Goal: Task Accomplishment & Management: Manage account settings

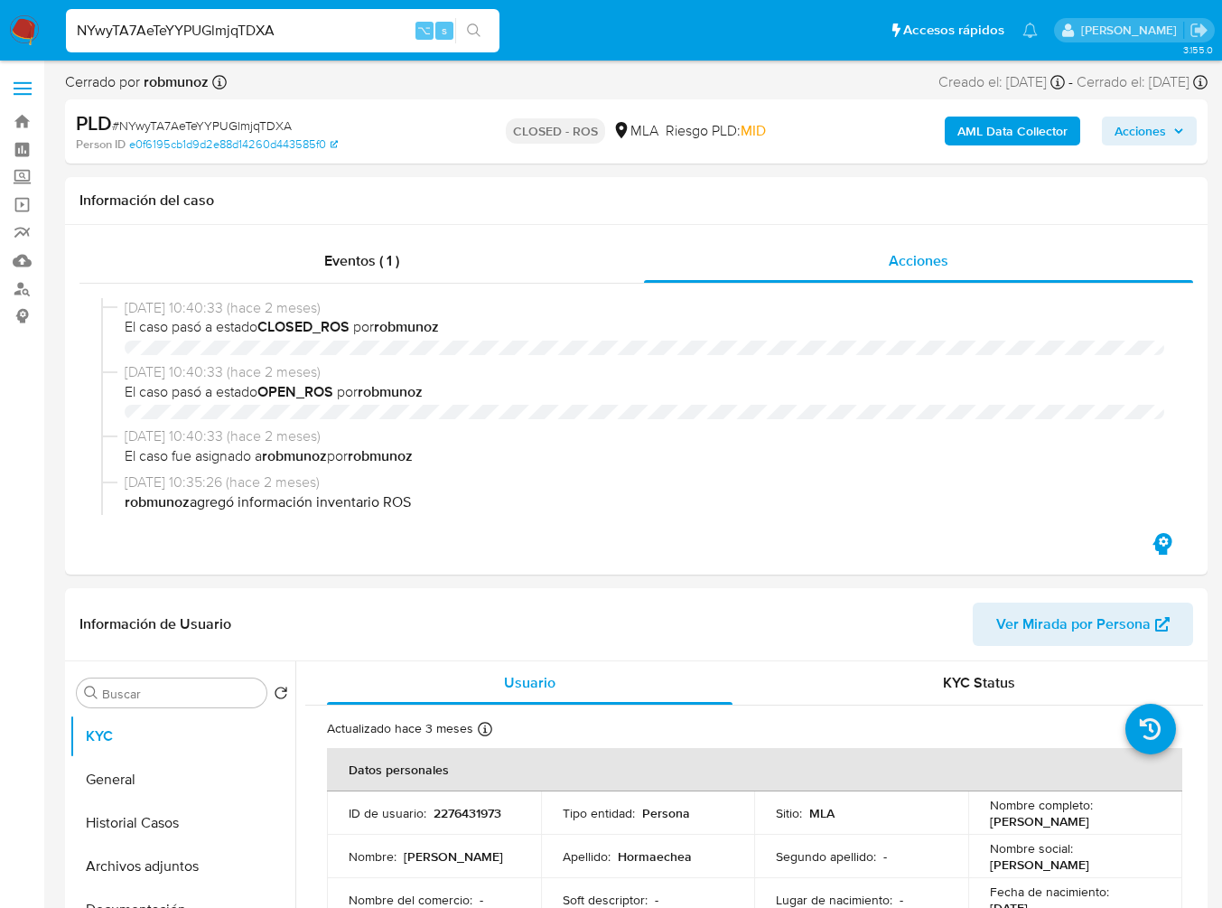
select select "10"
click at [279, 26] on input "NYwyTA7AeTeYYPUGlmjqTDXA" at bounding box center [283, 30] width 434 height 23
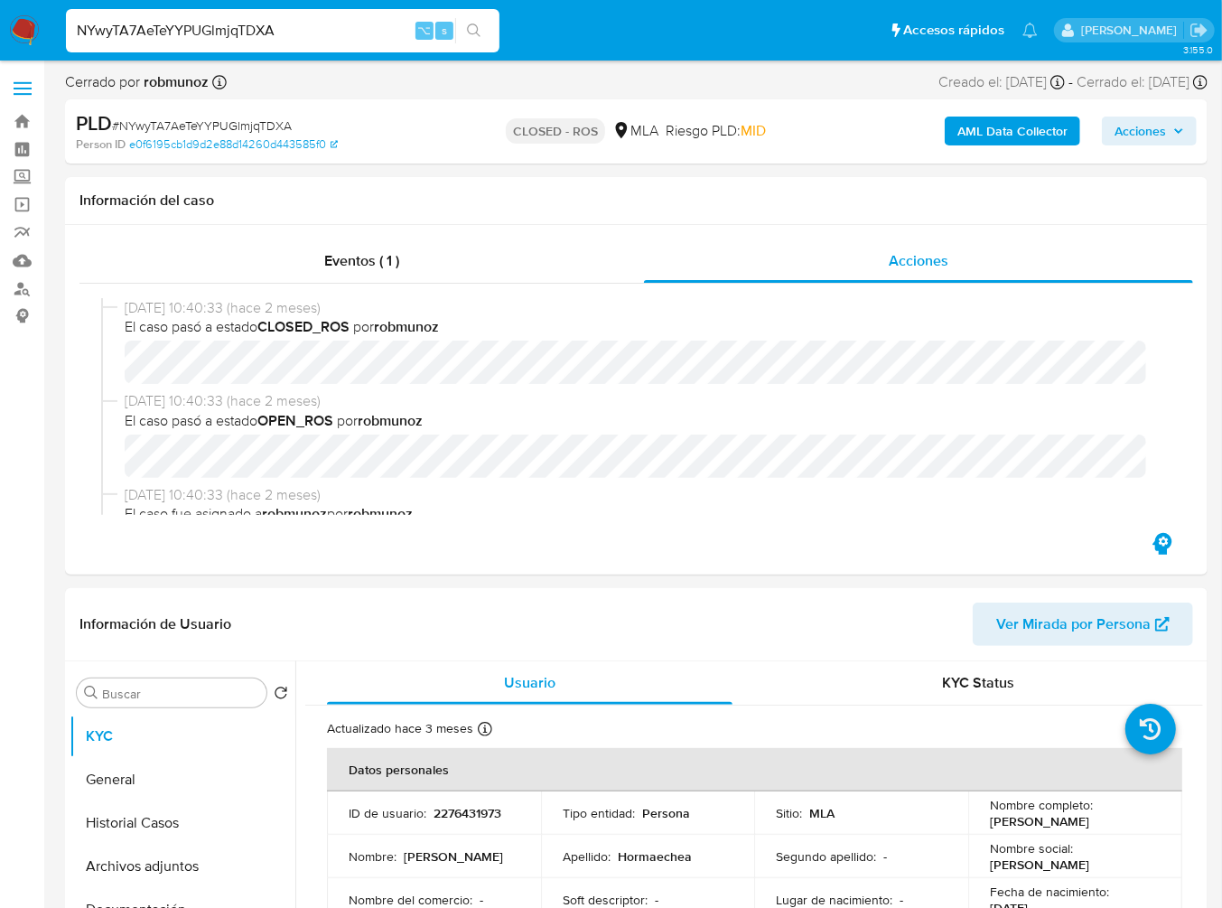
scroll to position [883, 0]
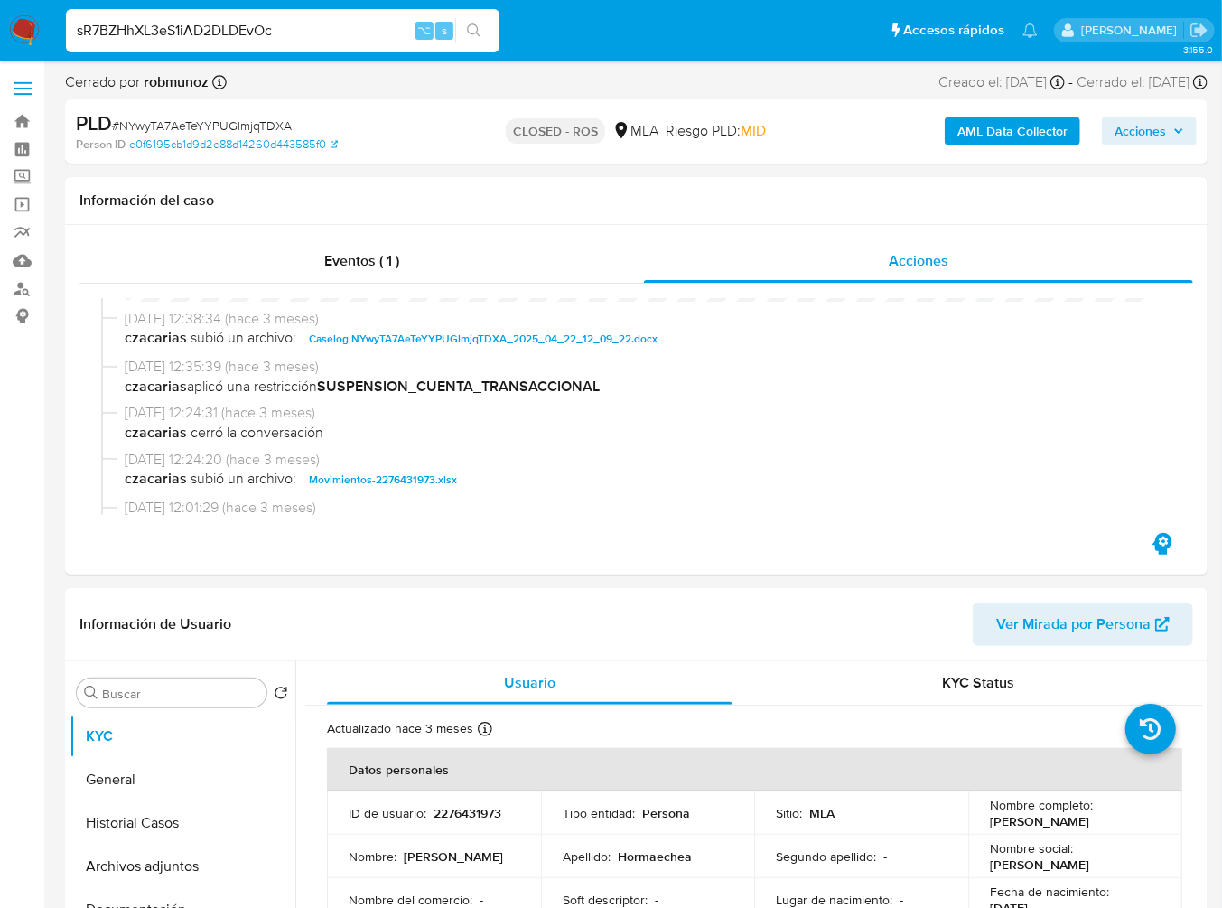
type input "sR7BZHhXL3eS1iAD2DLDEvOc"
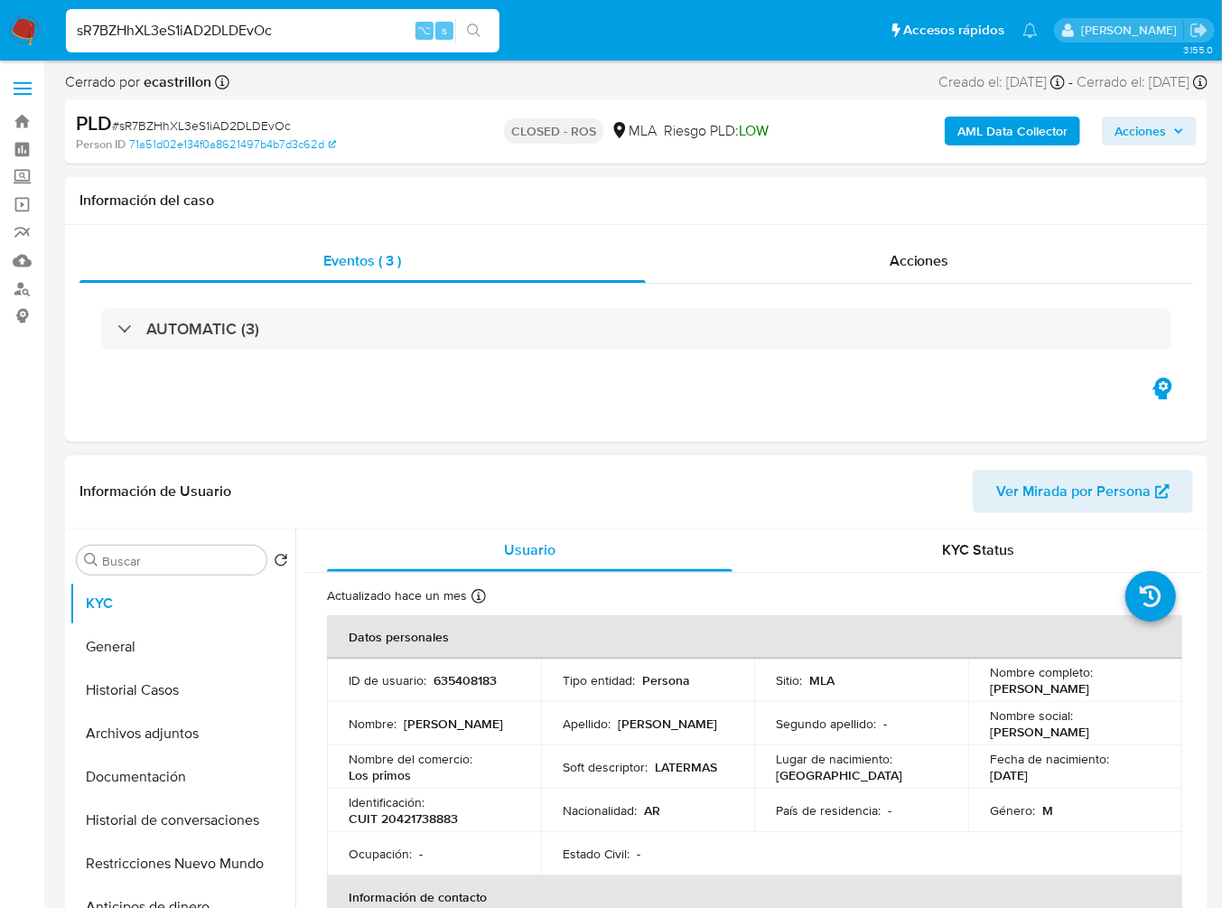
select select "10"
click at [890, 295] on div "AUTOMATIC (3)" at bounding box center [636, 329] width 1114 height 90
click at [949, 265] on span "Acciones" at bounding box center [920, 260] width 60 height 21
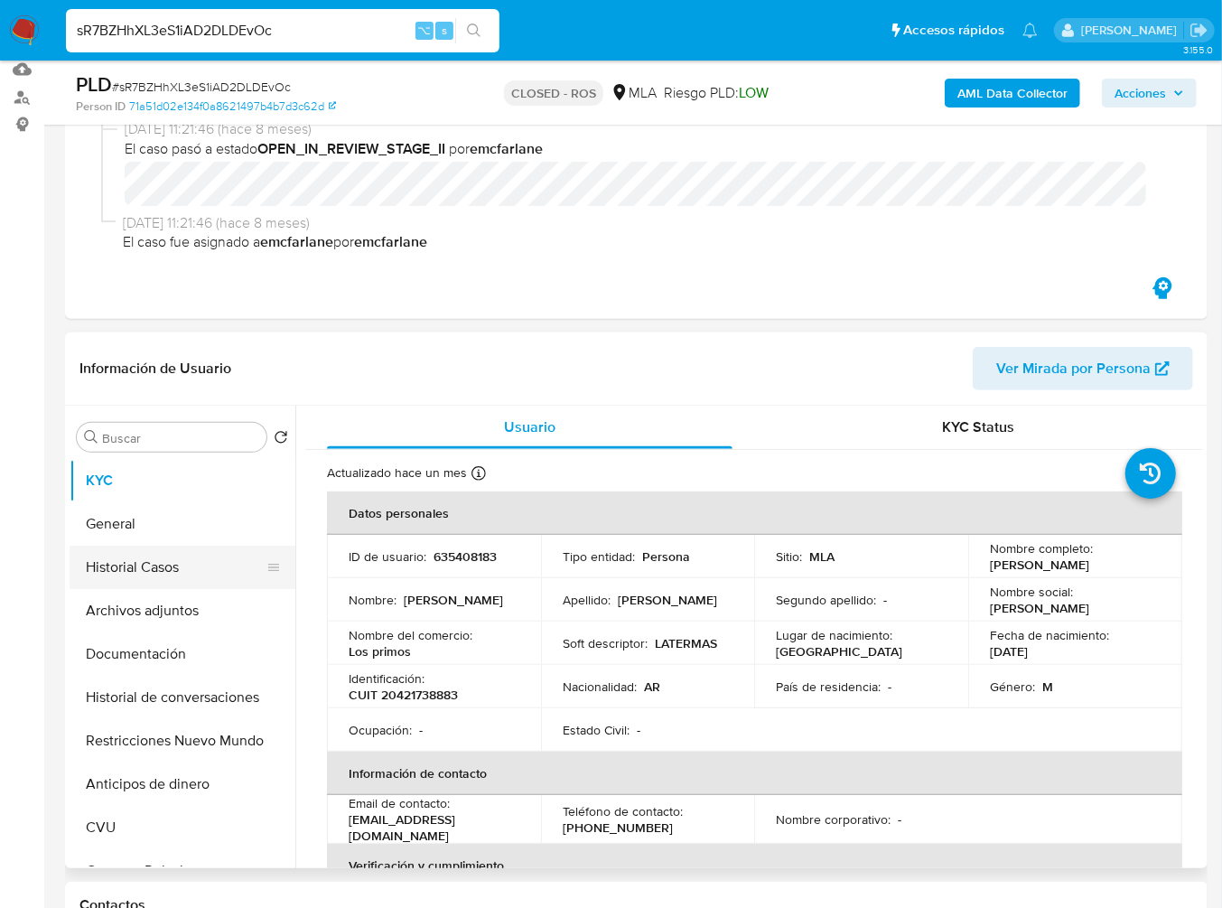
click at [125, 566] on button "Historial Casos" at bounding box center [175, 567] width 211 height 43
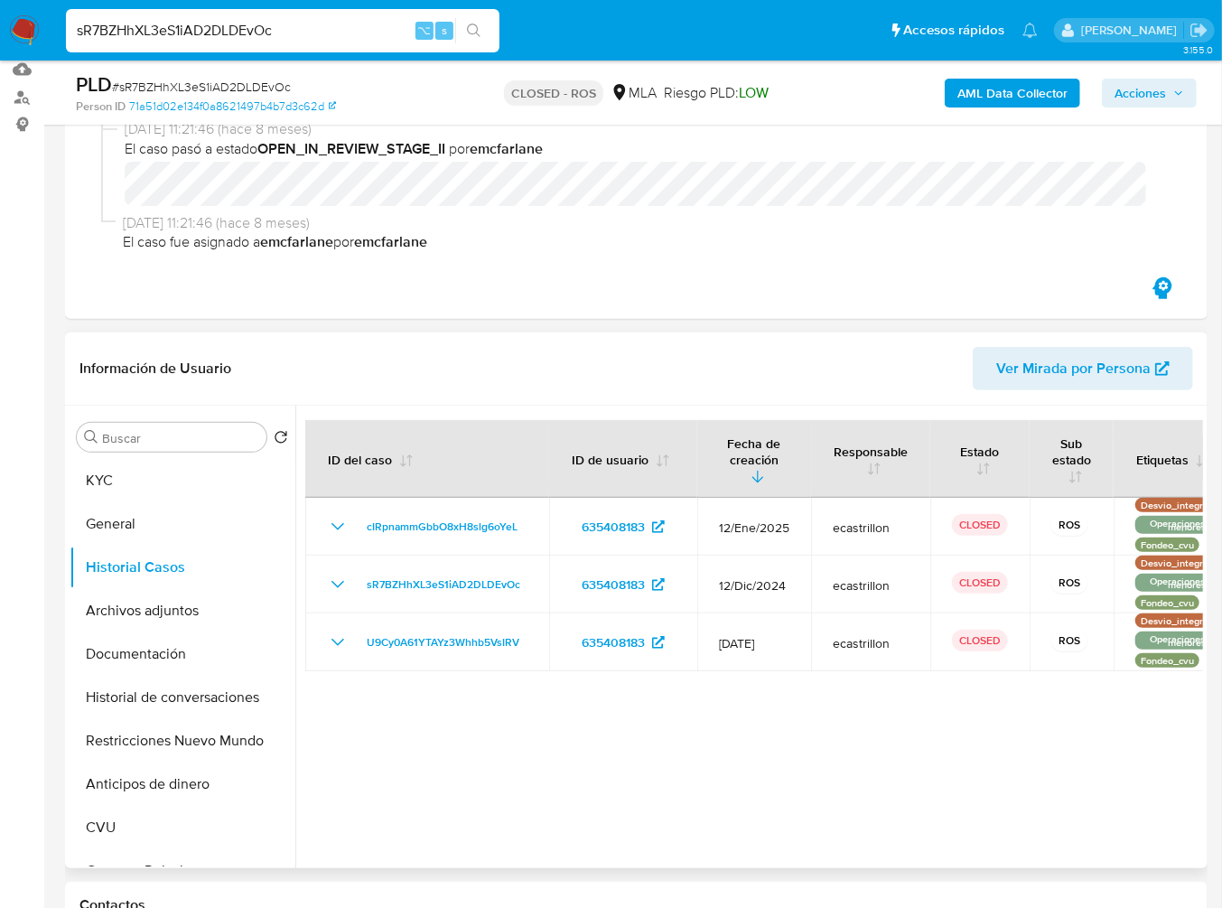
click at [302, 640] on div at bounding box center [749, 637] width 908 height 463
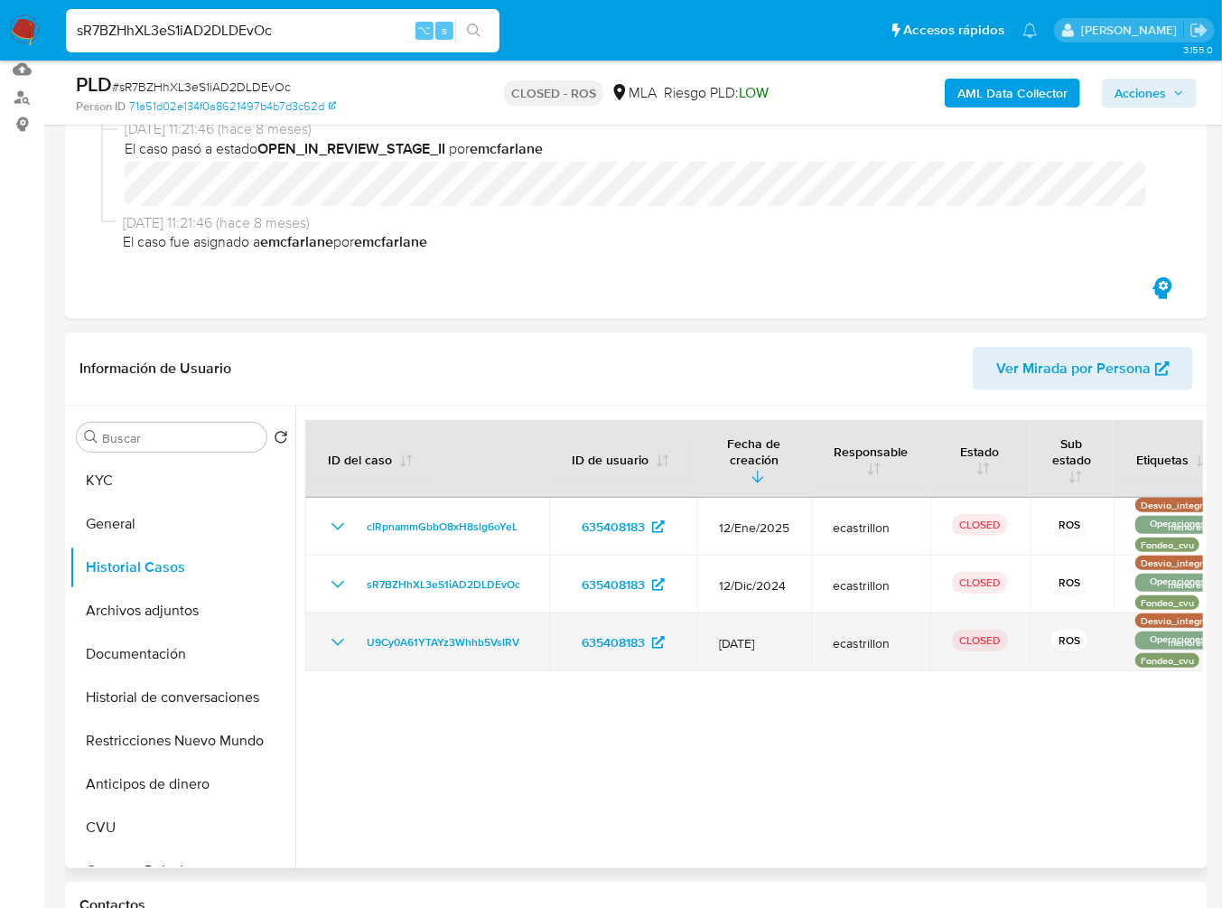
click at [334, 641] on icon "Mostrar/Ocultar" at bounding box center [338, 642] width 13 height 7
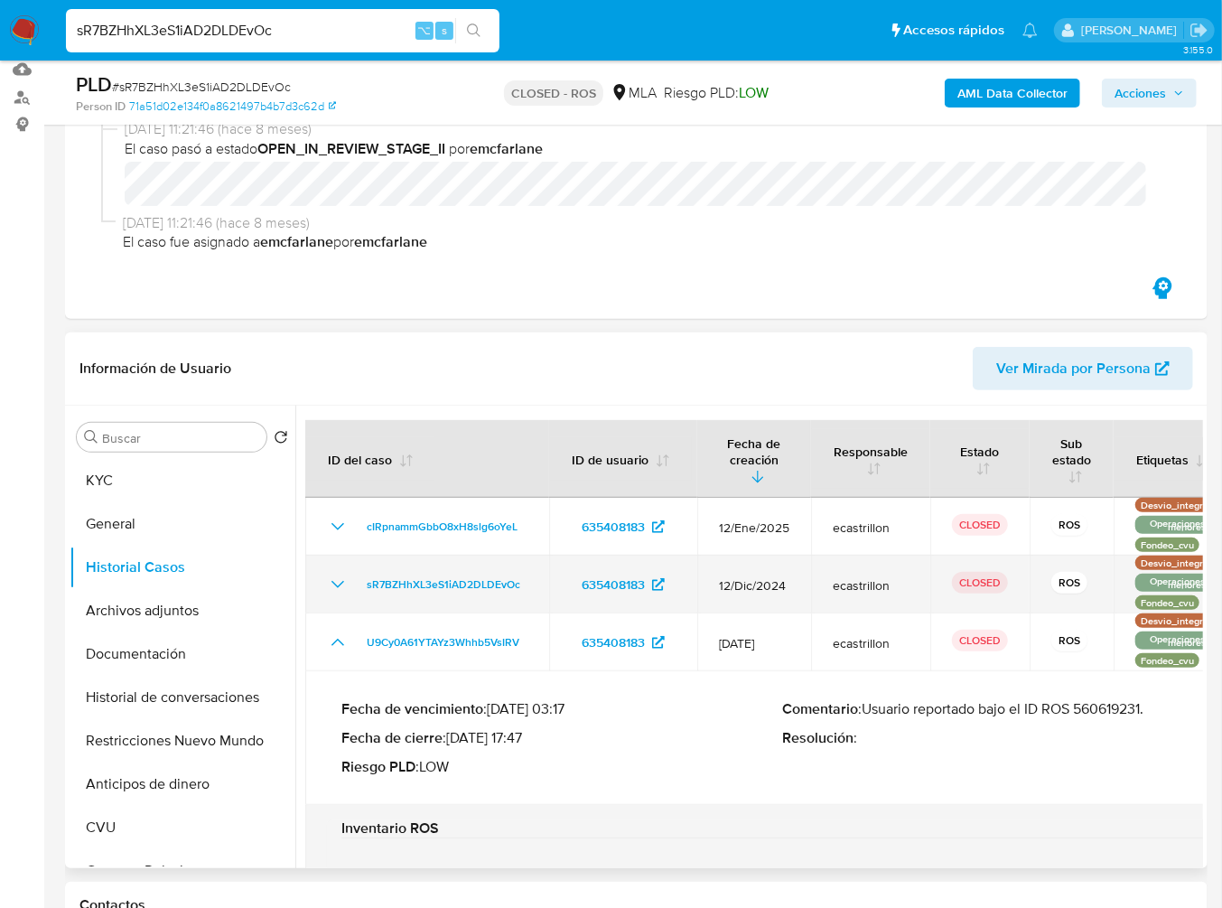
click at [328, 591] on icon "Mostrar/Ocultar" at bounding box center [338, 585] width 22 height 22
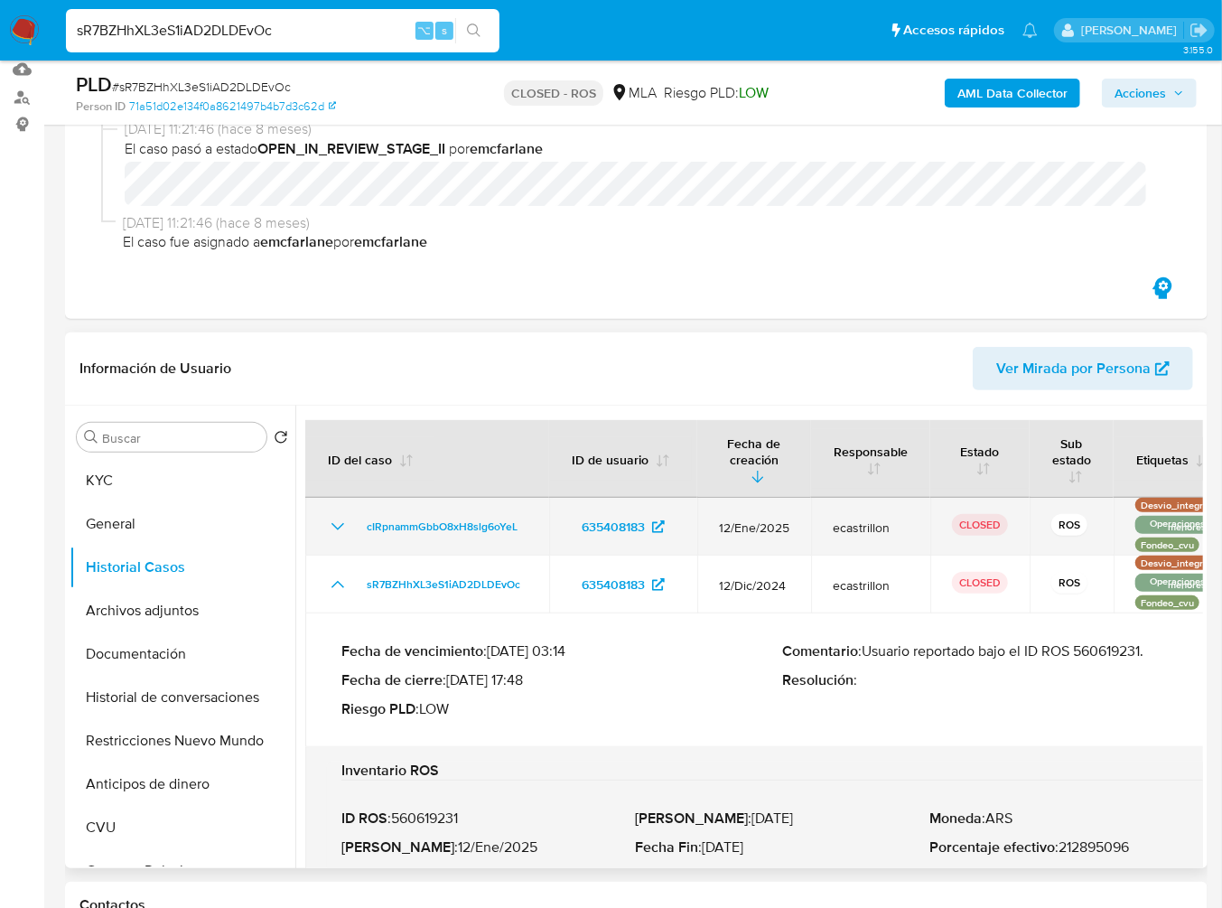
click at [331, 526] on icon "Mostrar/Ocultar" at bounding box center [338, 527] width 22 height 22
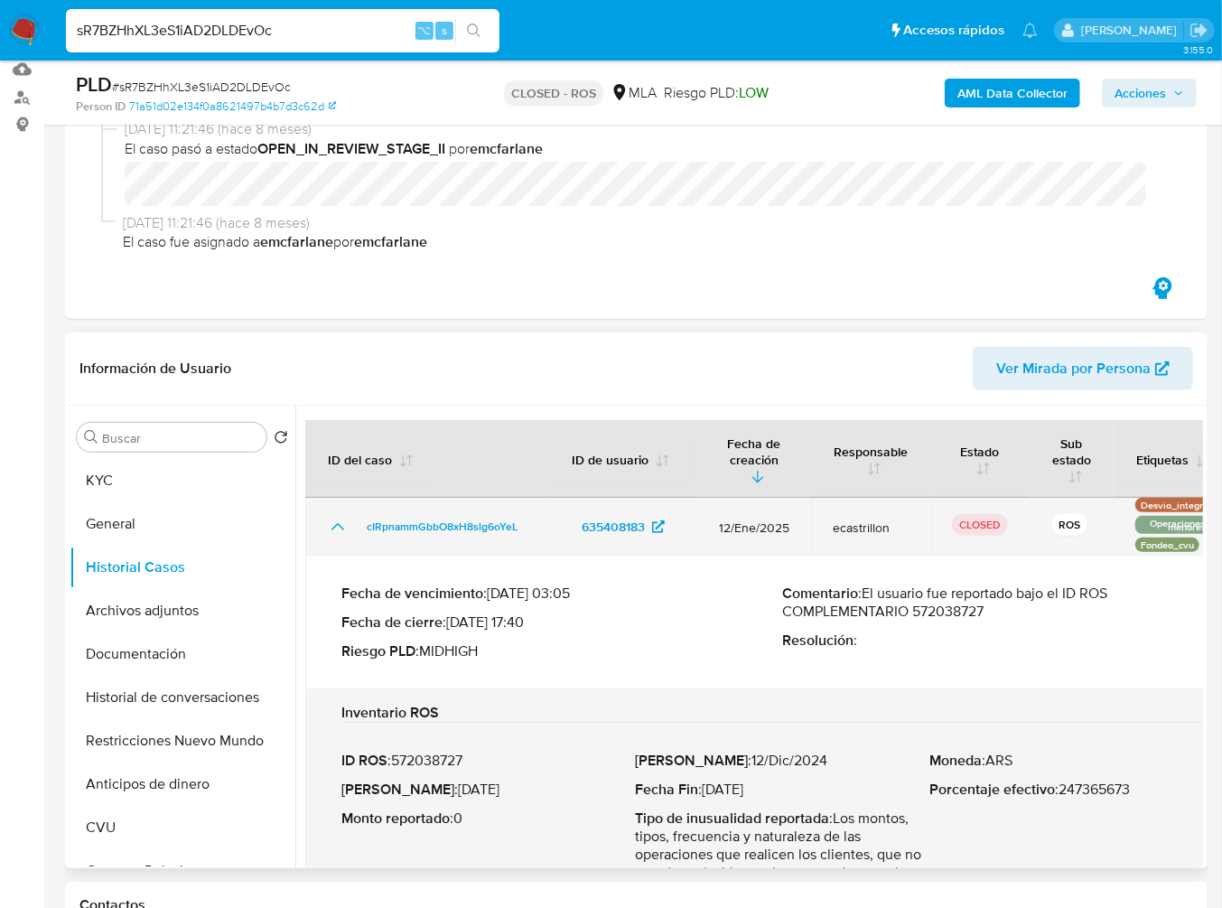
click at [331, 526] on icon "Mostrar/Ocultar" at bounding box center [338, 527] width 22 height 22
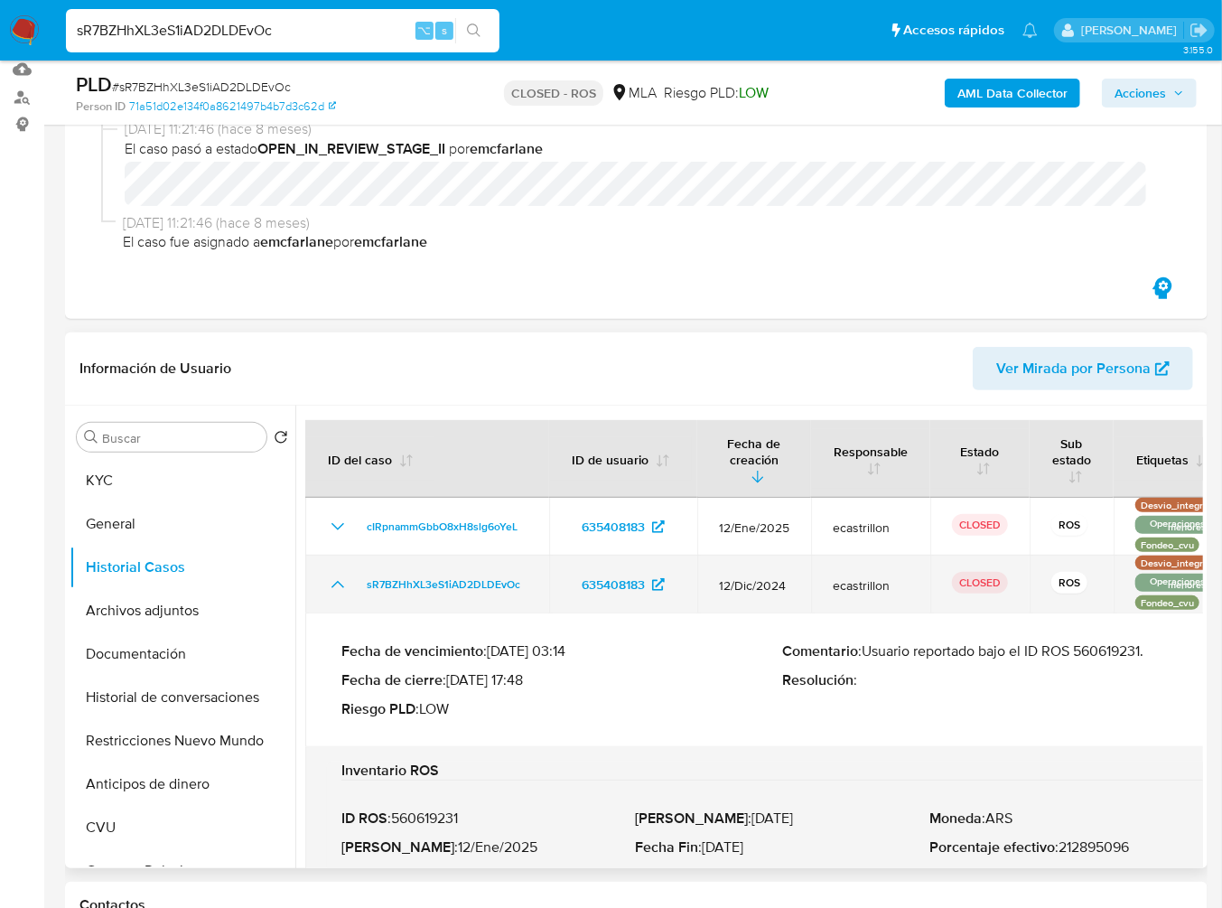
click at [336, 585] on icon "Mostrar/Ocultar" at bounding box center [338, 585] width 22 height 22
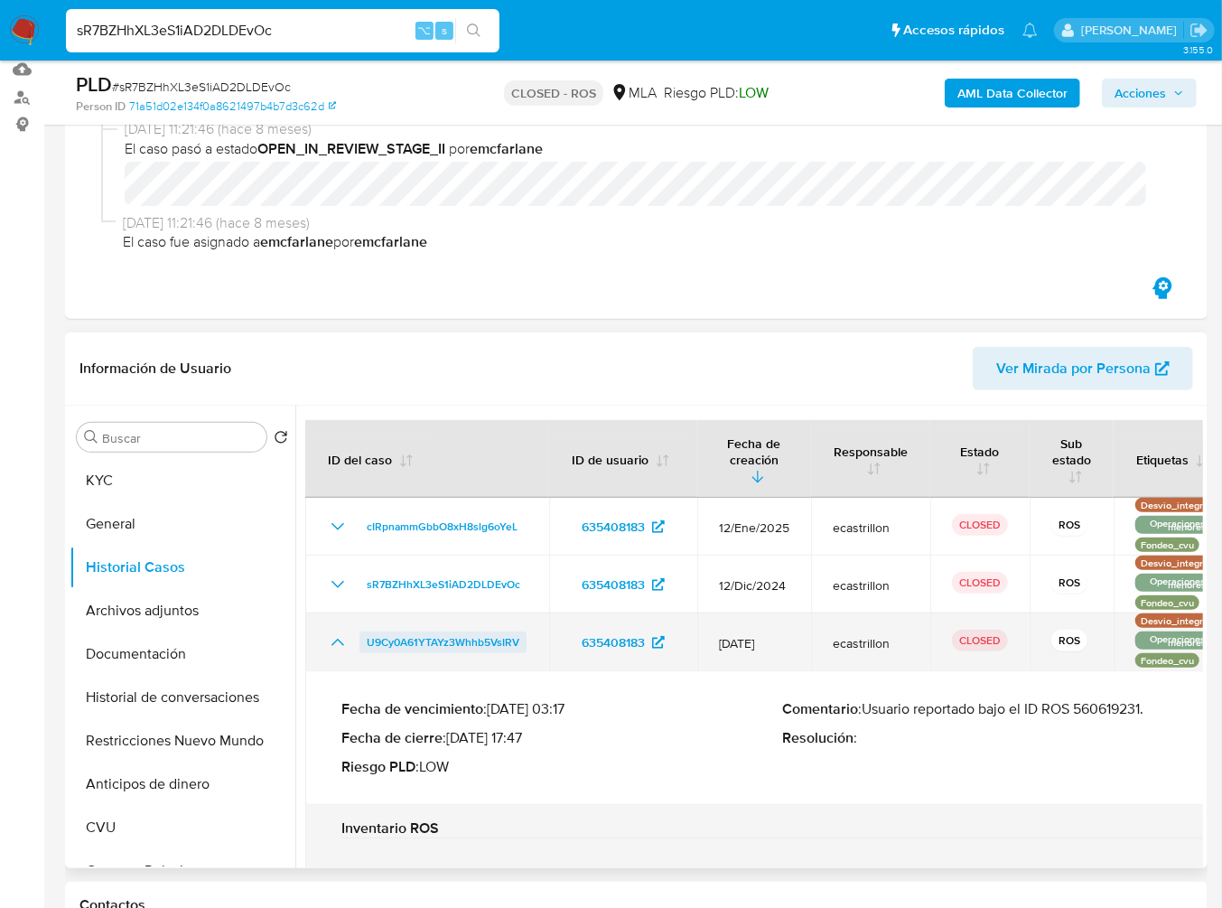
click at [446, 644] on span "U9Cy0A61YTAYz3Whhb5VsIRV" at bounding box center [443, 642] width 153 height 22
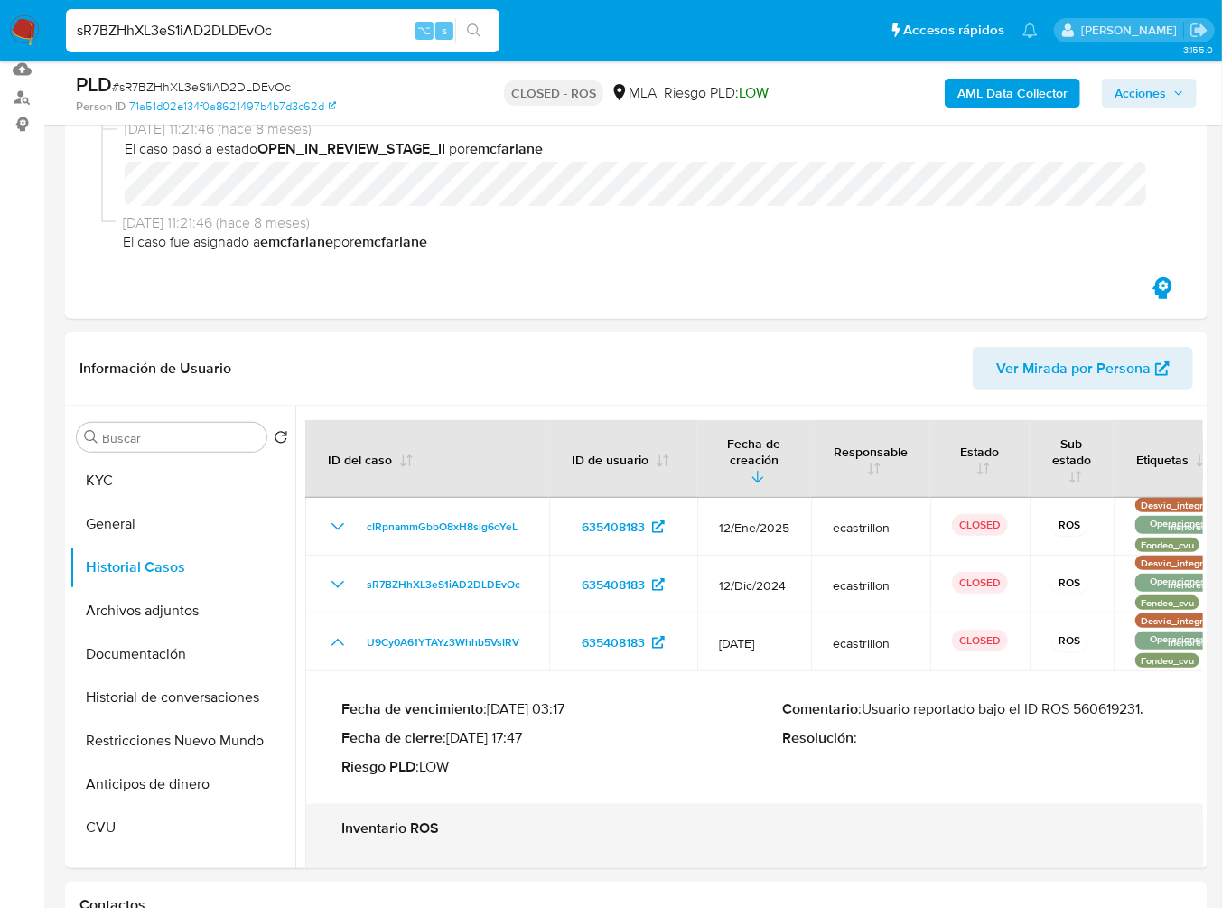
click at [263, 33] on input "sR7BZHhXL3eS1iAD2DLDEvOc" at bounding box center [283, 30] width 434 height 23
click at [264, 31] on input "sR7BZHhXL3eS1iAD2DLDEvOc" at bounding box center [283, 30] width 434 height 23
paste input "wZWMiQf3Xr9Qlr7l3z5mlMCl"
type input "wZWMiQf3Xr9Qlr7l3z5mlMCl"
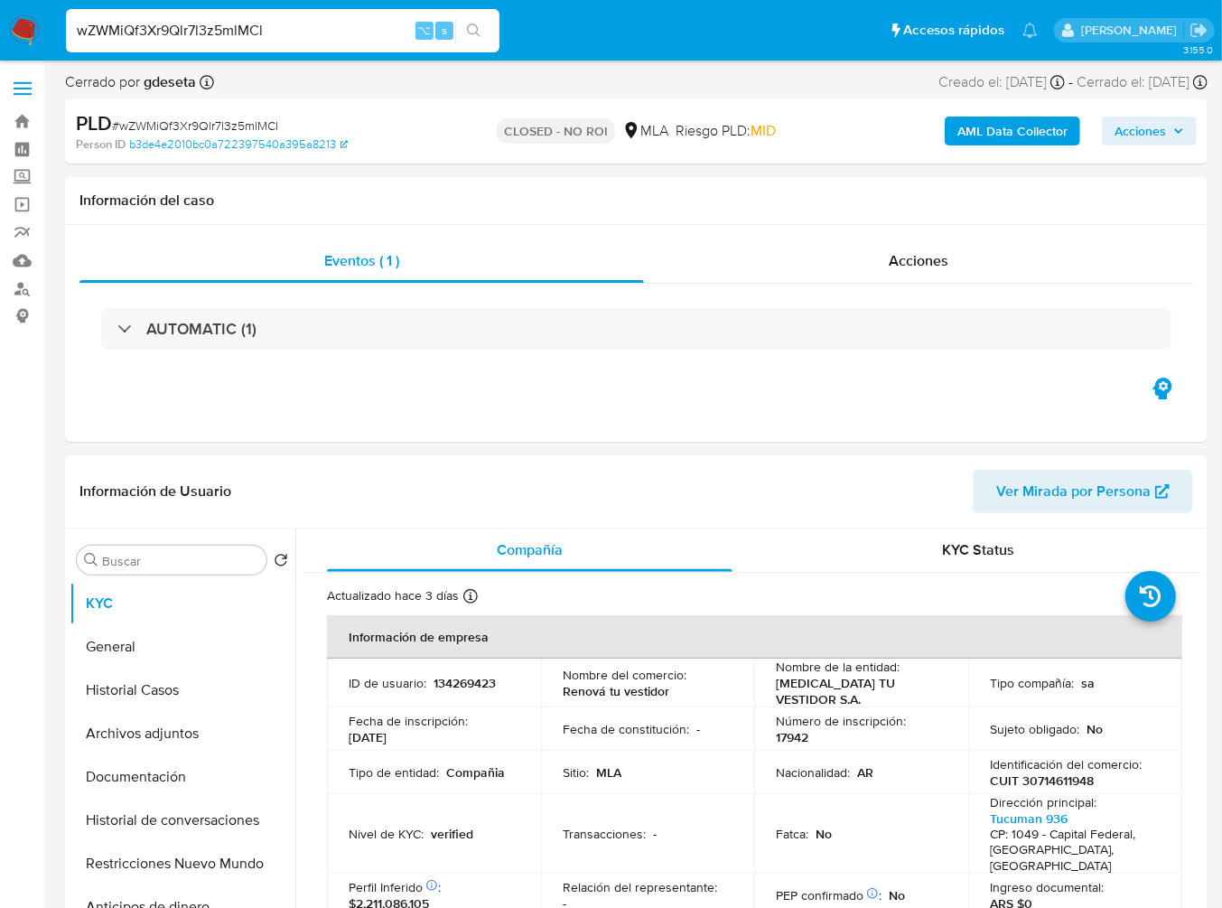
select select "10"
click at [322, 29] on input "wZWMiQf3Xr9Qlr7l3z5mlMCl" at bounding box center [283, 30] width 434 height 23
click at [301, 28] on input "wZWMiQf3Xr9Qlr7l3z5mlMCl" at bounding box center [283, 30] width 434 height 23
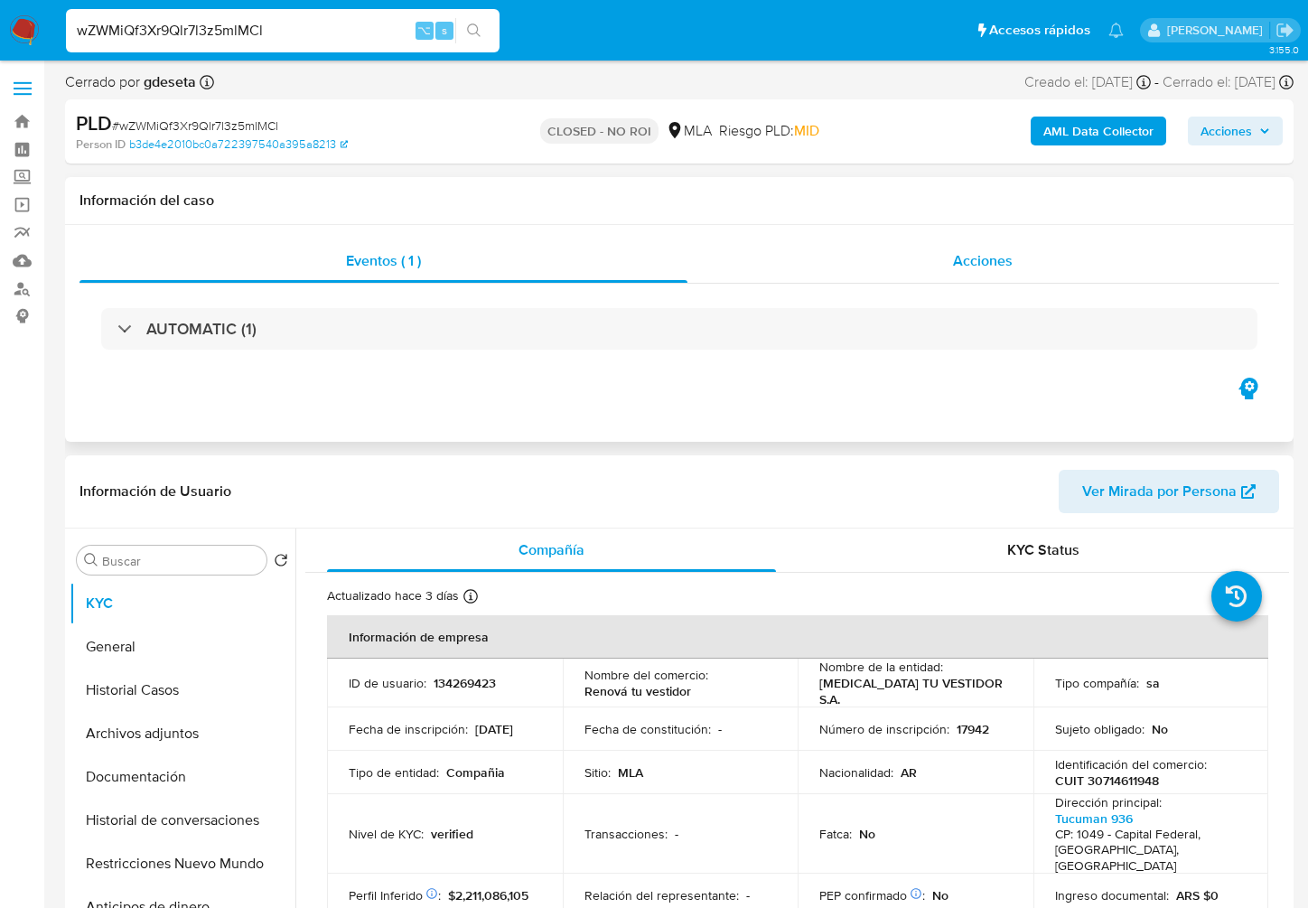
click at [1023, 273] on div "Acciones" at bounding box center [983, 260] width 593 height 43
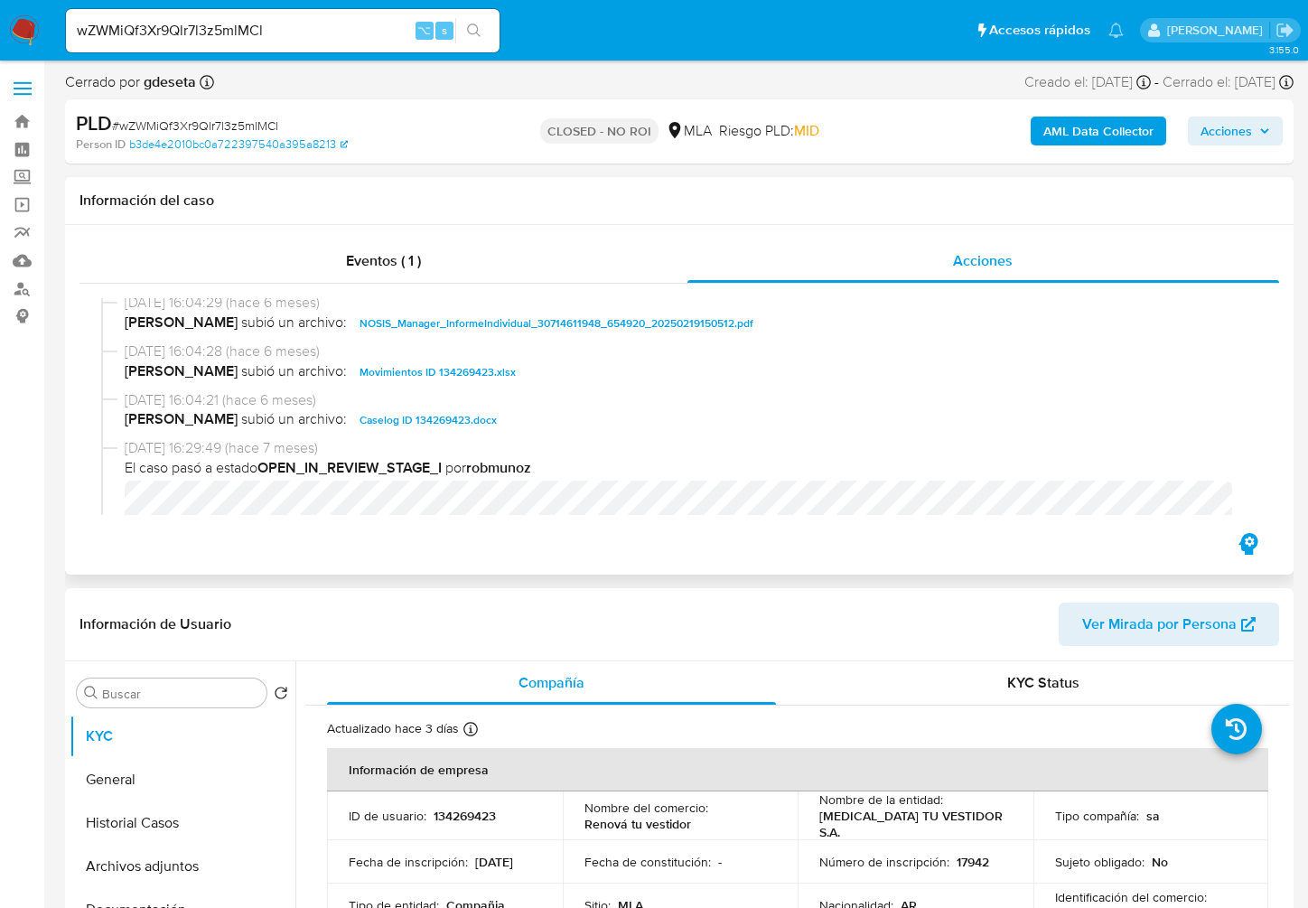
scroll to position [333, 0]
click at [390, 425] on span "Caselog ID 134269423.docx" at bounding box center [428, 418] width 137 height 22
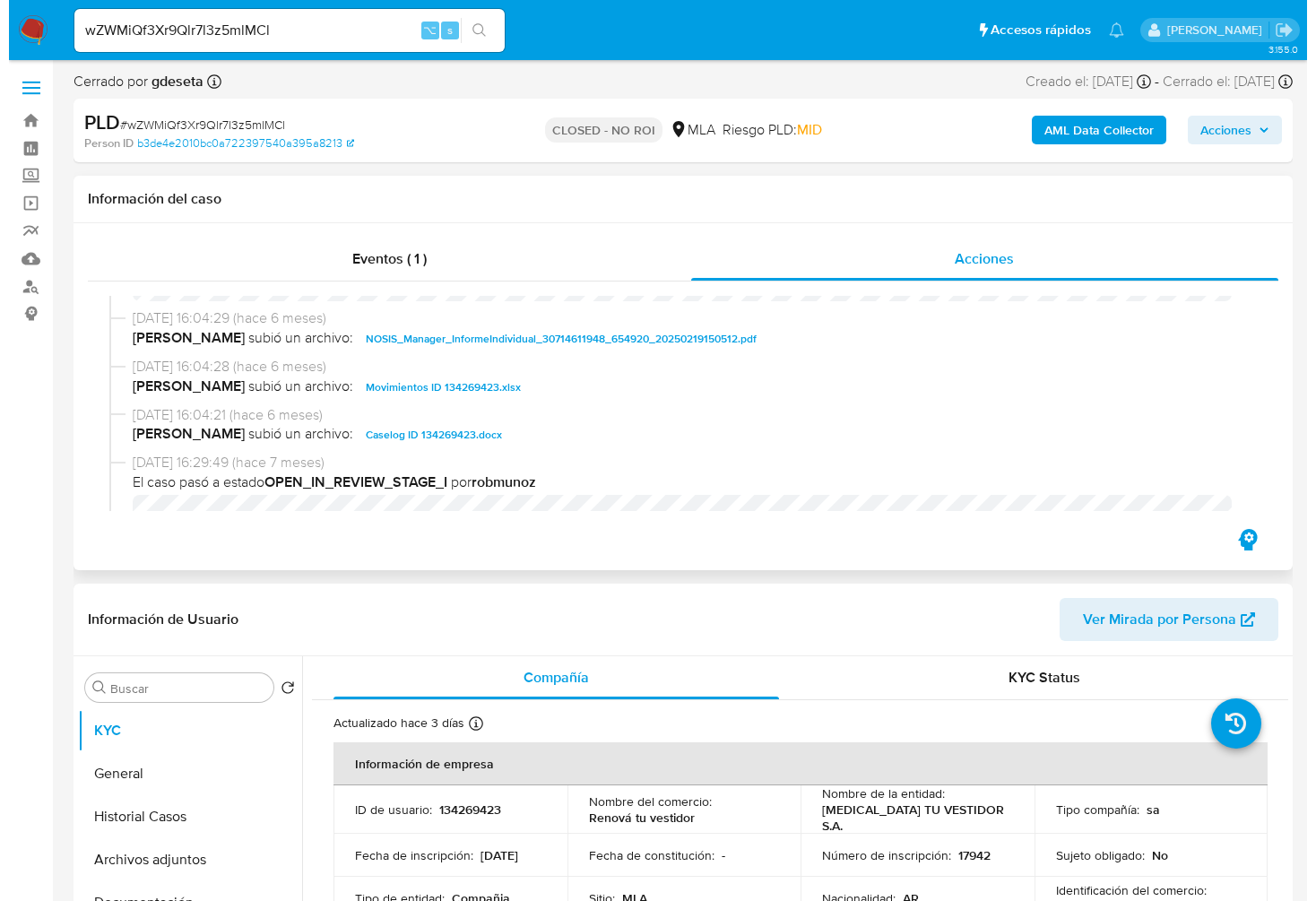
scroll to position [348, 0]
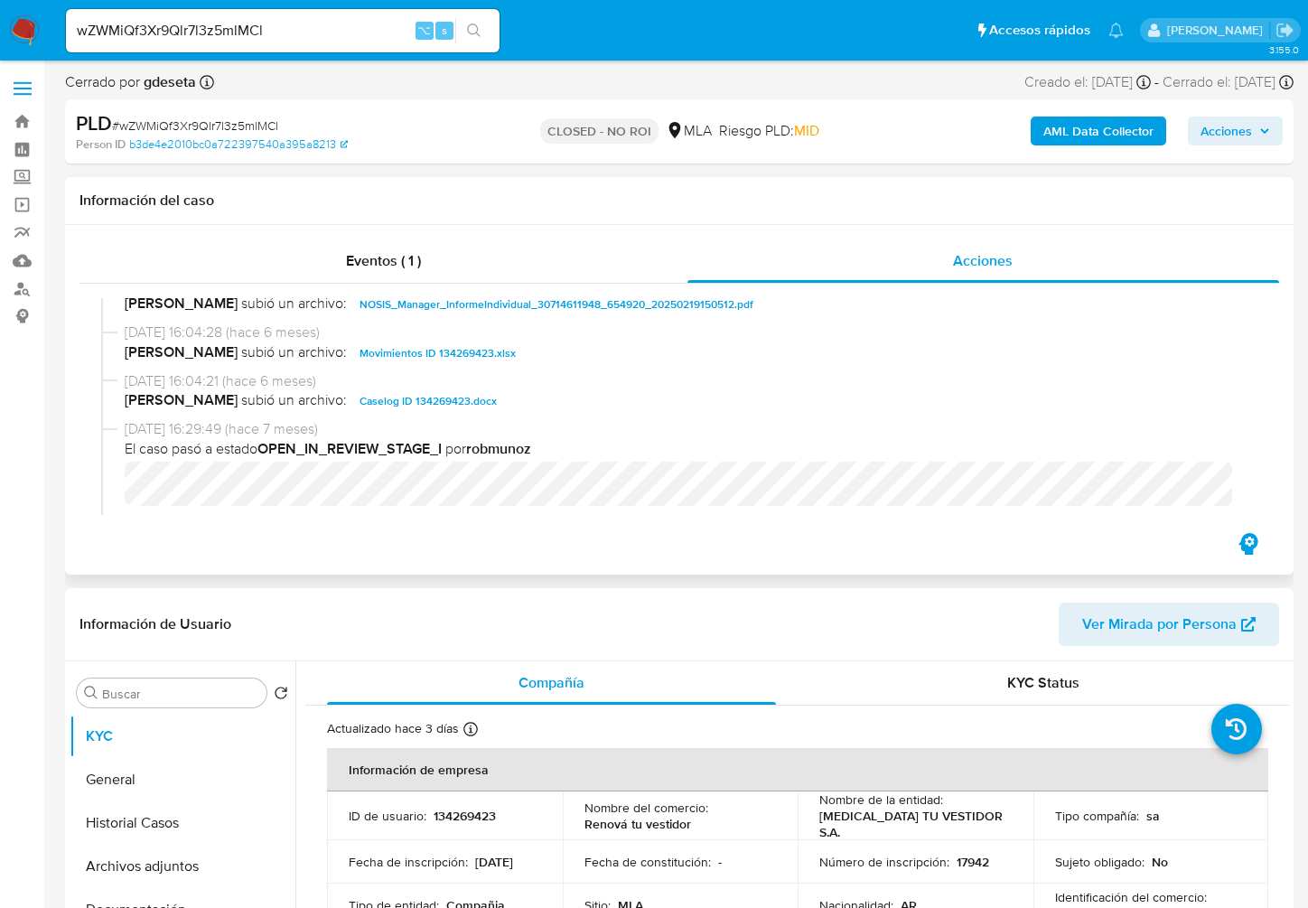
click at [426, 406] on span "Caselog ID 134269423.docx" at bounding box center [428, 401] width 137 height 22
click at [443, 347] on span "Movimientos ID 134269423.xlsx" at bounding box center [438, 353] width 156 height 22
click at [331, 30] on input "wZWMiQf3Xr9Qlr7l3z5mlMCl" at bounding box center [283, 30] width 434 height 23
paste input "m1ELCAxvTFGaP8BQ7m7Ws65W"
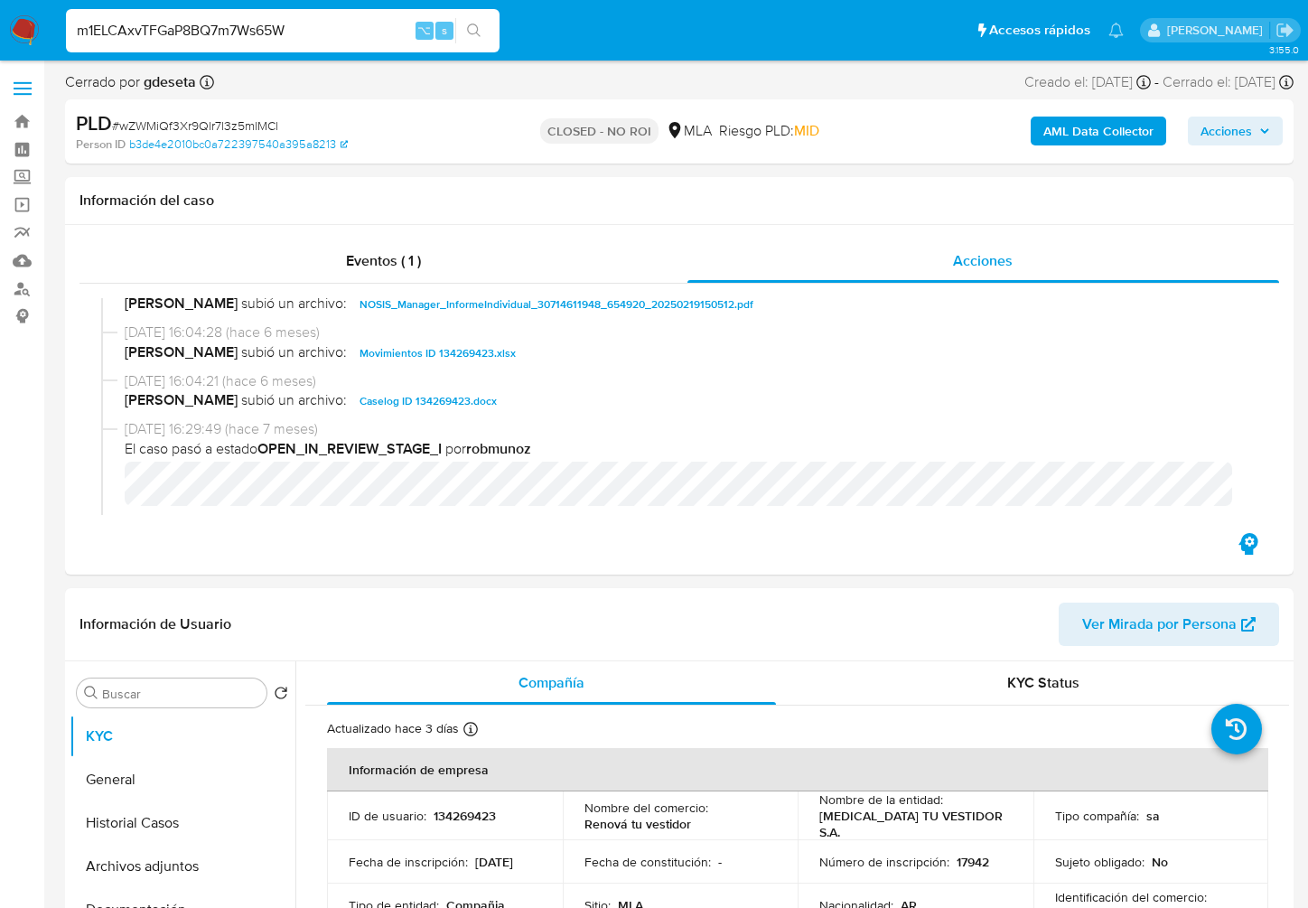
type input "m1ELCAxvTFGaP8BQ7m7Ws65W"
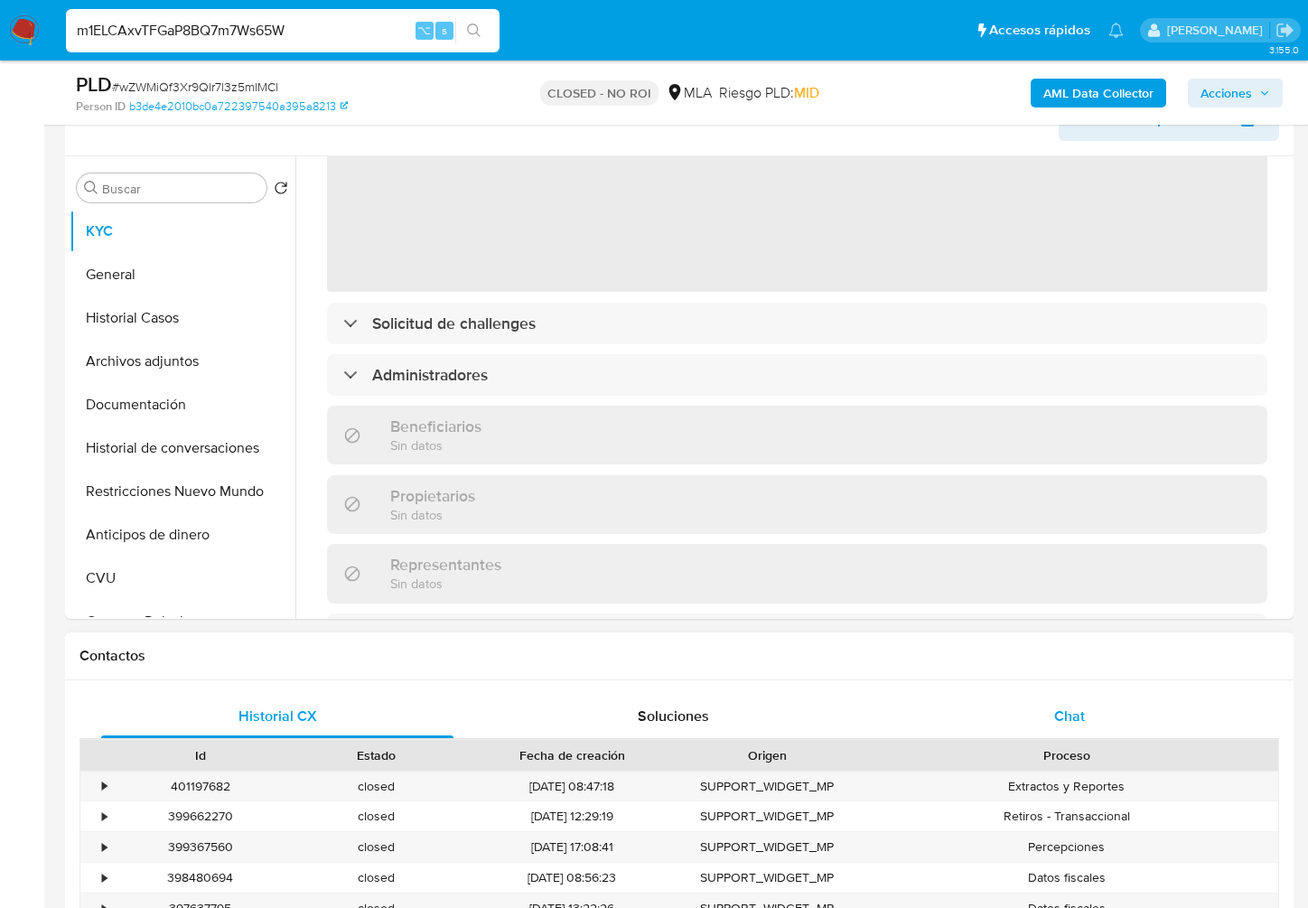
scroll to position [182, 0]
click at [1095, 724] on div "Chat" at bounding box center [1069, 716] width 352 height 43
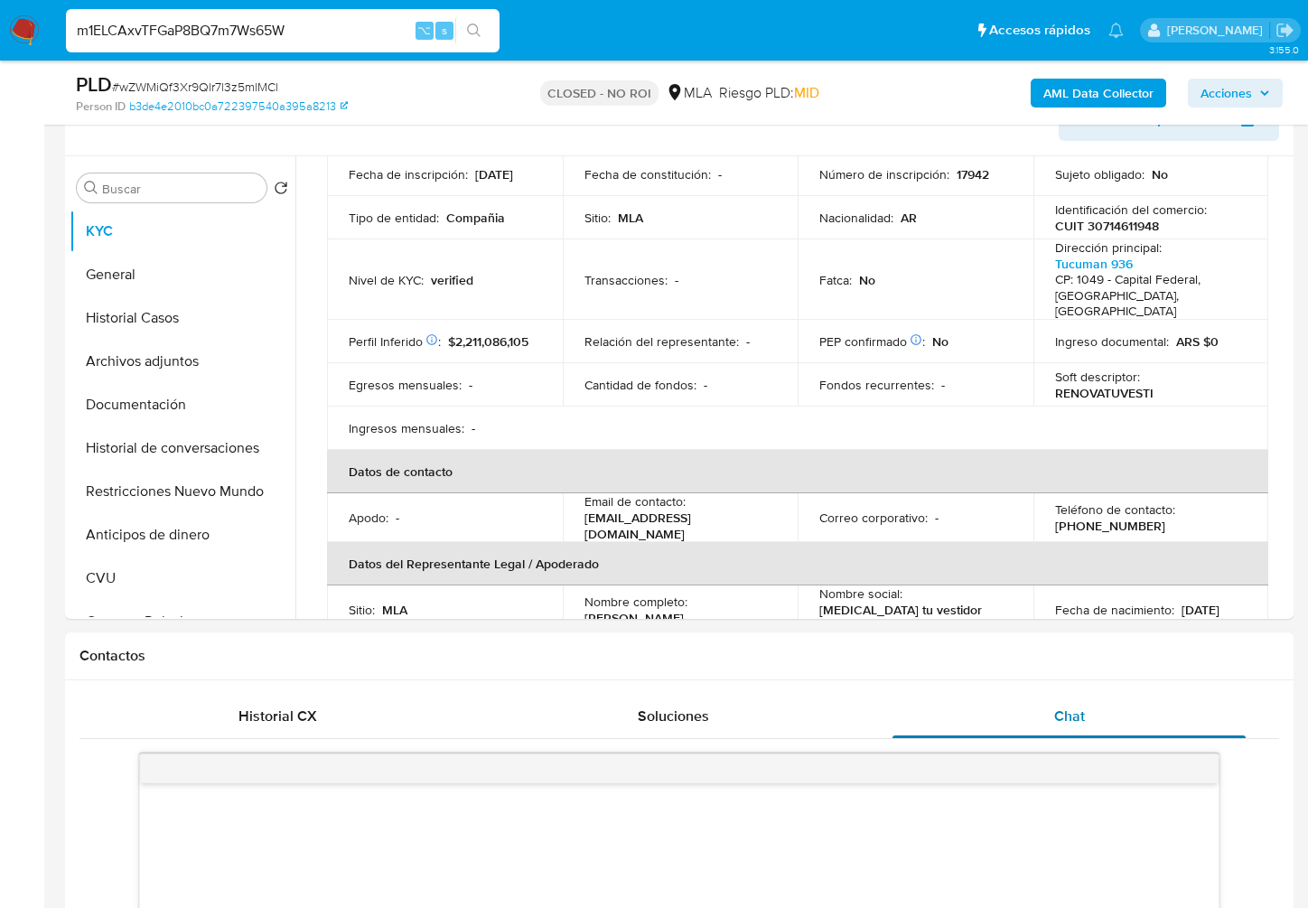
select select "10"
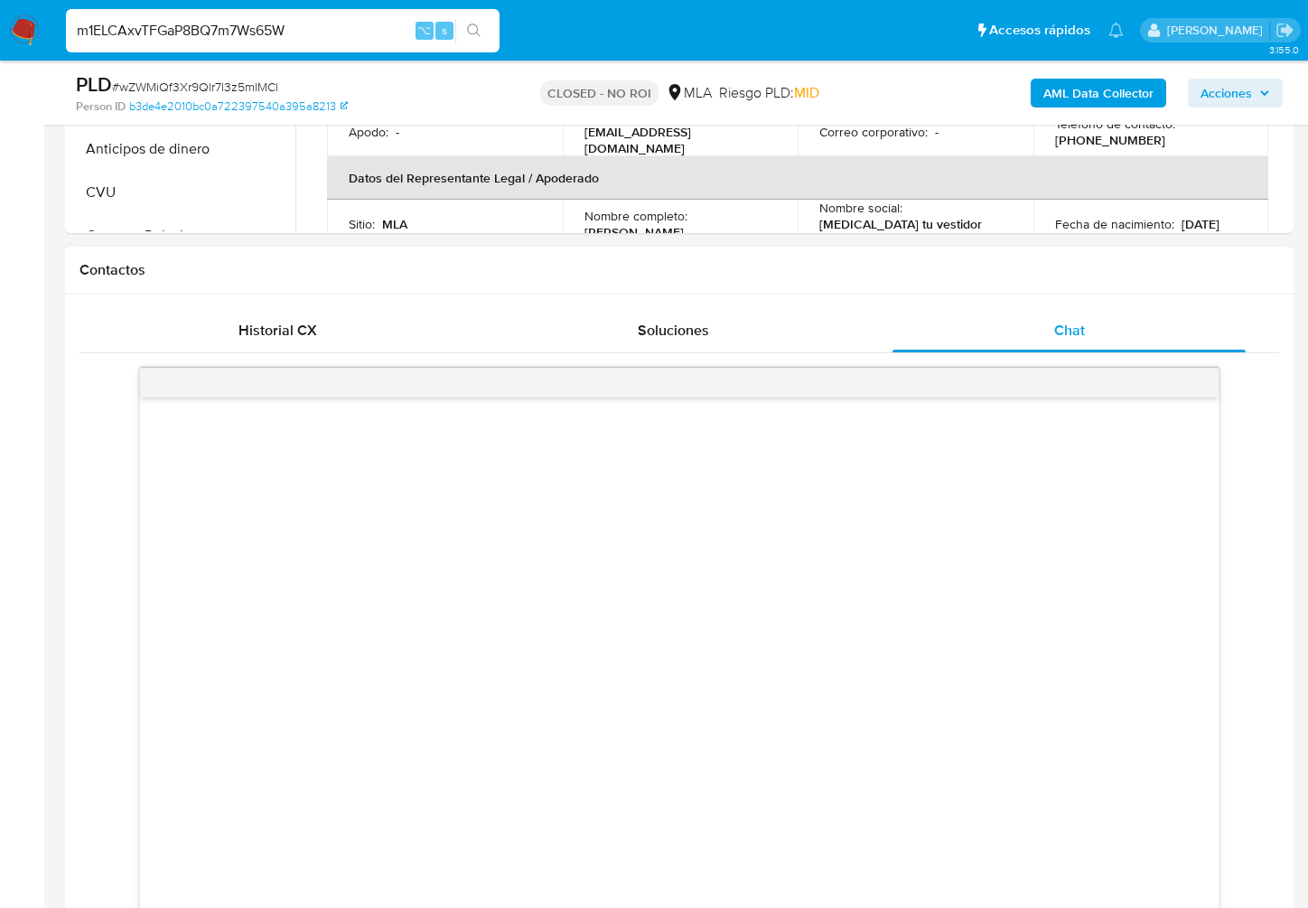
scroll to position [0, 0]
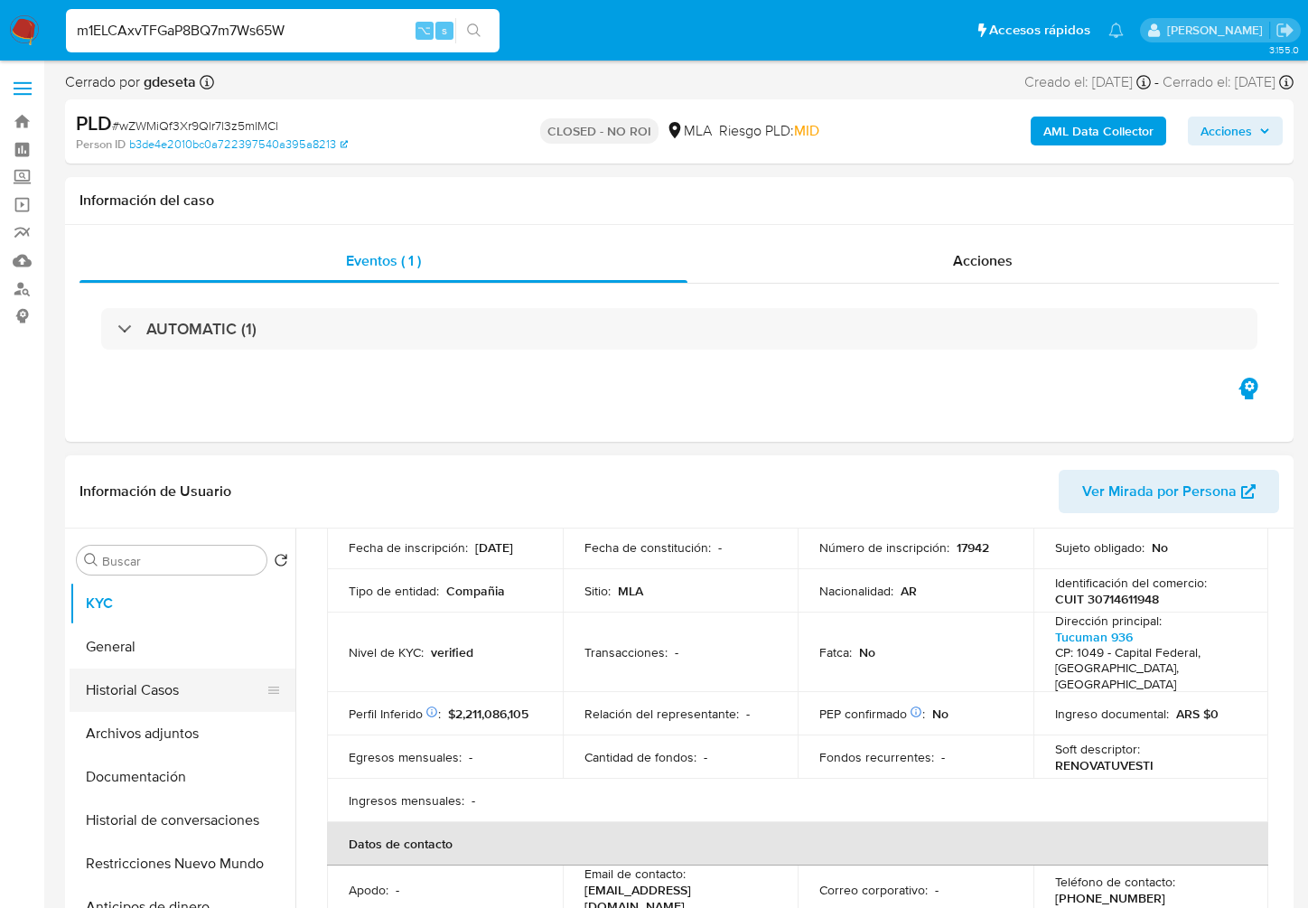
click at [166, 697] on button "Historial Casos" at bounding box center [175, 689] width 211 height 43
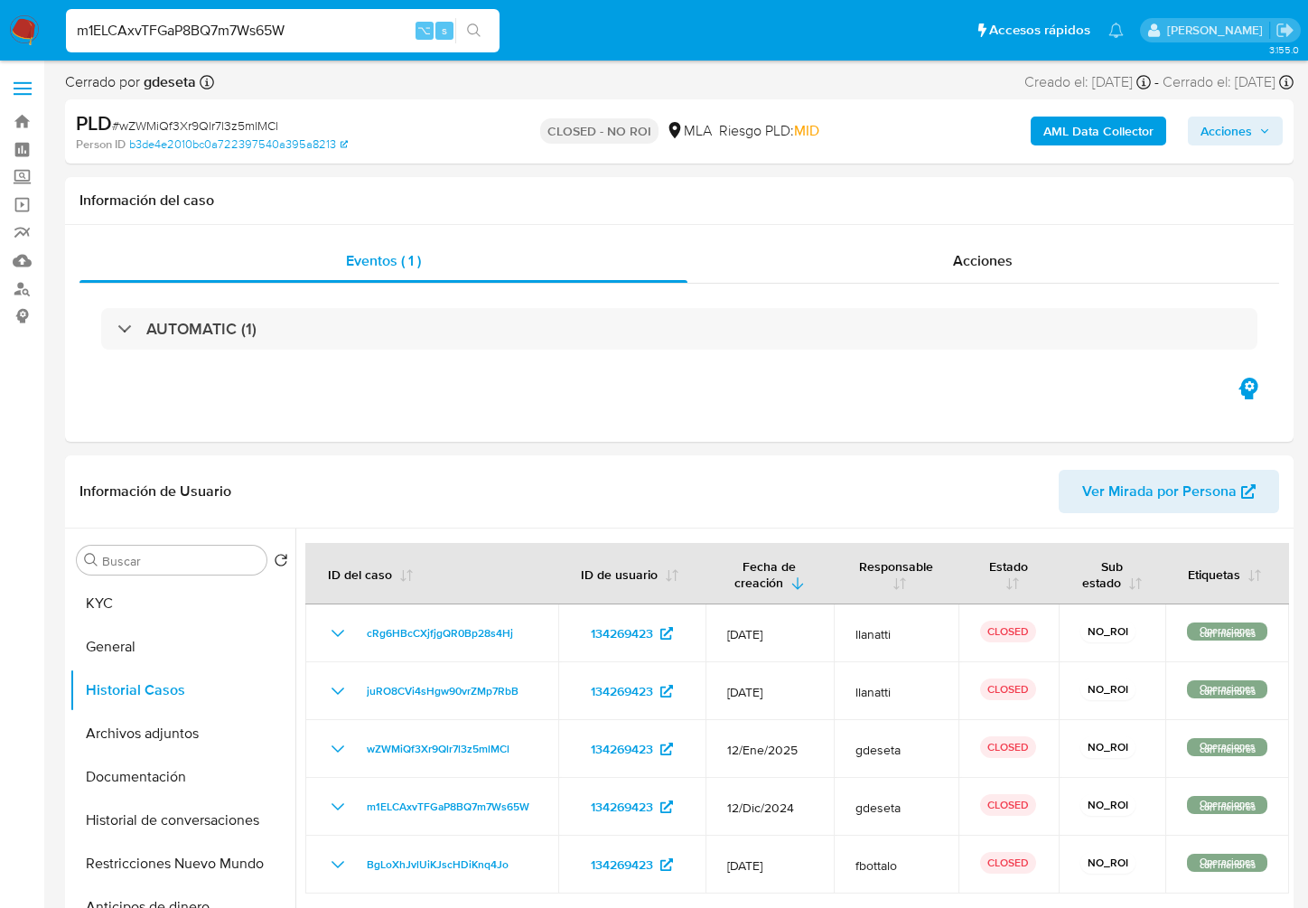
click at [304, 24] on input "m1ELCAxvTFGaP8BQ7m7Ws65W" at bounding box center [283, 30] width 434 height 23
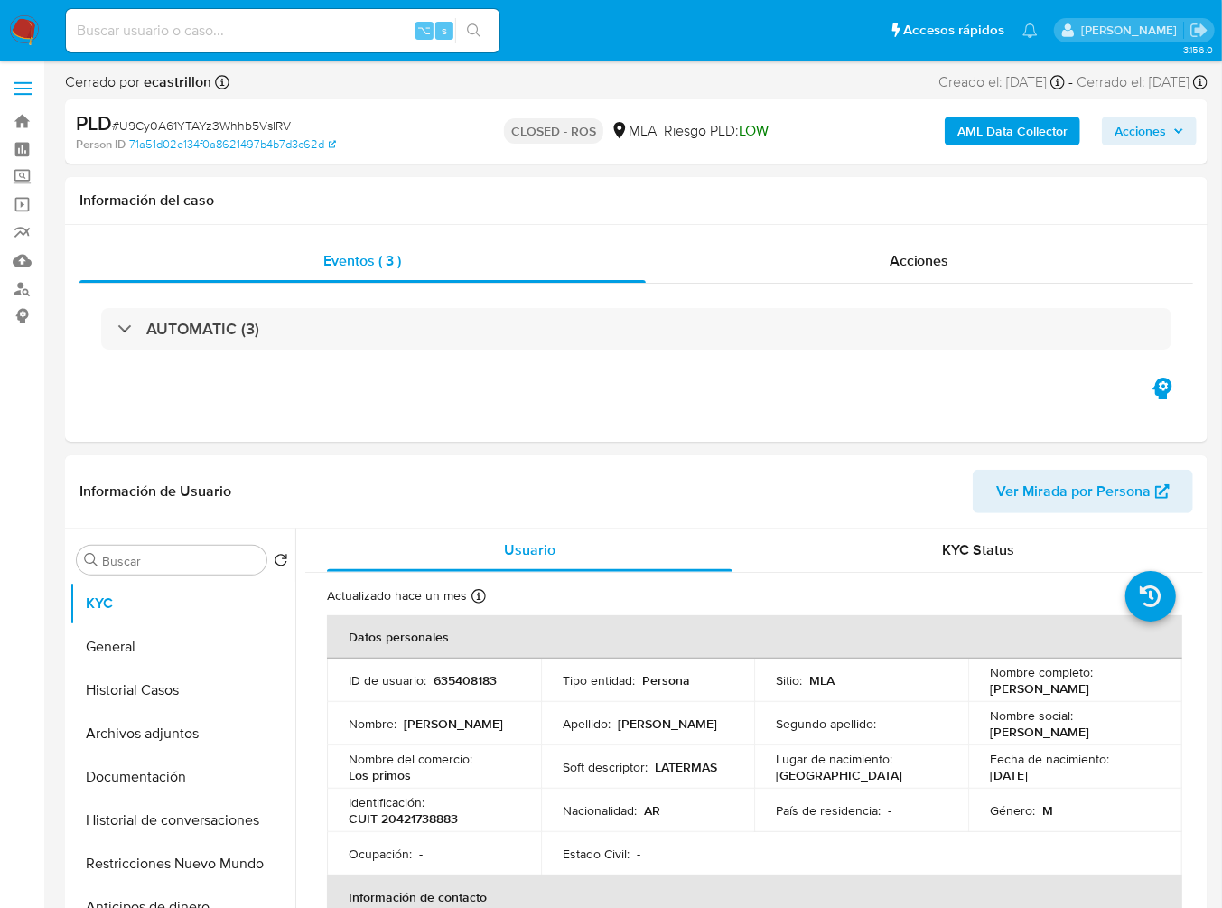
select select "10"
click at [958, 256] on div "Acciones" at bounding box center [920, 260] width 548 height 43
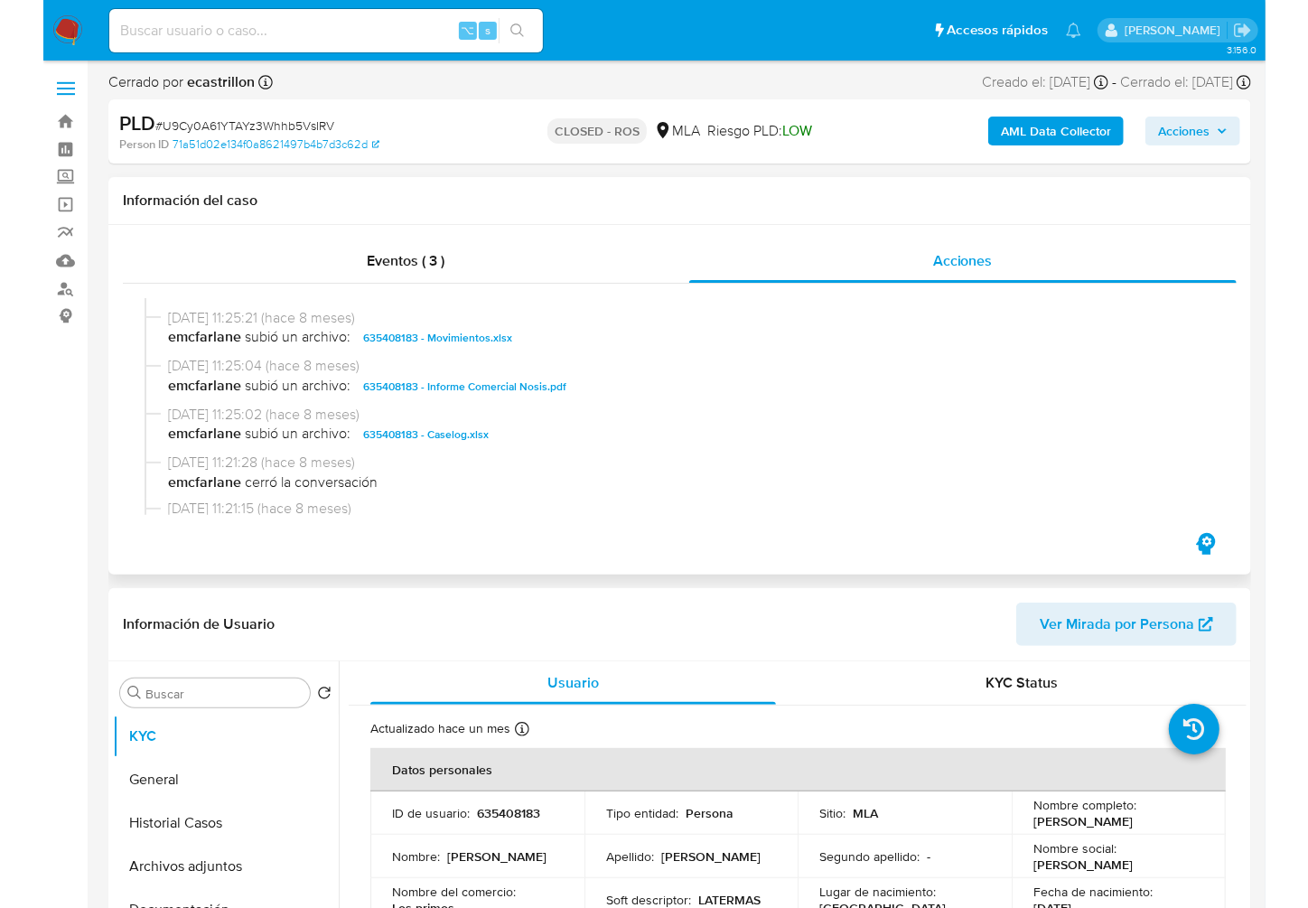
scroll to position [784, 0]
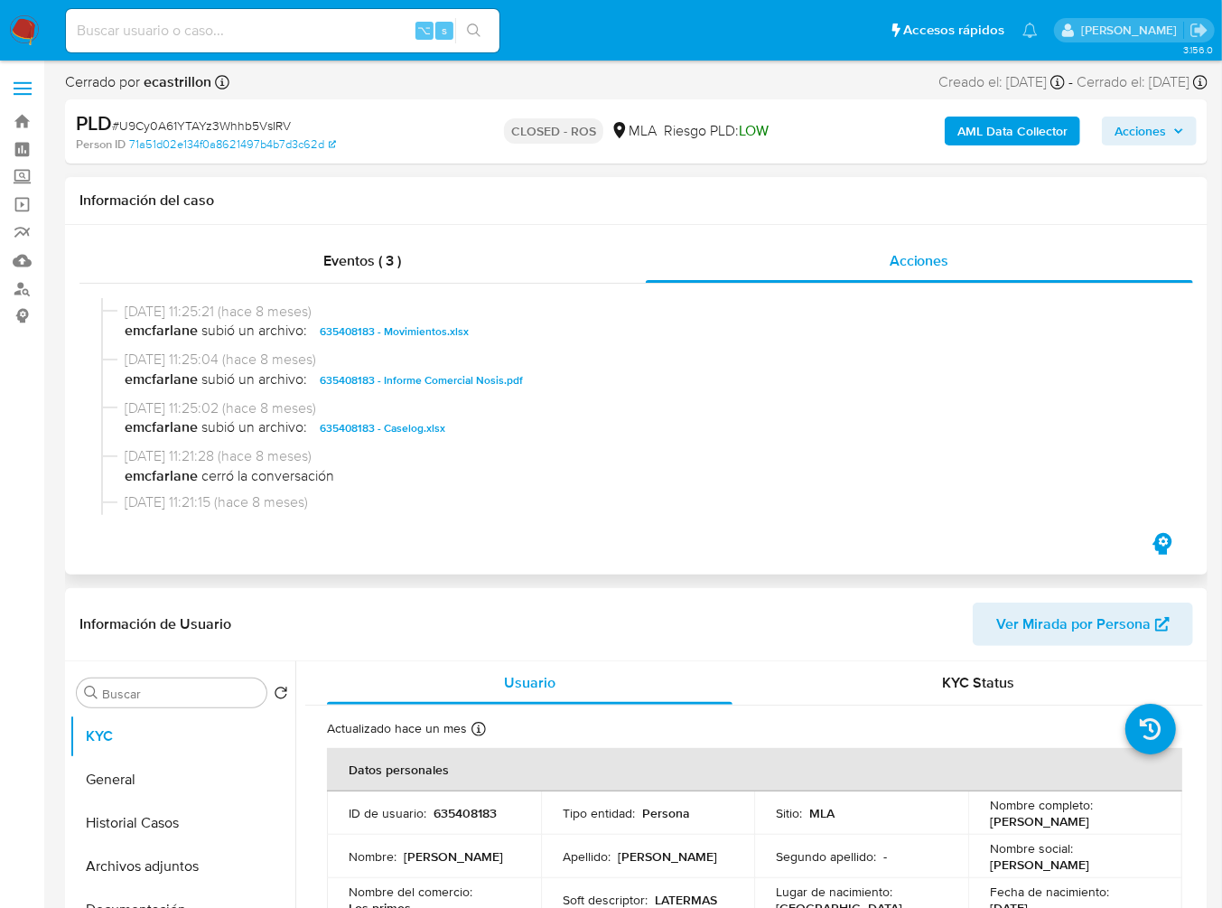
click at [412, 439] on span "635408183 - Caselog.xlsx" at bounding box center [383, 428] width 126 height 22
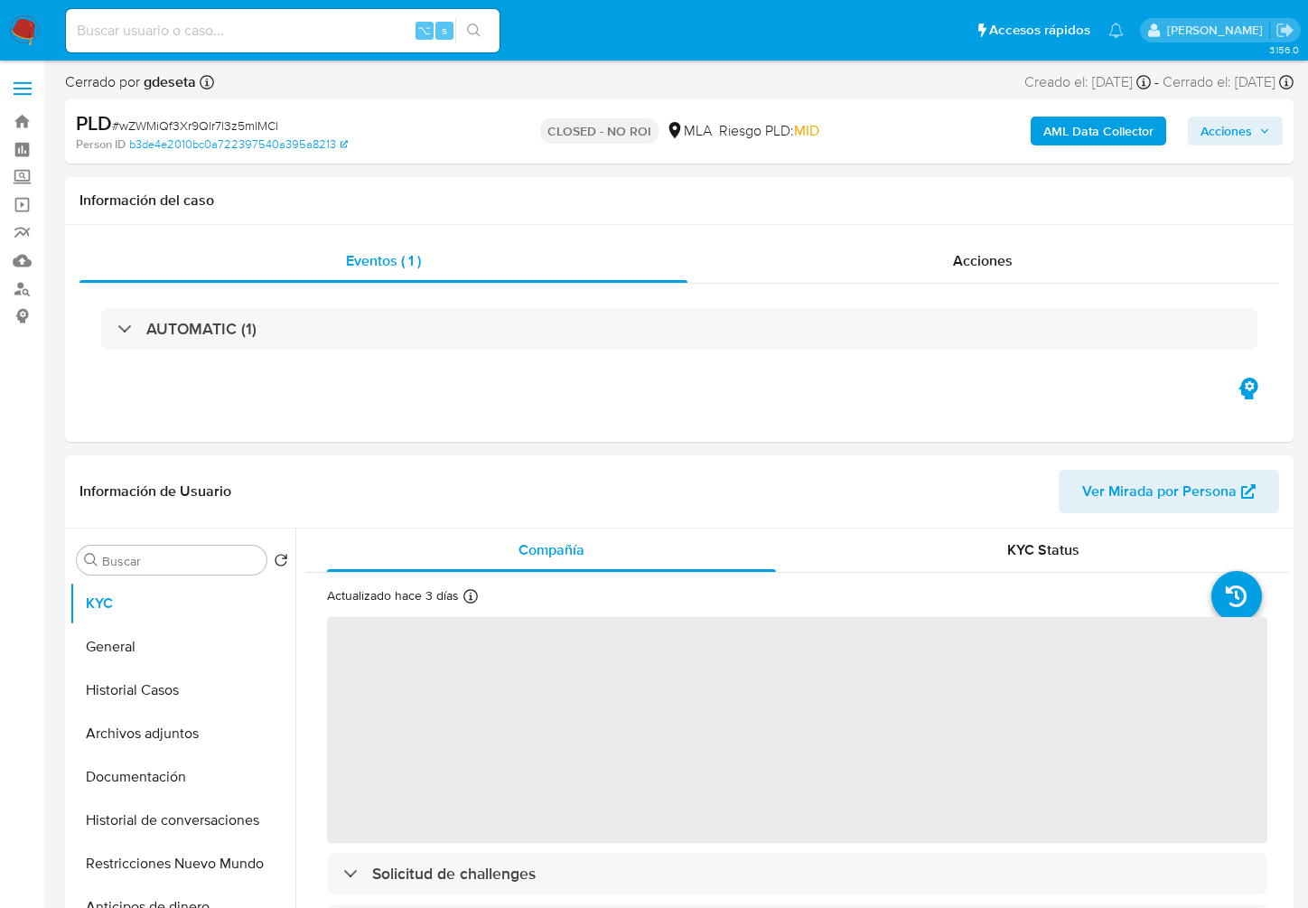
select select "10"
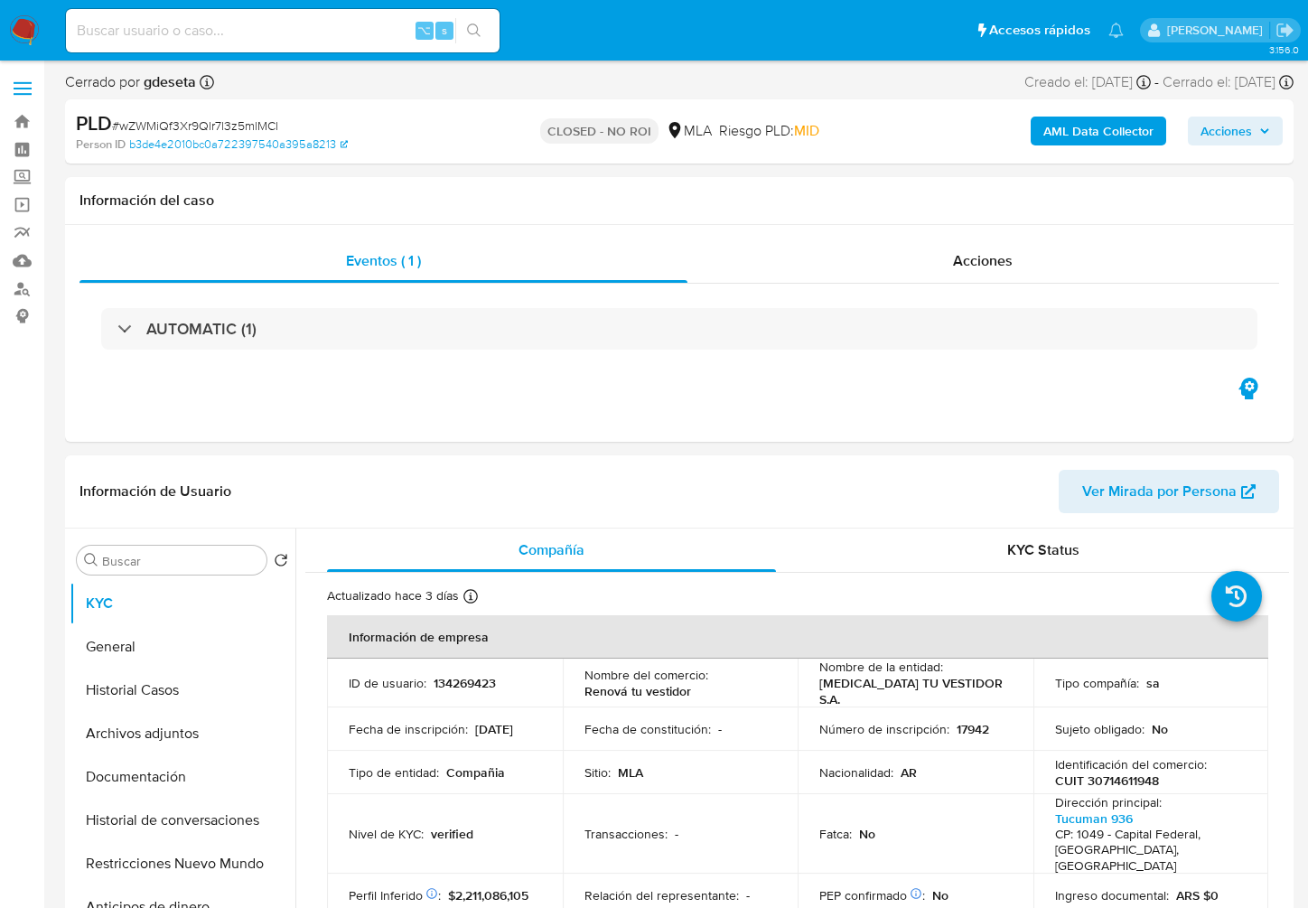
click at [261, 33] on input at bounding box center [283, 30] width 434 height 23
paste input "m1ELCAxvTFGaP8BQ7m7Ws65W"
type input "m1ELCAxvTFGaP8BQ7m7Ws65W"
select select "10"
click at [275, 28] on input "m1ELCAxvTFGaP8BQ7m7Ws65W" at bounding box center [283, 30] width 434 height 23
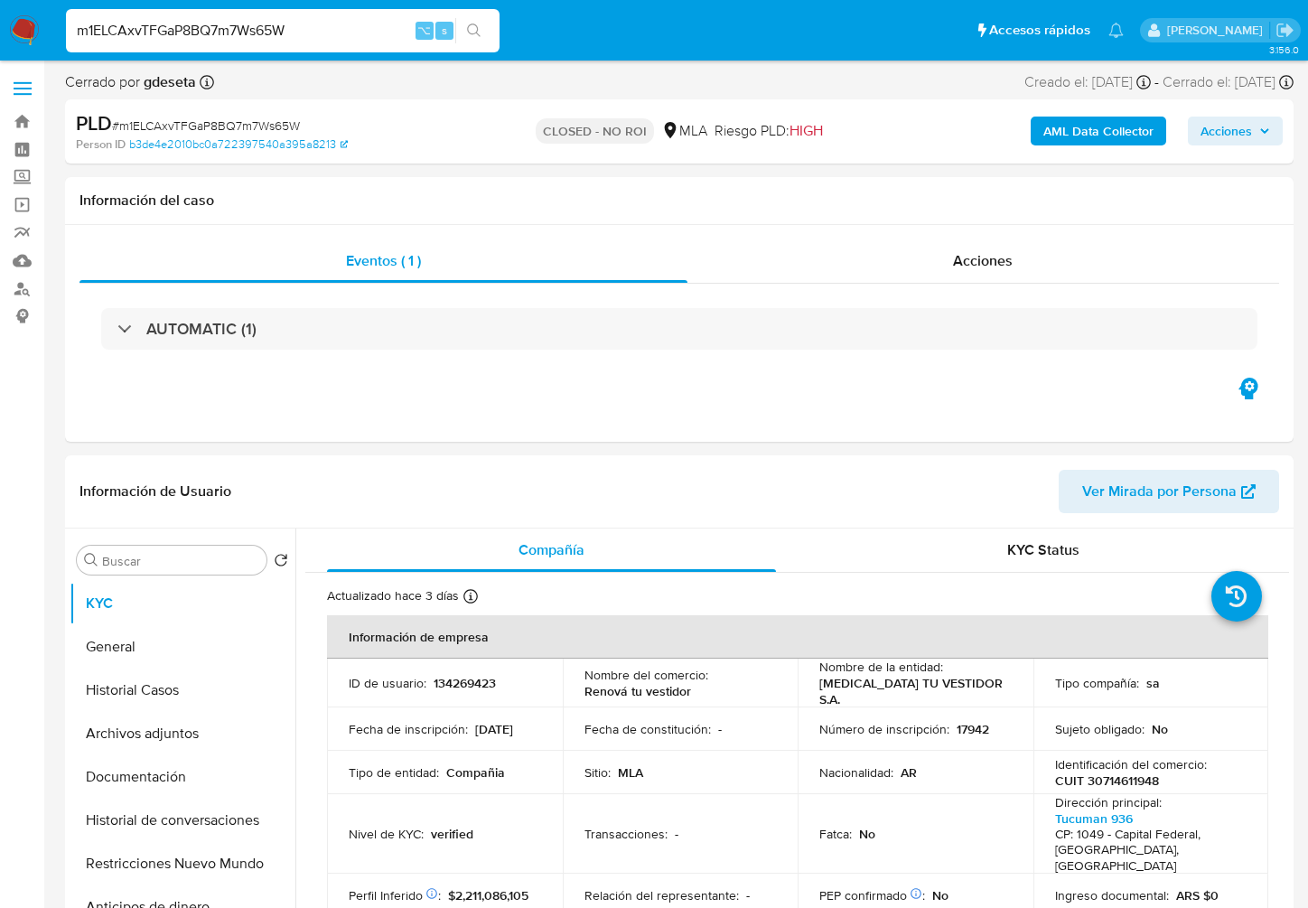
click at [275, 28] on input "m1ELCAxvTFGaP8BQ7m7Ws65W" at bounding box center [283, 30] width 434 height 23
click at [989, 276] on div "Acciones" at bounding box center [983, 260] width 593 height 43
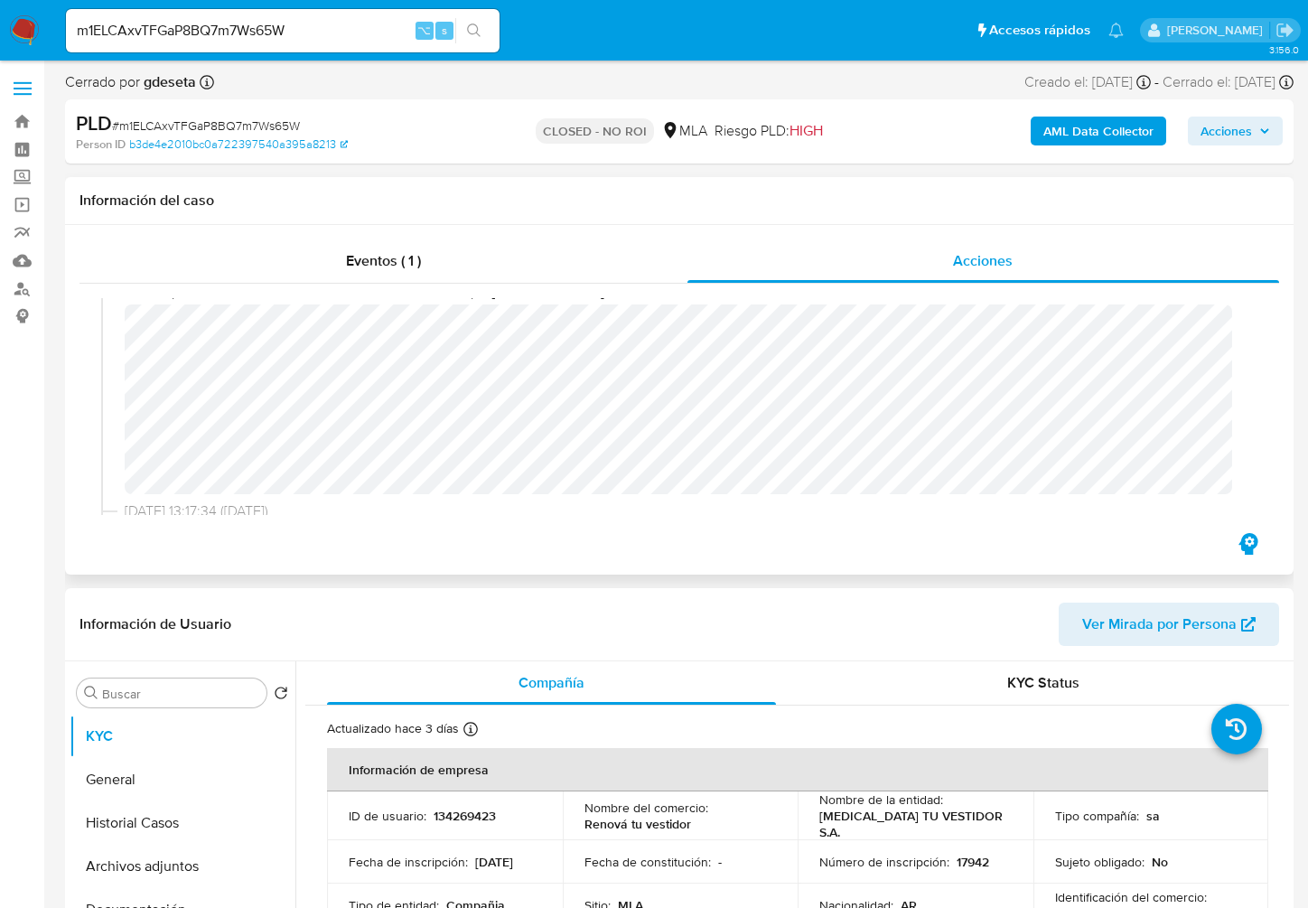
scroll to position [292, 0]
click at [143, 846] on button "Archivos adjuntos" at bounding box center [175, 866] width 211 height 43
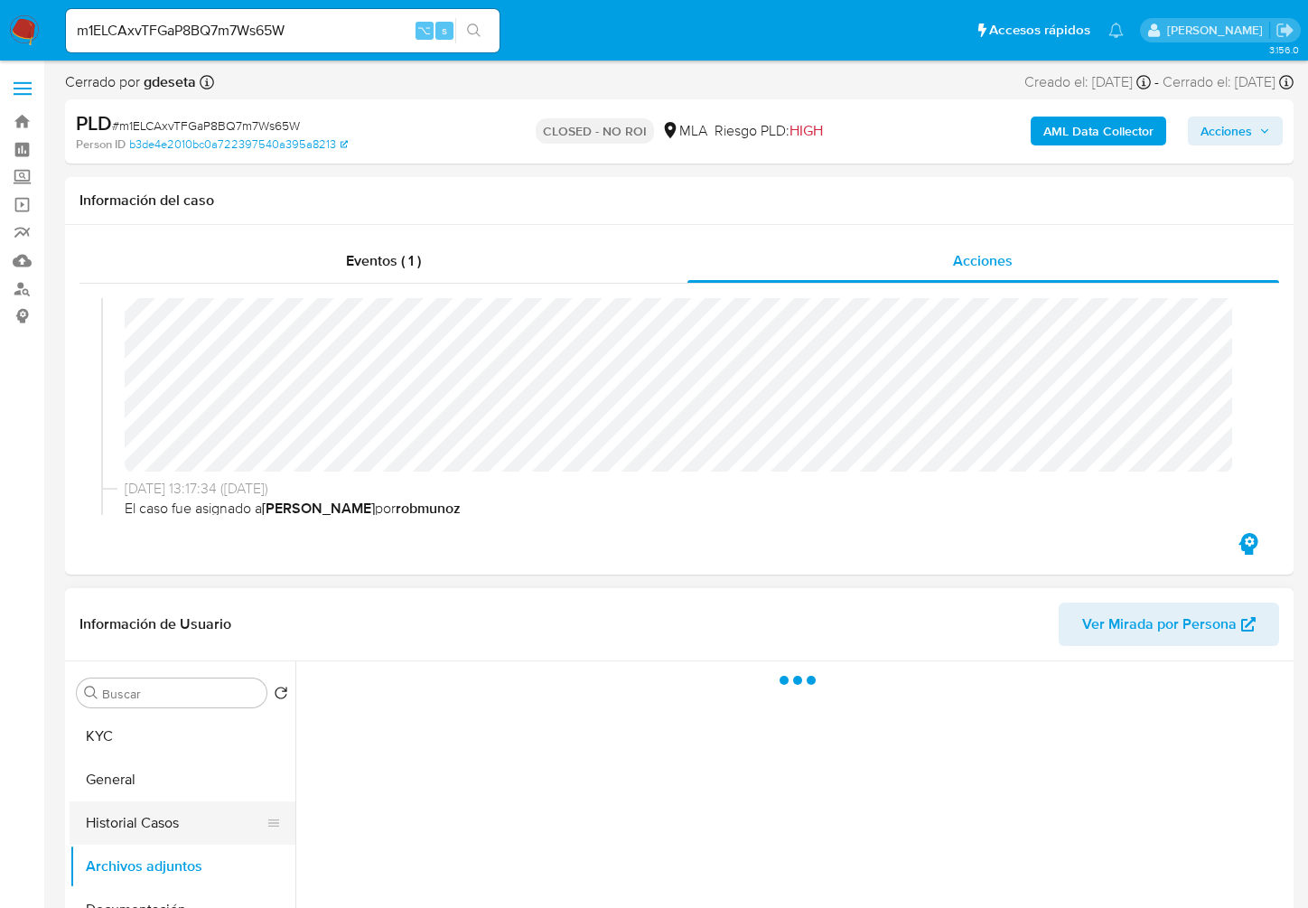
click at [165, 809] on button "Historial Casos" at bounding box center [175, 822] width 211 height 43
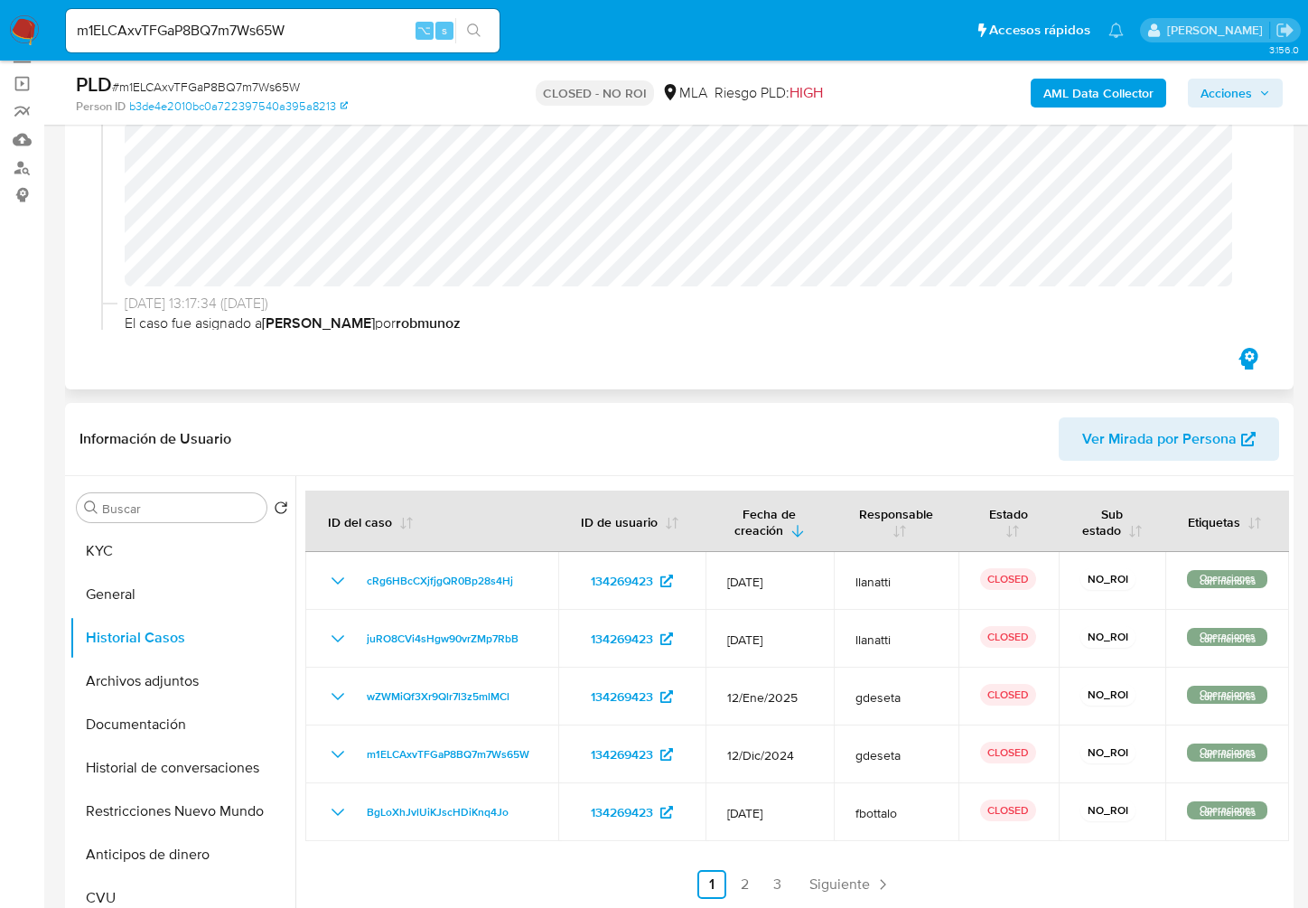
scroll to position [134, 0]
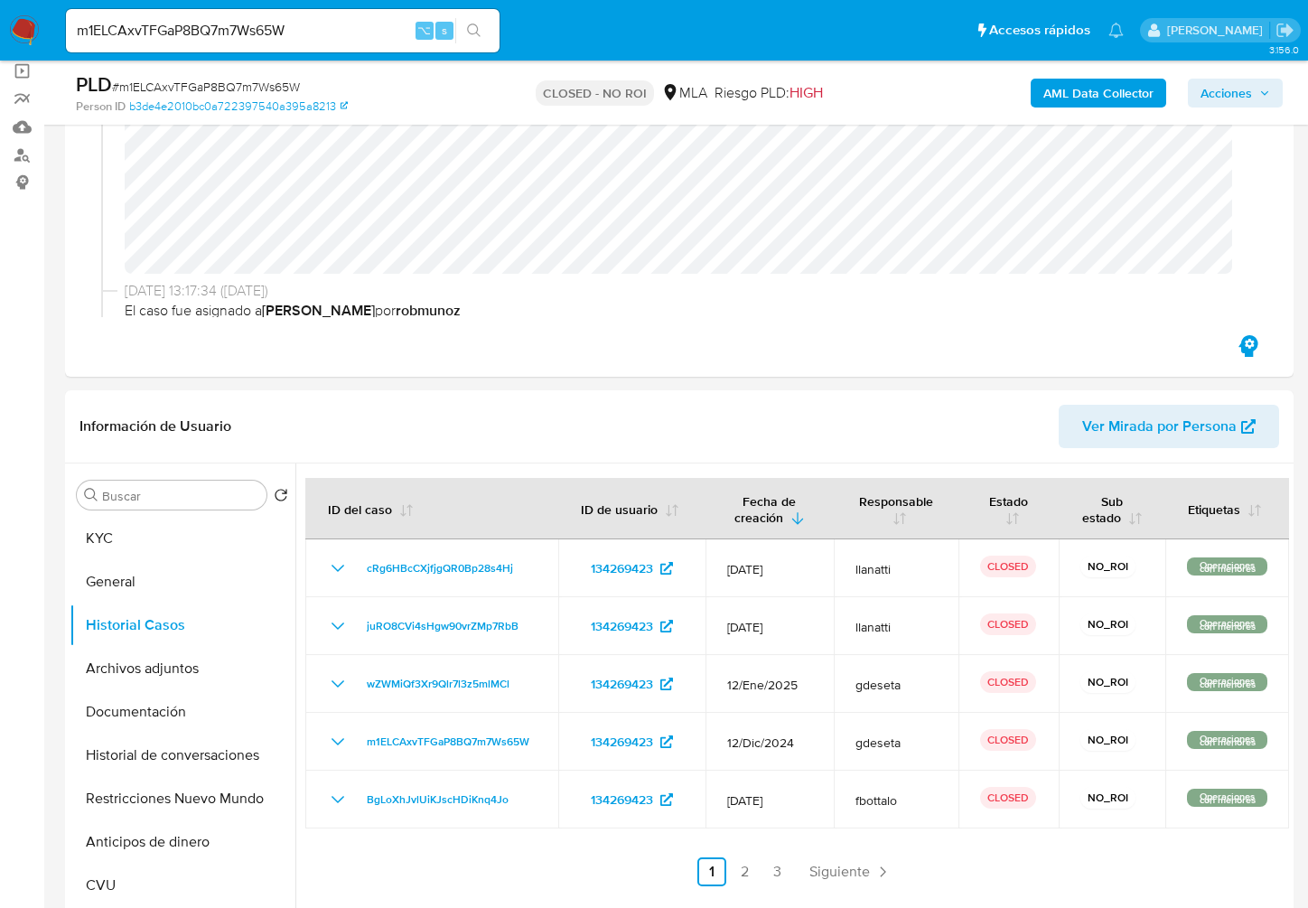
click at [310, 35] on input "m1ELCAxvTFGaP8BQ7m7Ws65W" at bounding box center [283, 30] width 434 height 23
paste input "BgLoXhJvlUiKJscHDiKnq4Jo"
type input "BgLoXhJvlUiKJscHDiKnq4Jo"
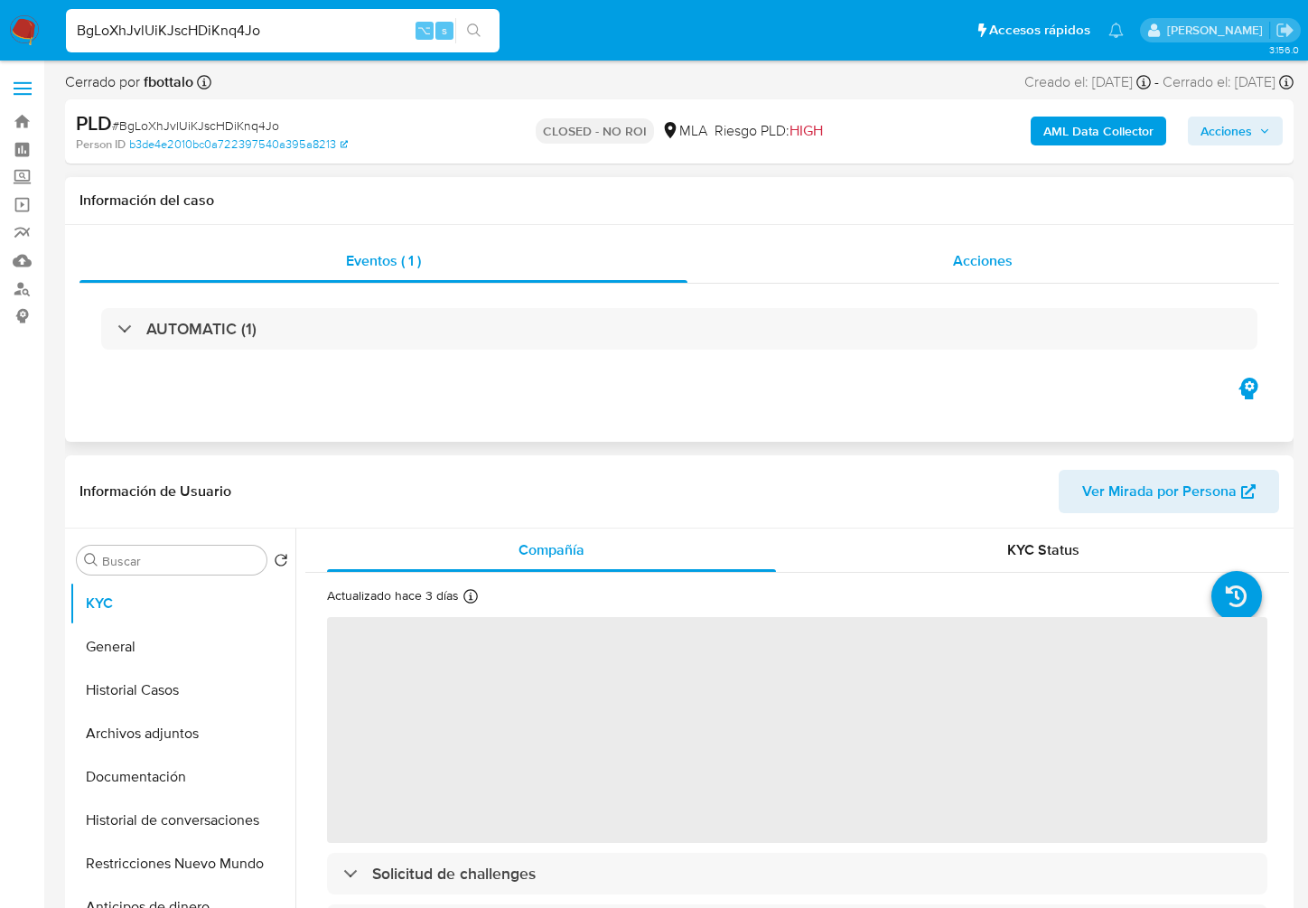
click at [1014, 266] on div "Acciones" at bounding box center [983, 260] width 593 height 43
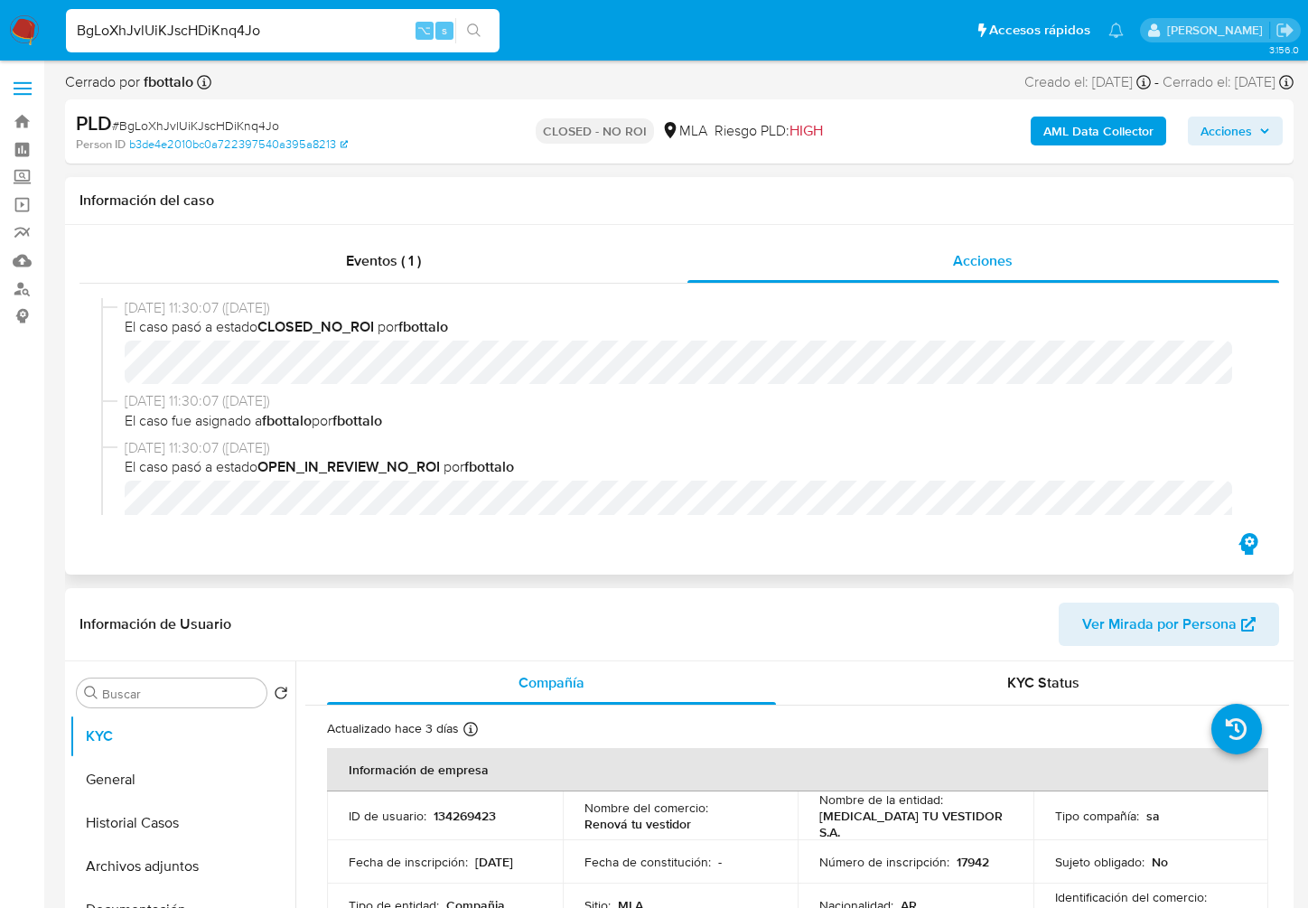
select select "10"
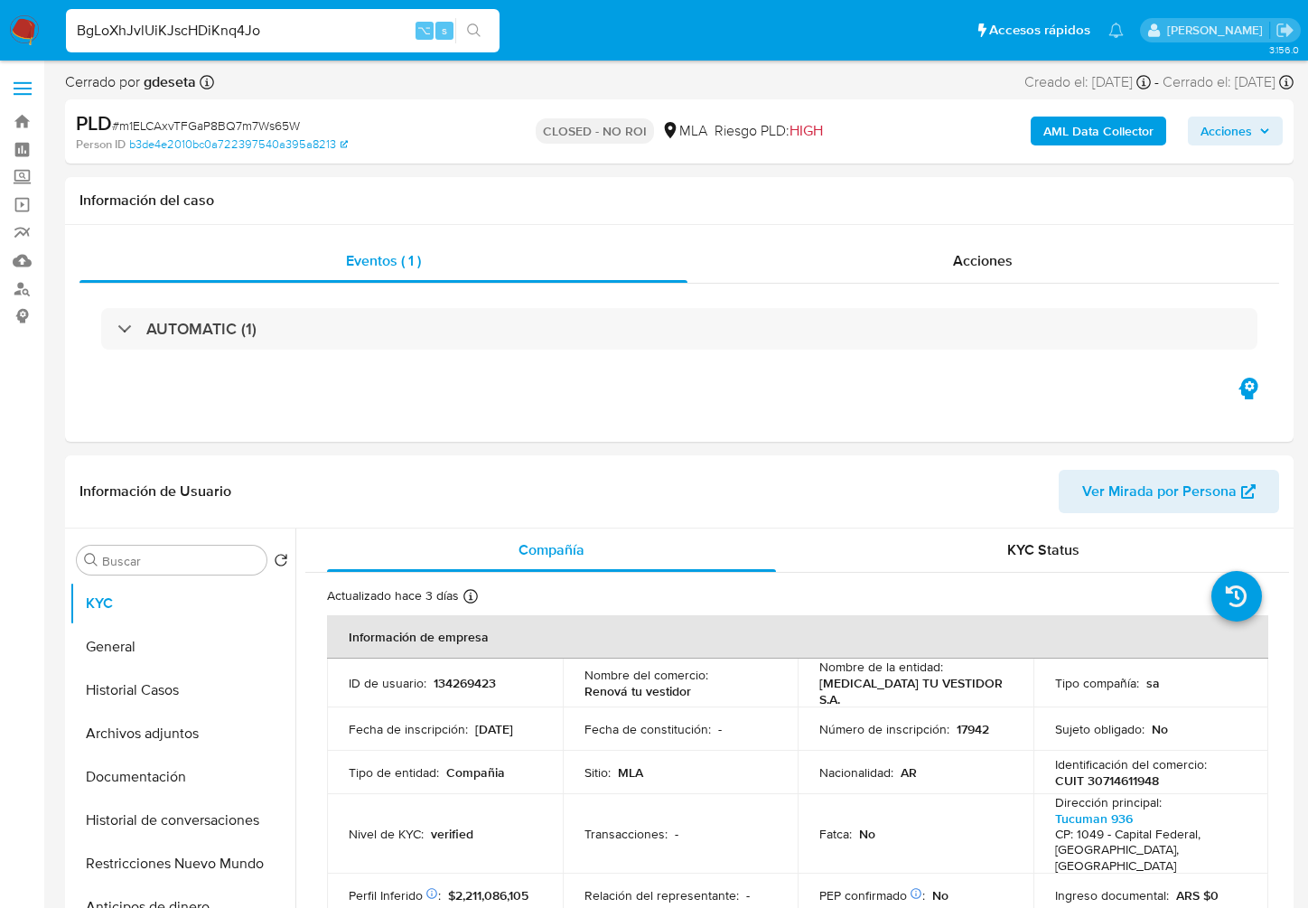
select select "10"
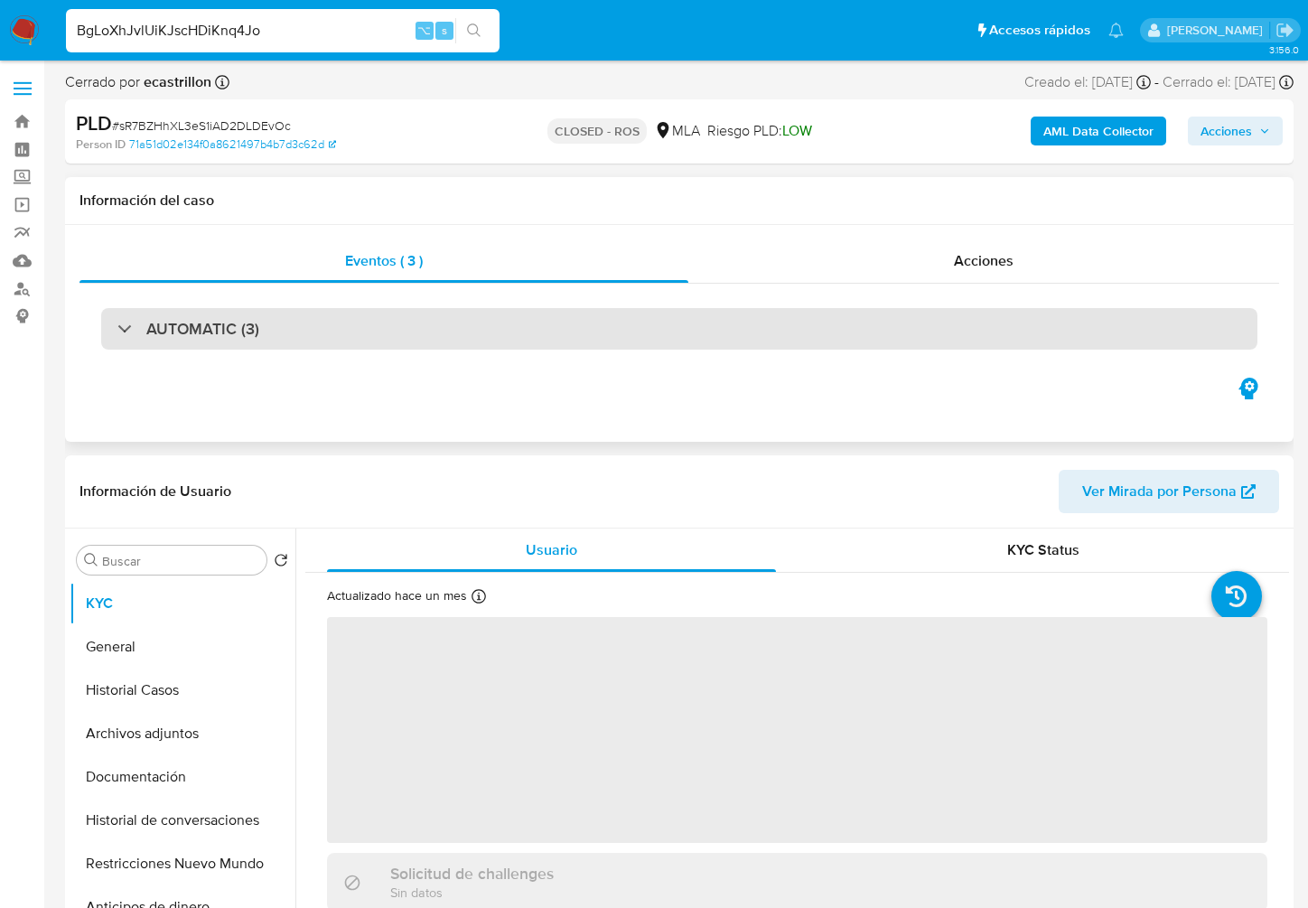
click at [220, 325] on h3 "AUTOMATIC (3)" at bounding box center [202, 329] width 113 height 20
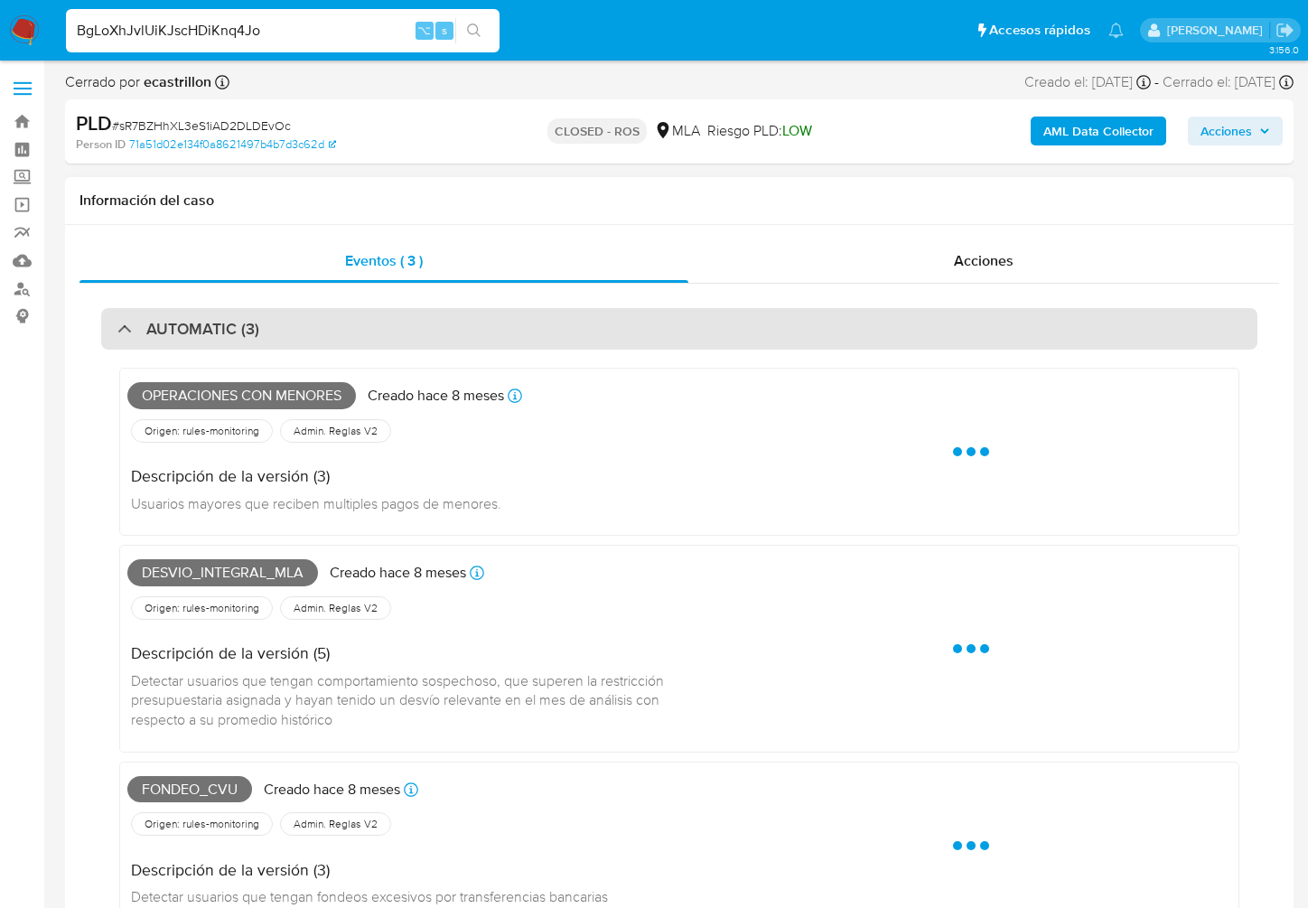
select select "10"
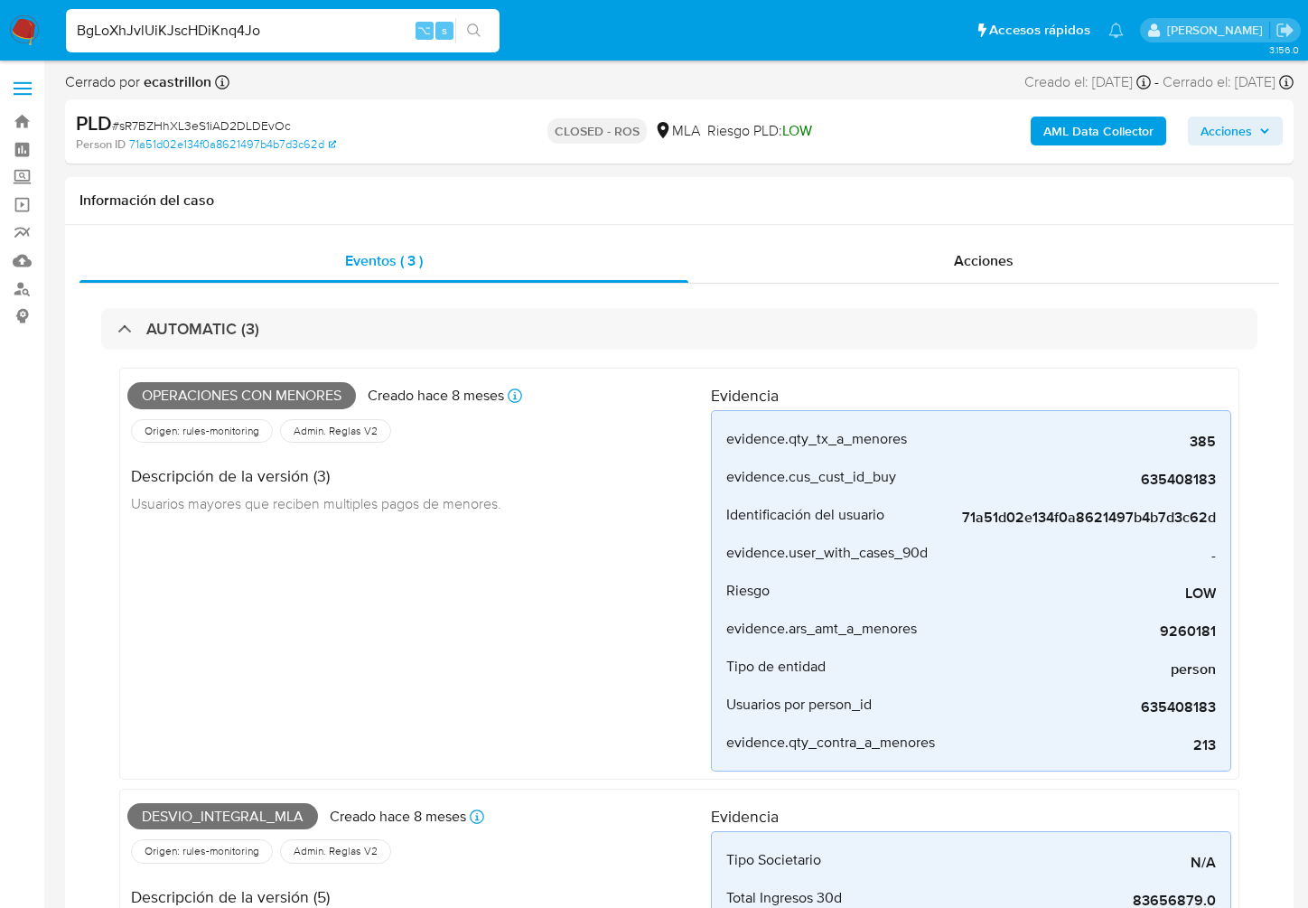
click at [295, 30] on input "BgLoXhJvlUiKJscHDiKnq4Jo" at bounding box center [283, 30] width 434 height 23
click at [295, 29] on input "BgLoXhJvlUiKJscHDiKnq4Jo" at bounding box center [283, 30] width 434 height 23
click at [481, 41] on button "search-icon" at bounding box center [473, 30] width 37 height 25
click at [288, 33] on input "BgLoXhJvlUiKJscHDiKnq4Jo" at bounding box center [283, 30] width 434 height 23
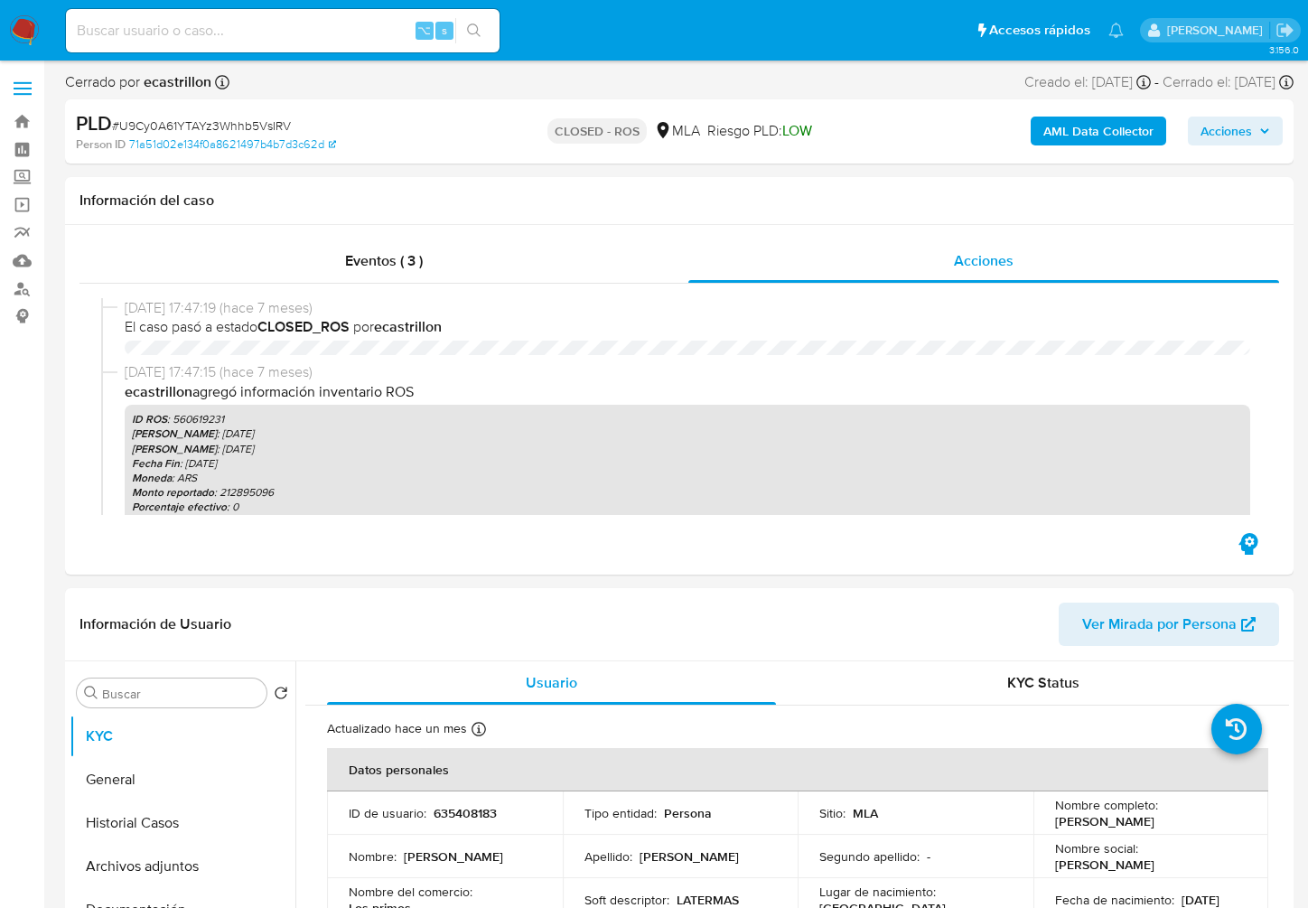
select select "10"
click at [172, 112] on div "PLD # U9Cy0A61YTAYz3Whhb5VsIRV" at bounding box center [274, 123] width 396 height 27
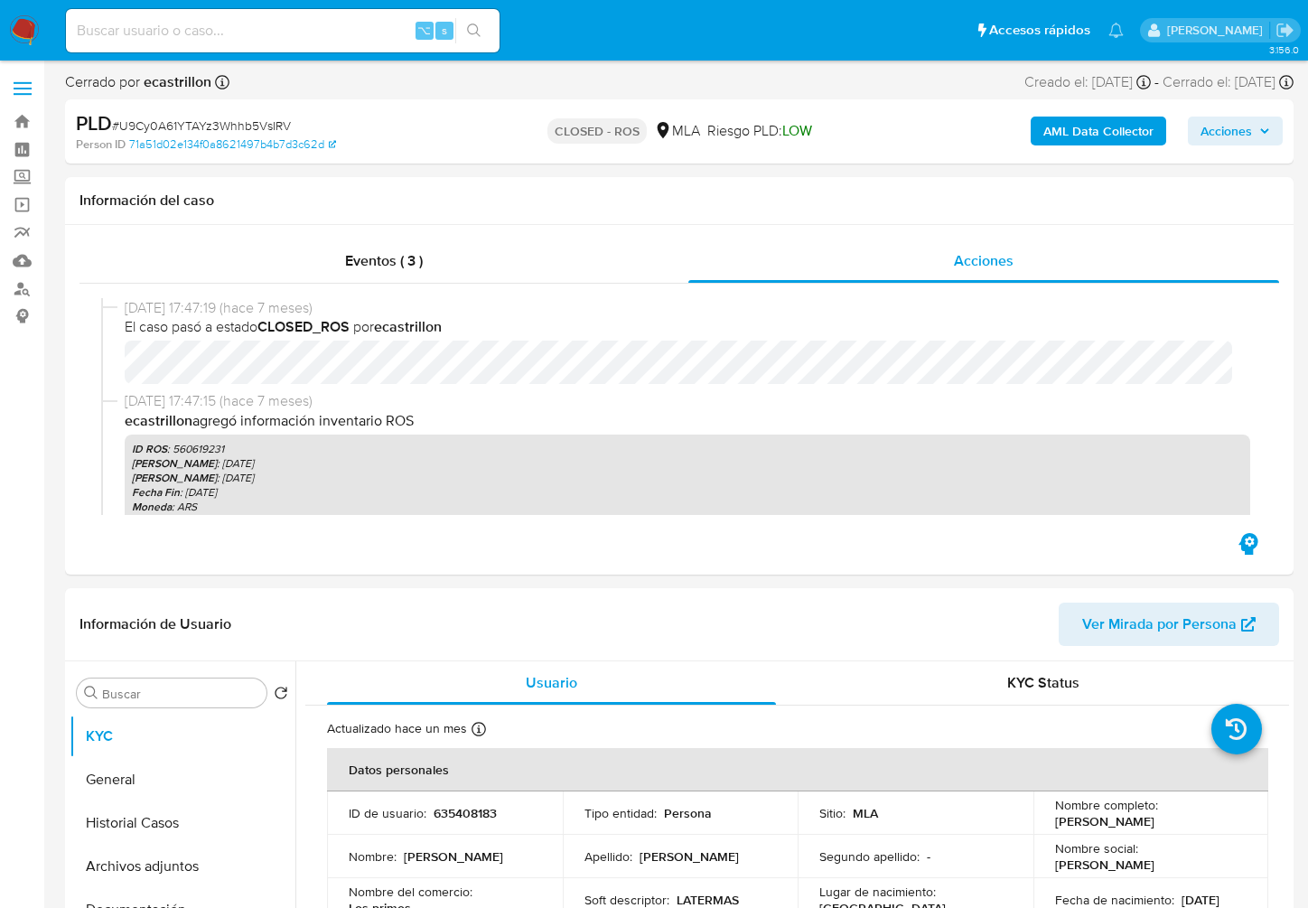
scroll to position [784, 0]
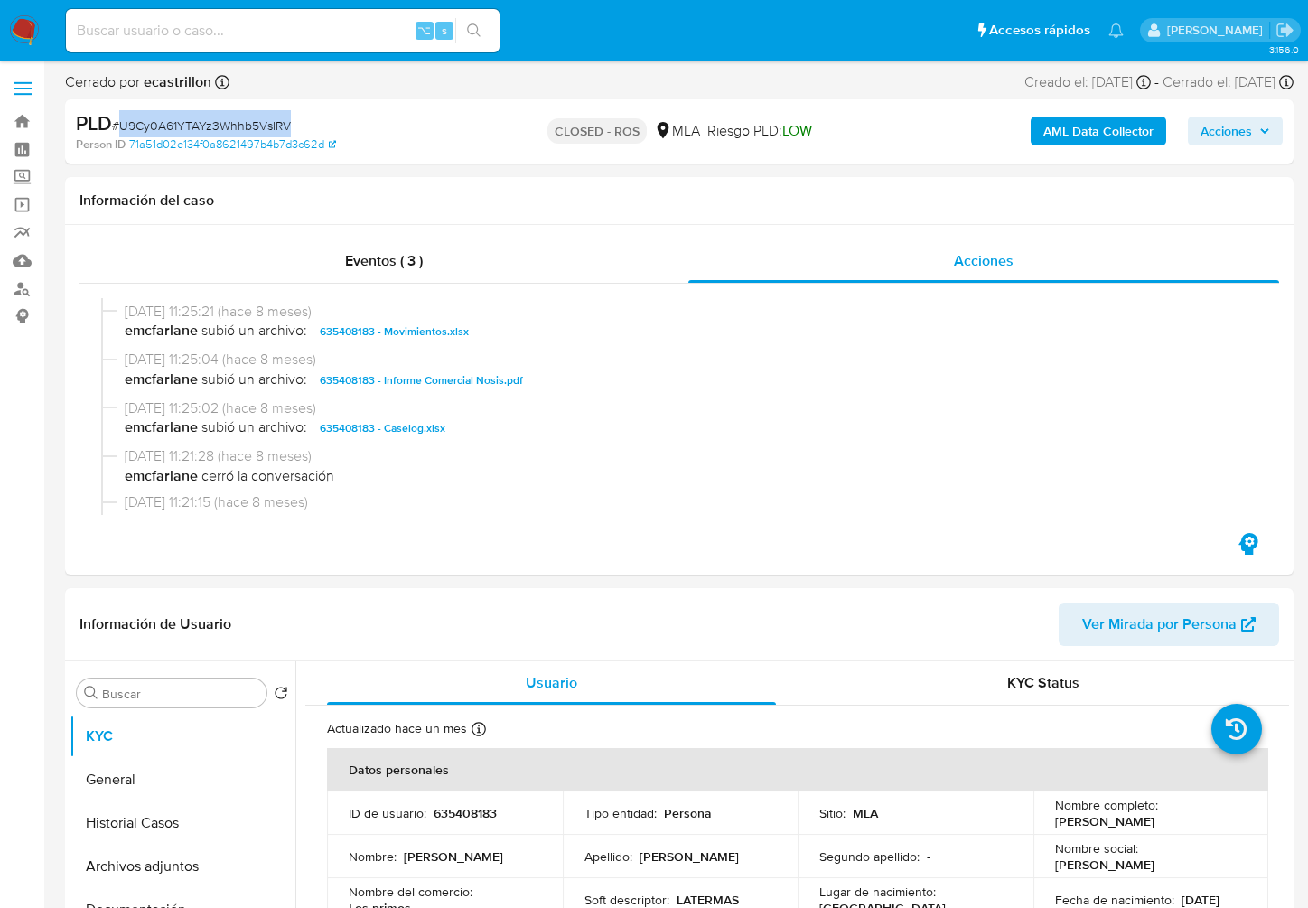
click at [172, 112] on div "PLD # U9Cy0A61YTAYz3Whhb5VsIRV" at bounding box center [274, 123] width 396 height 27
copy span "U9Cy0A61YTAYz3Whhb5VsIRV"
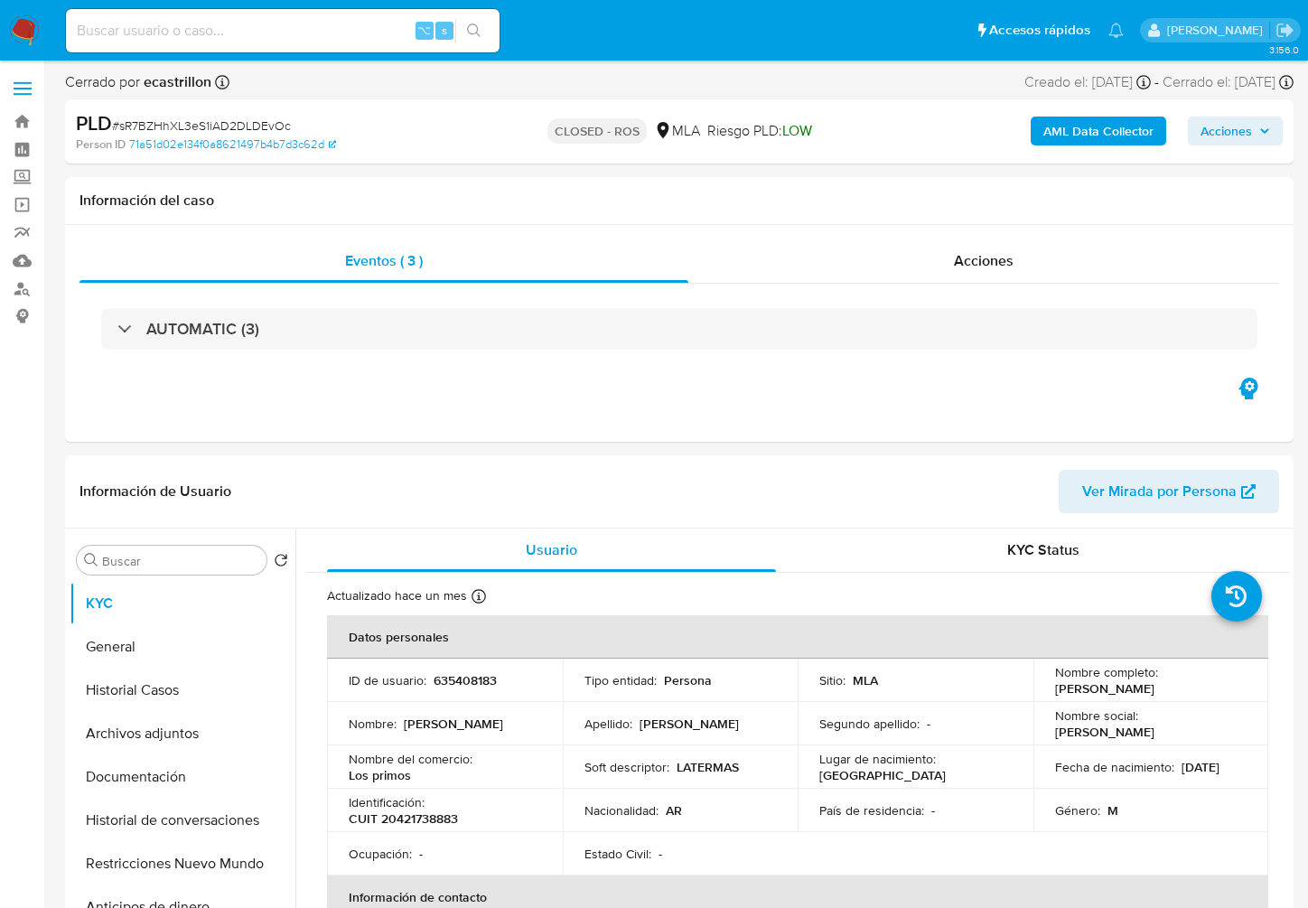
select select "10"
click at [200, 29] on input at bounding box center [283, 30] width 434 height 23
paste input "BgLoXhJvlUiKJscHDiKnq4Jo"
type input "BgLoXhJvlUiKJscHDiKnq4Jo"
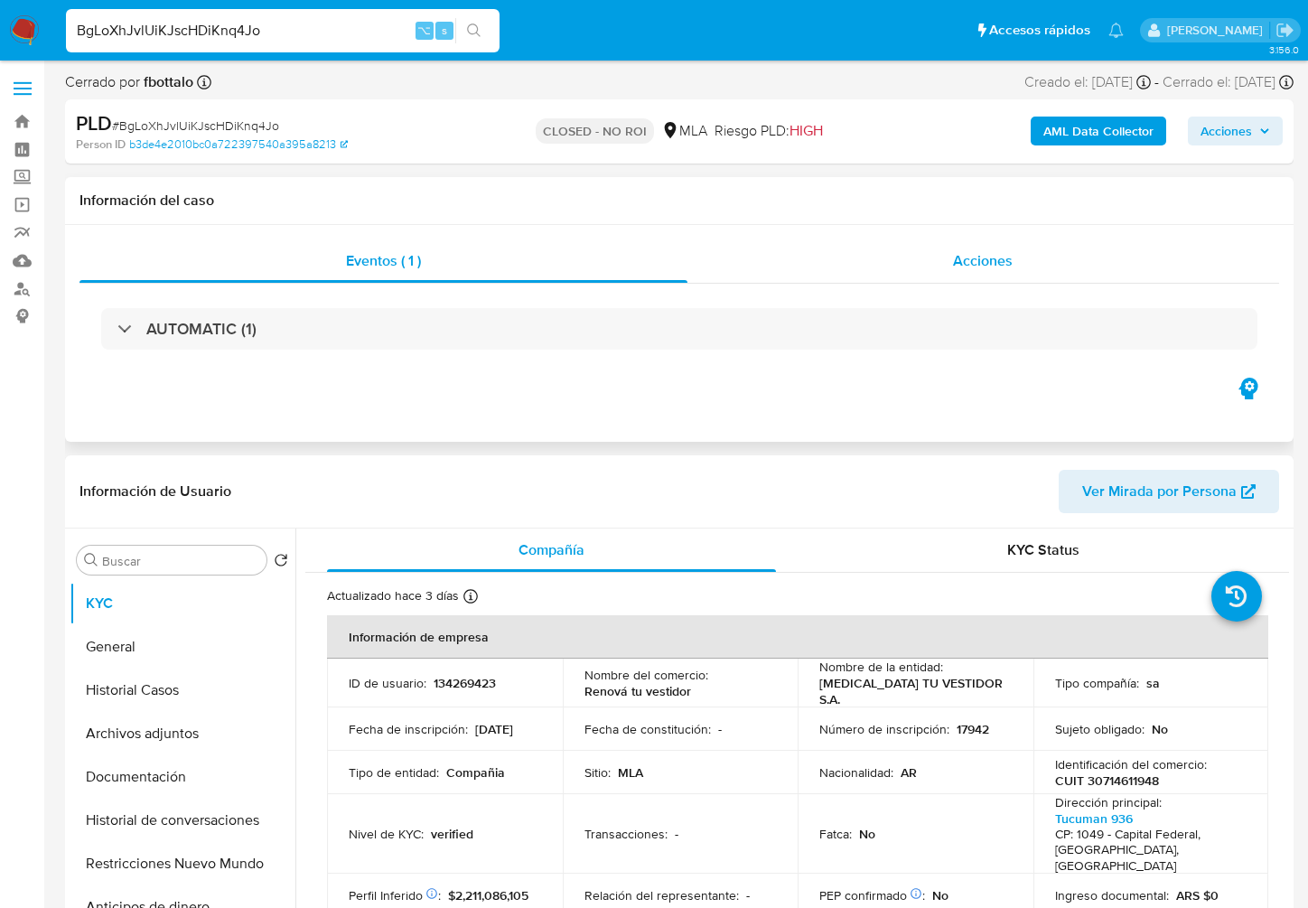
select select "10"
click at [963, 258] on span "Acciones" at bounding box center [983, 260] width 60 height 21
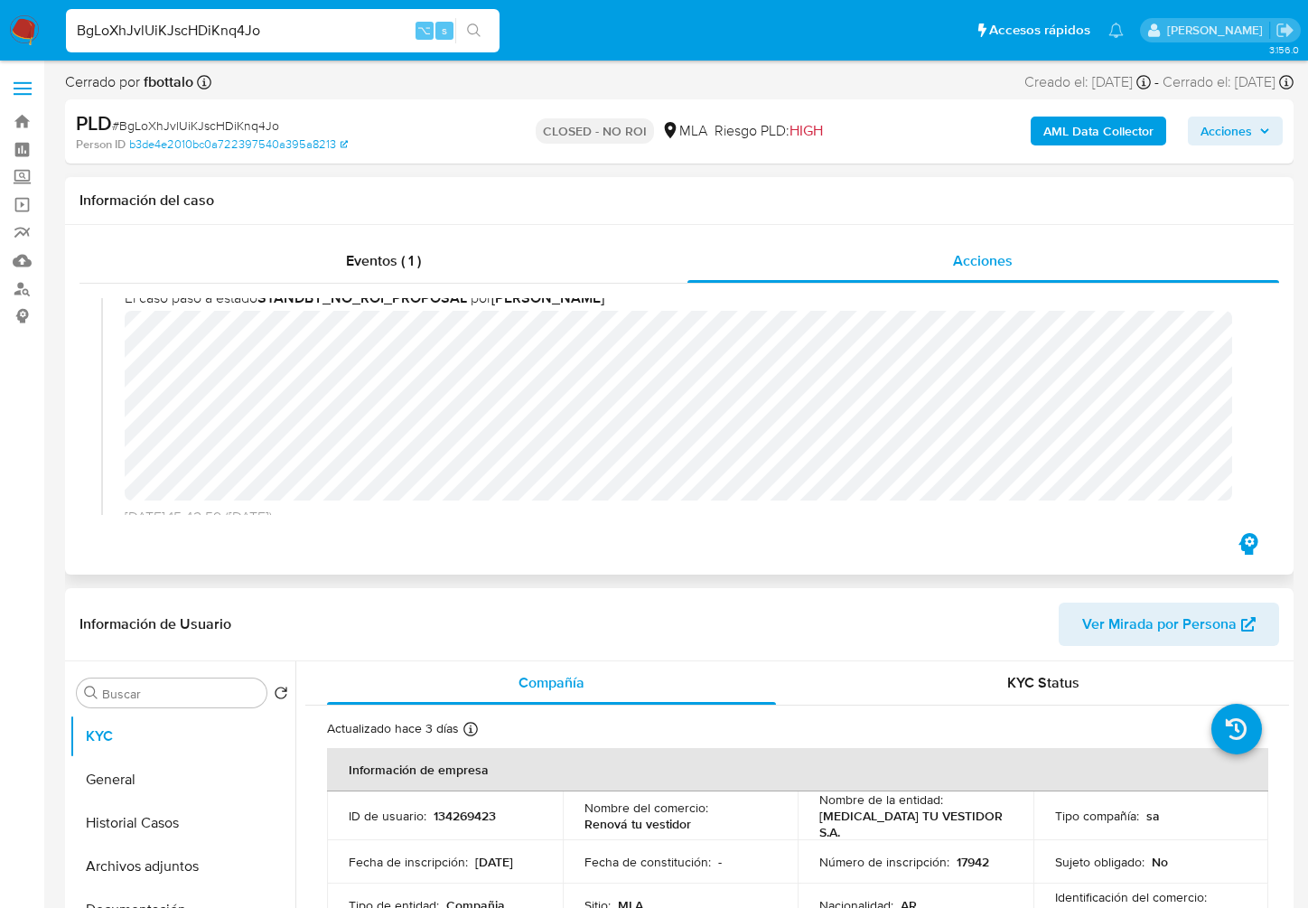
scroll to position [253, 0]
click at [140, 818] on button "Historial Casos" at bounding box center [175, 822] width 211 height 43
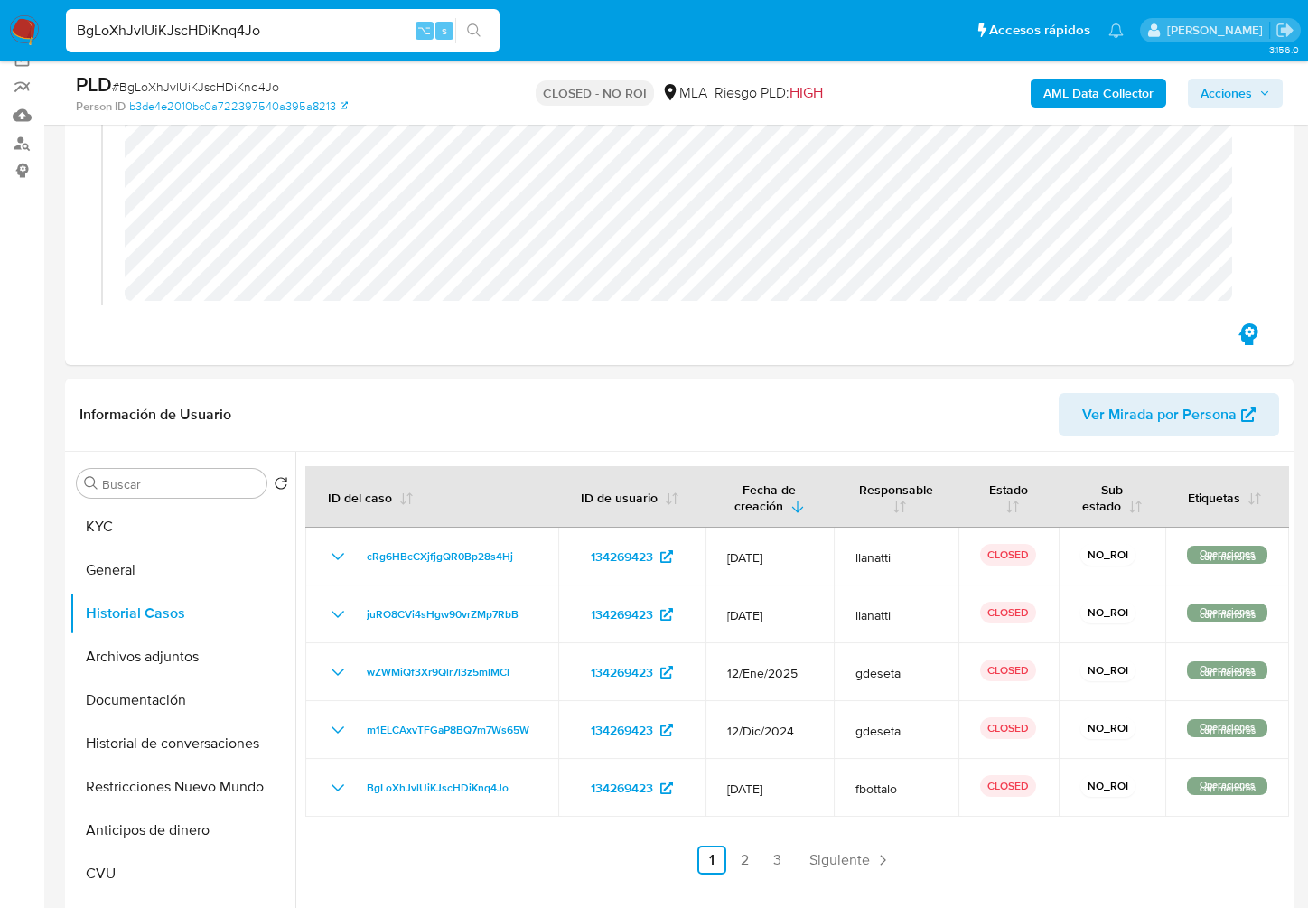
scroll to position [156, 0]
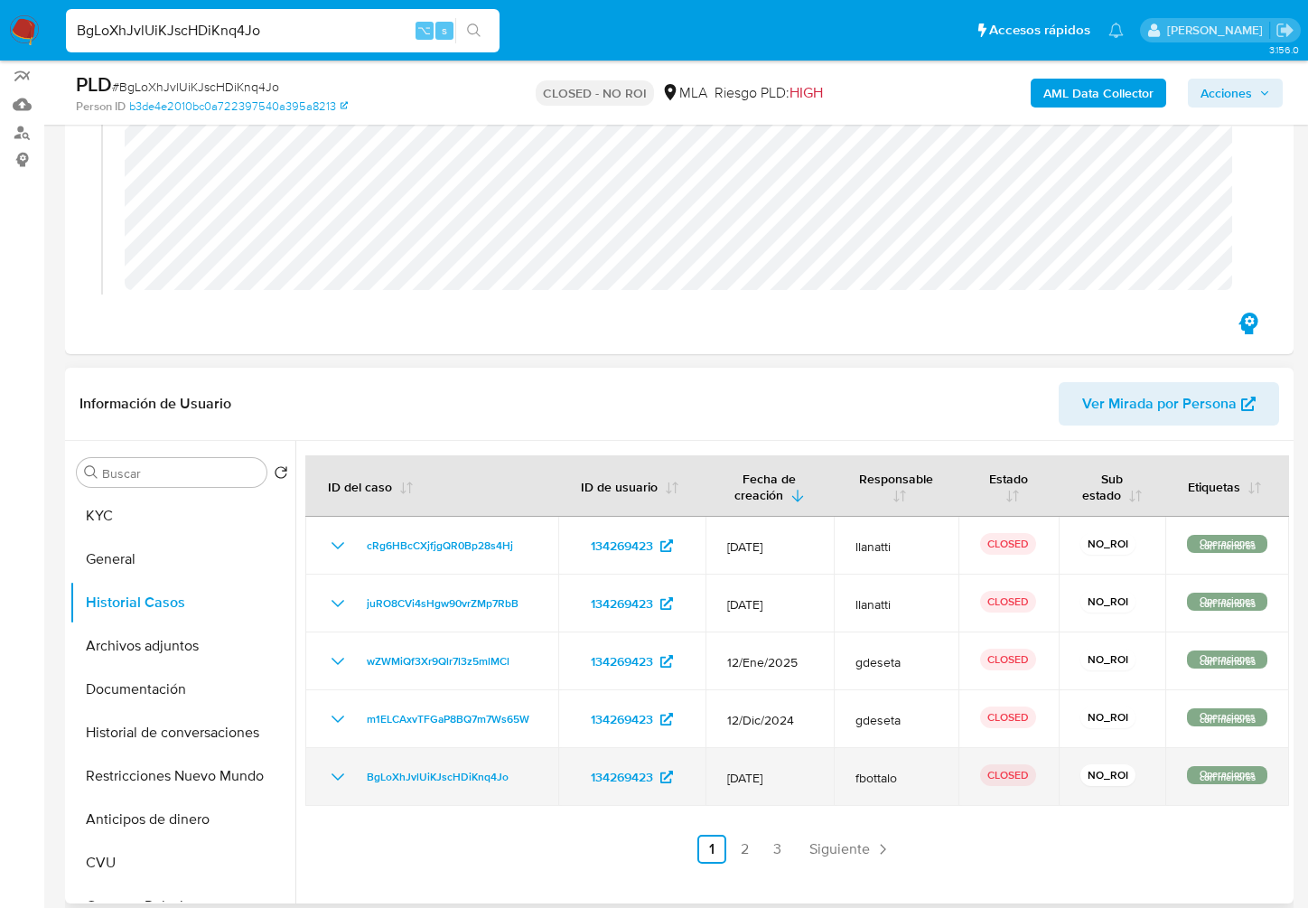
click at [330, 787] on icon "Mostrar/Ocultar" at bounding box center [338, 777] width 22 height 22
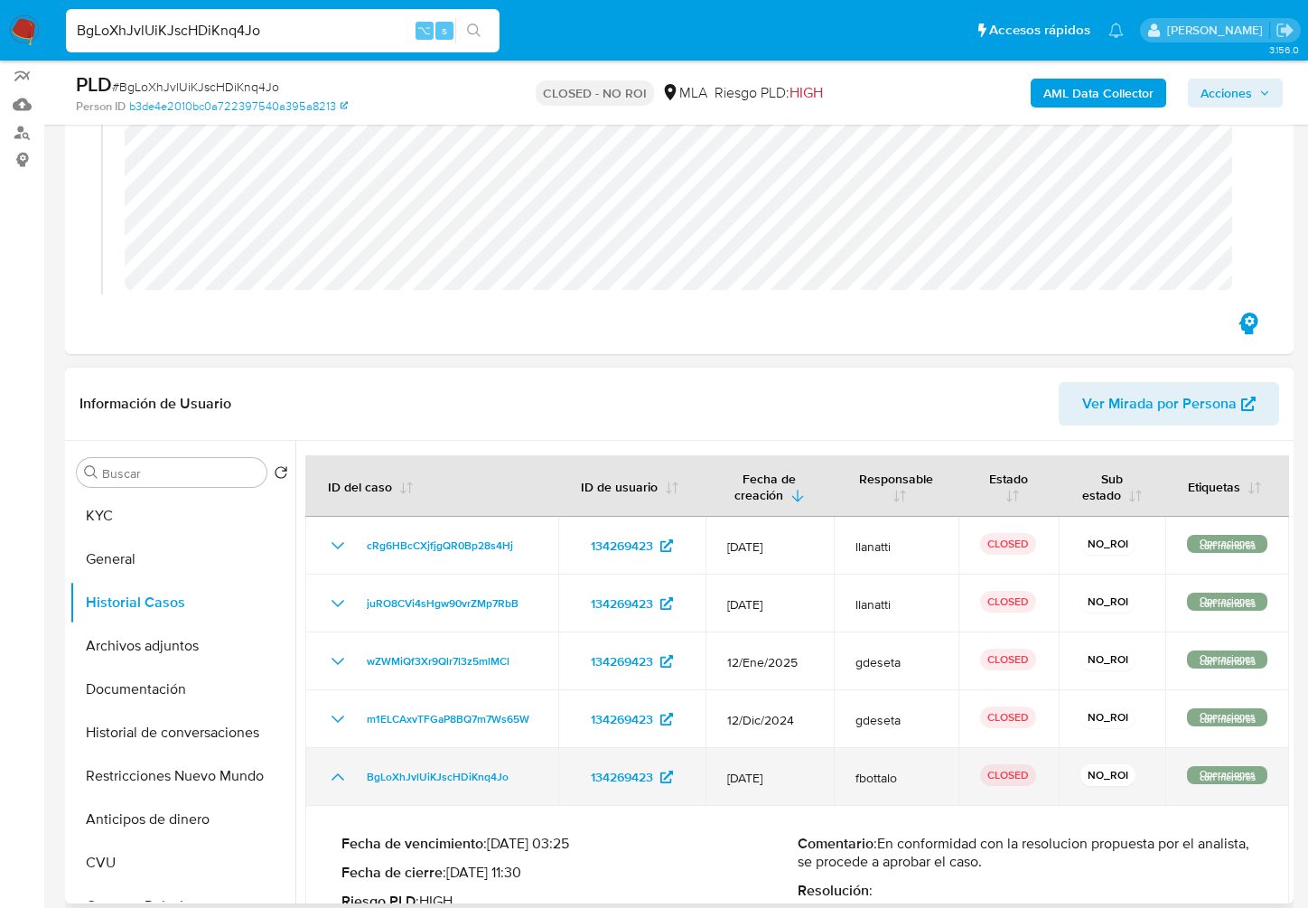
click at [330, 787] on icon "Mostrar/Ocultar" at bounding box center [338, 777] width 22 height 22
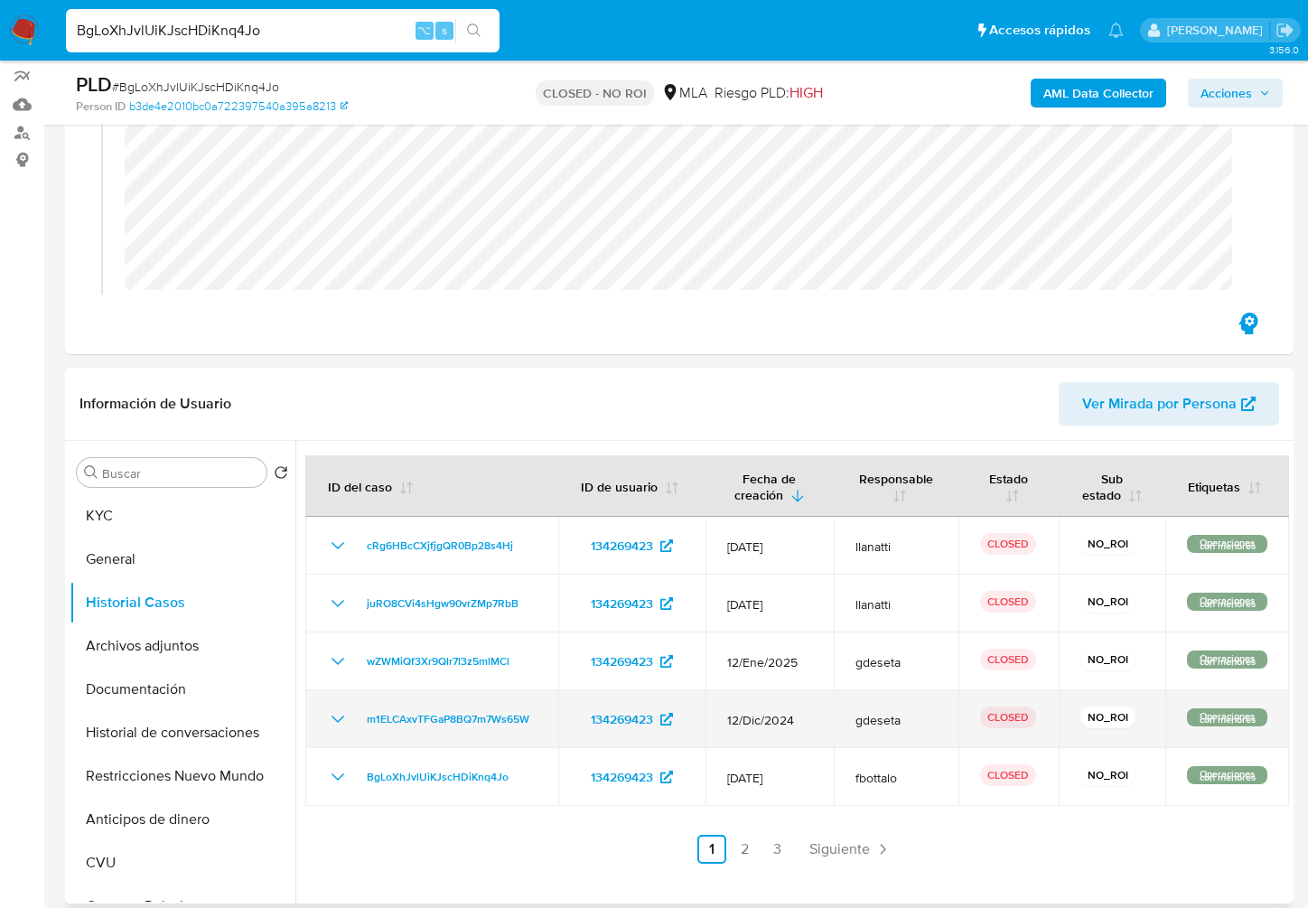
click at [334, 745] on td "m1ELCAxvTFGaP8BQ7m7Ws65W" at bounding box center [431, 719] width 253 height 58
click at [337, 730] on icon "Mostrar/Ocultar" at bounding box center [338, 719] width 22 height 22
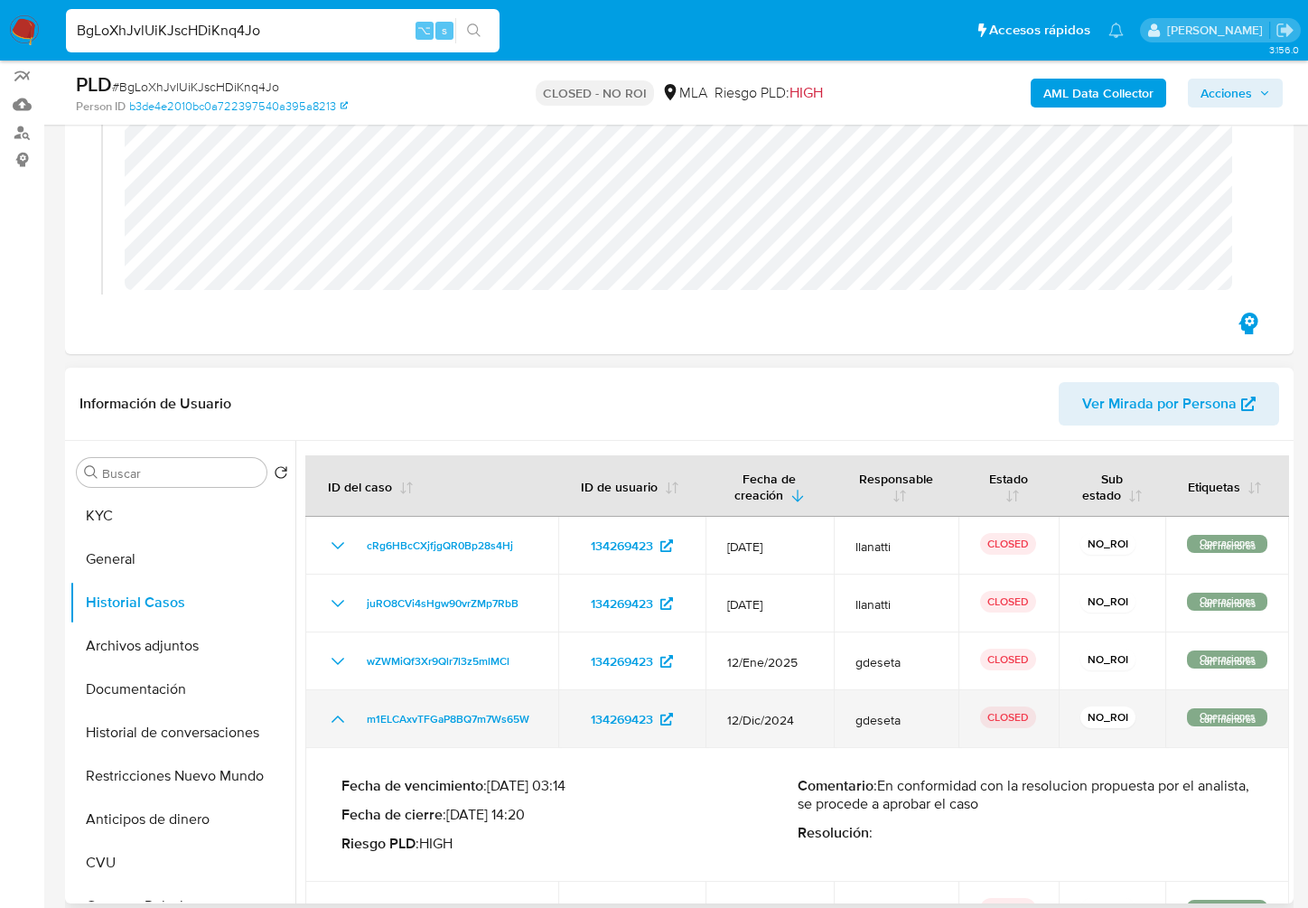
click at [337, 730] on icon "Mostrar/Ocultar" at bounding box center [338, 719] width 22 height 22
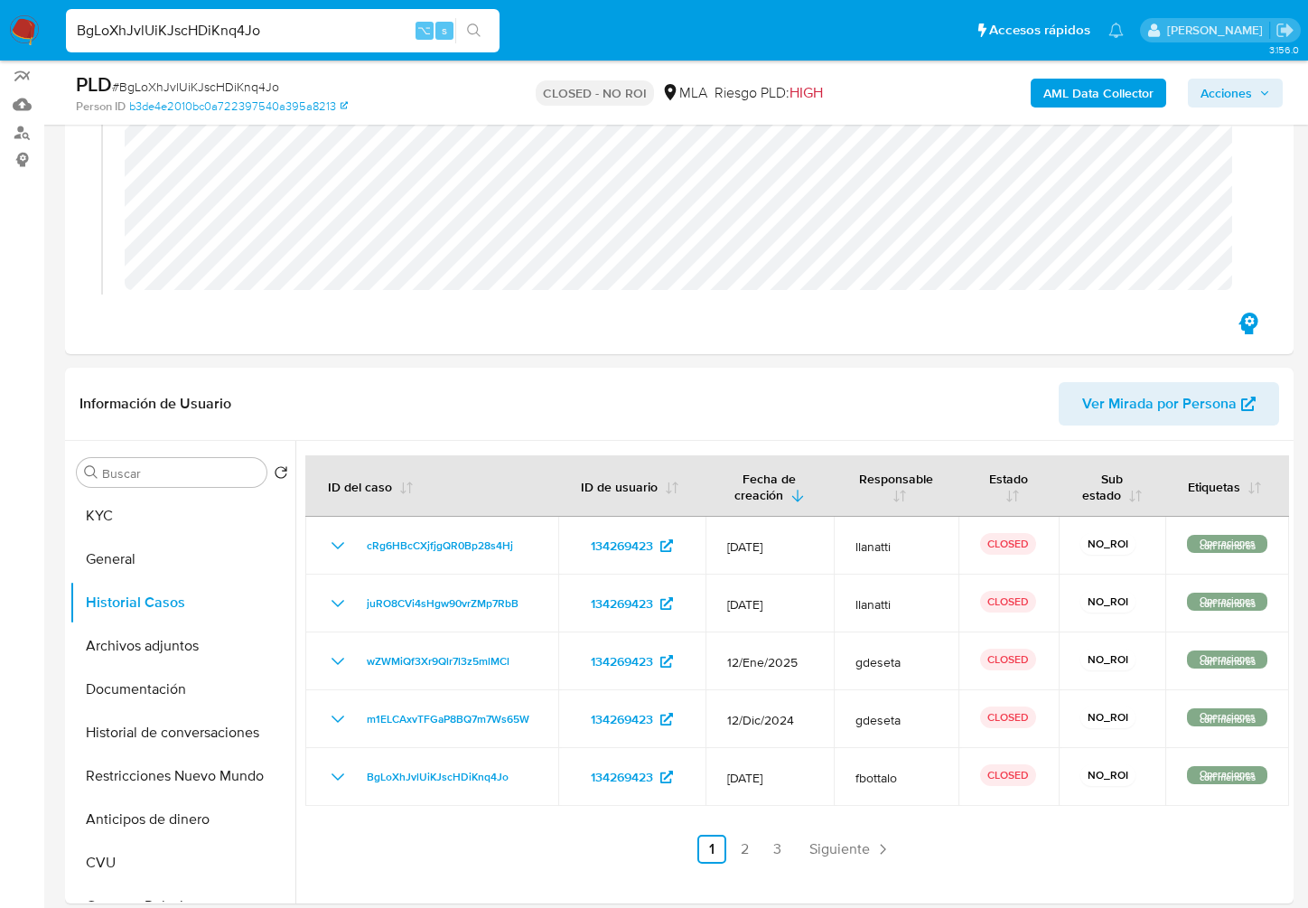
click at [370, 19] on input "BgLoXhJvlUiKJscHDiKnq4Jo" at bounding box center [283, 30] width 434 height 23
paste input "nVSdauMBi2QS85joINzQf8ci"
type input "nVSdauMBi2QS85joINzQf8ci"
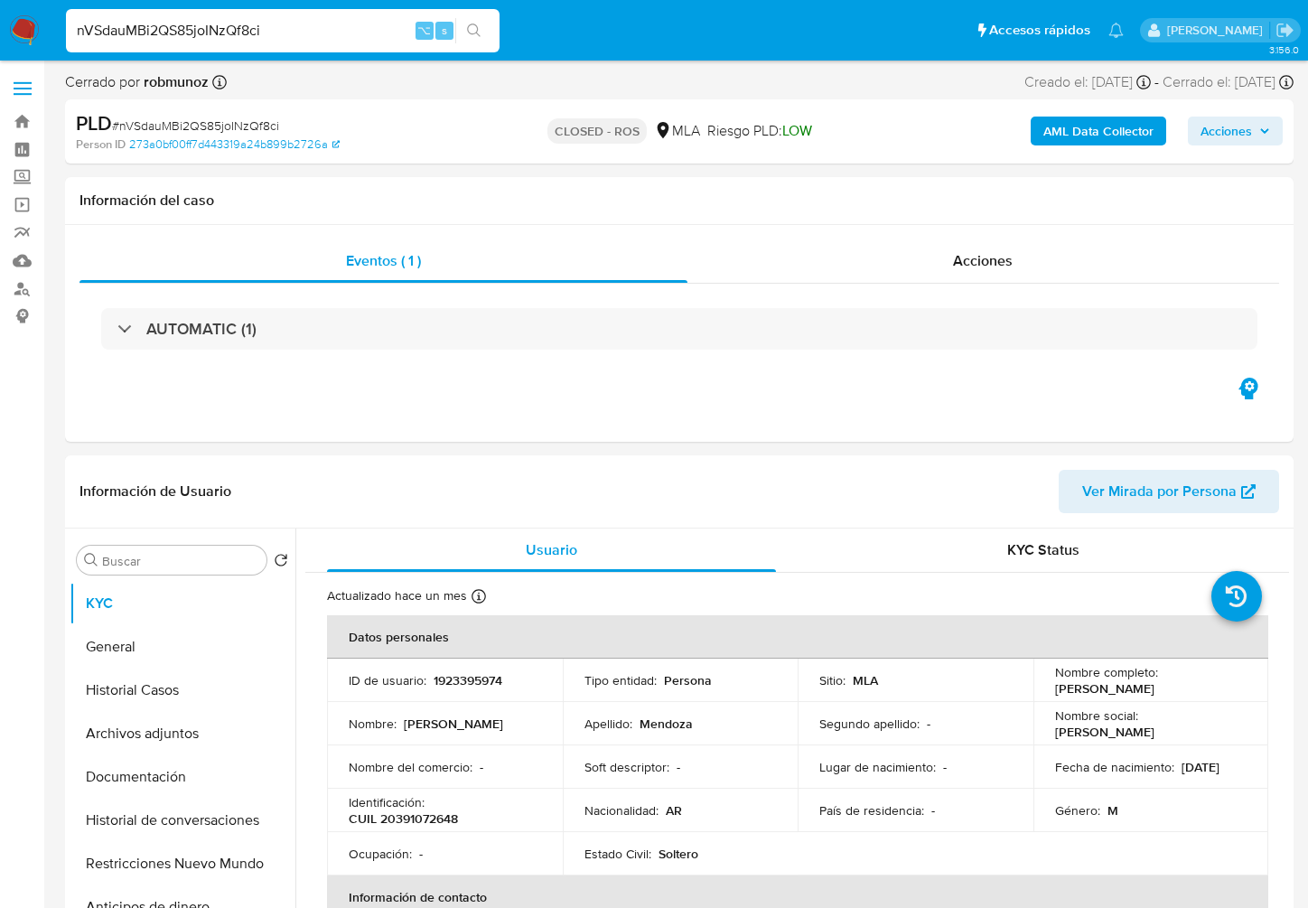
select select "10"
click at [729, 519] on div "Información de Usuario Ver Mirada por Persona" at bounding box center [679, 491] width 1229 height 73
click at [949, 261] on div "Acciones" at bounding box center [983, 260] width 593 height 43
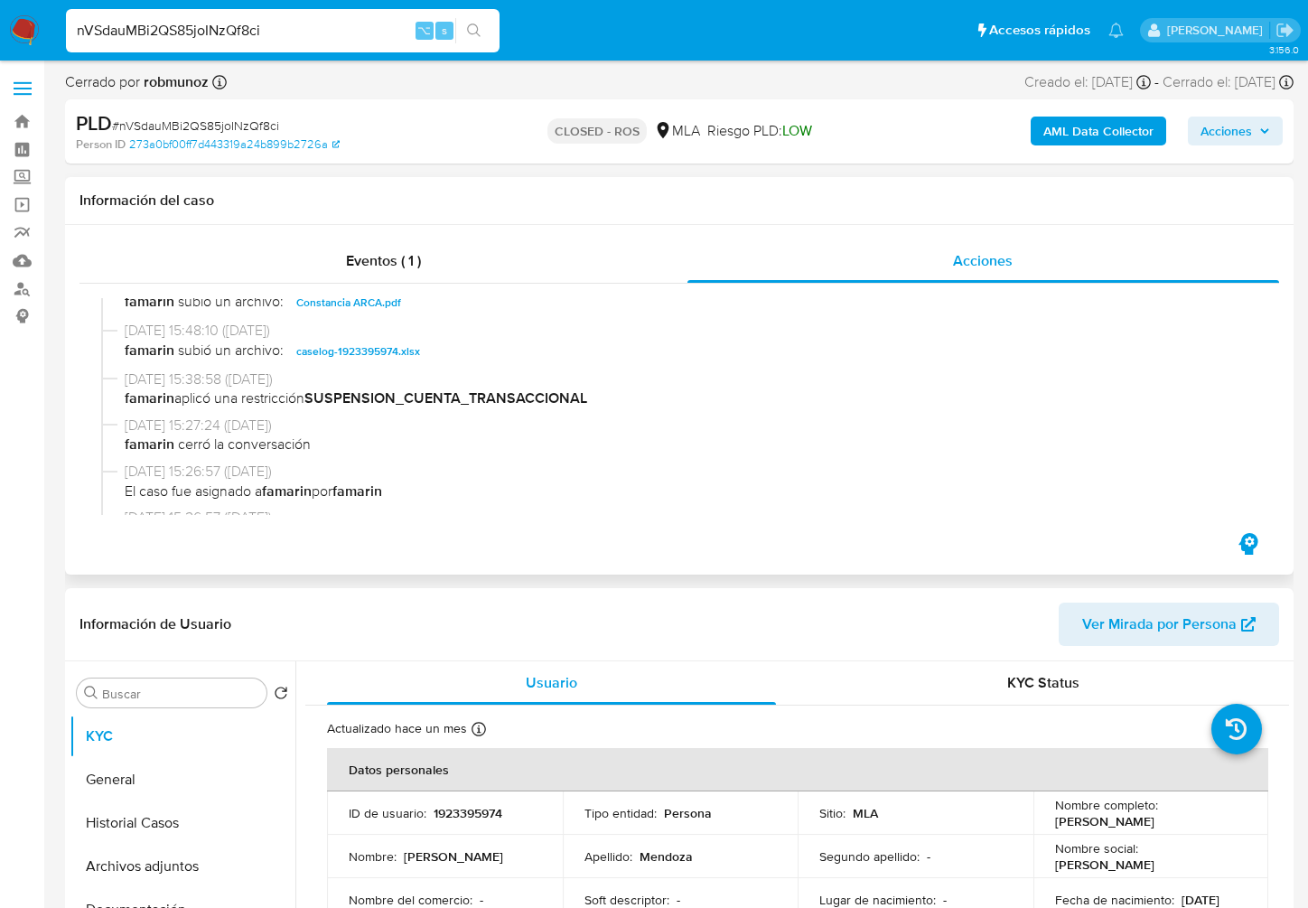
scroll to position [1063, 0]
click at [354, 359] on span "caselog-1923395974.xlsx" at bounding box center [358, 352] width 124 height 22
click at [738, 477] on span "13/01/2025 15:26:57 (hace 7 meses)" at bounding box center [688, 473] width 1126 height 20
click at [335, 33] on input "nVSdauMBi2QS85joINzQf8ci" at bounding box center [283, 30] width 434 height 23
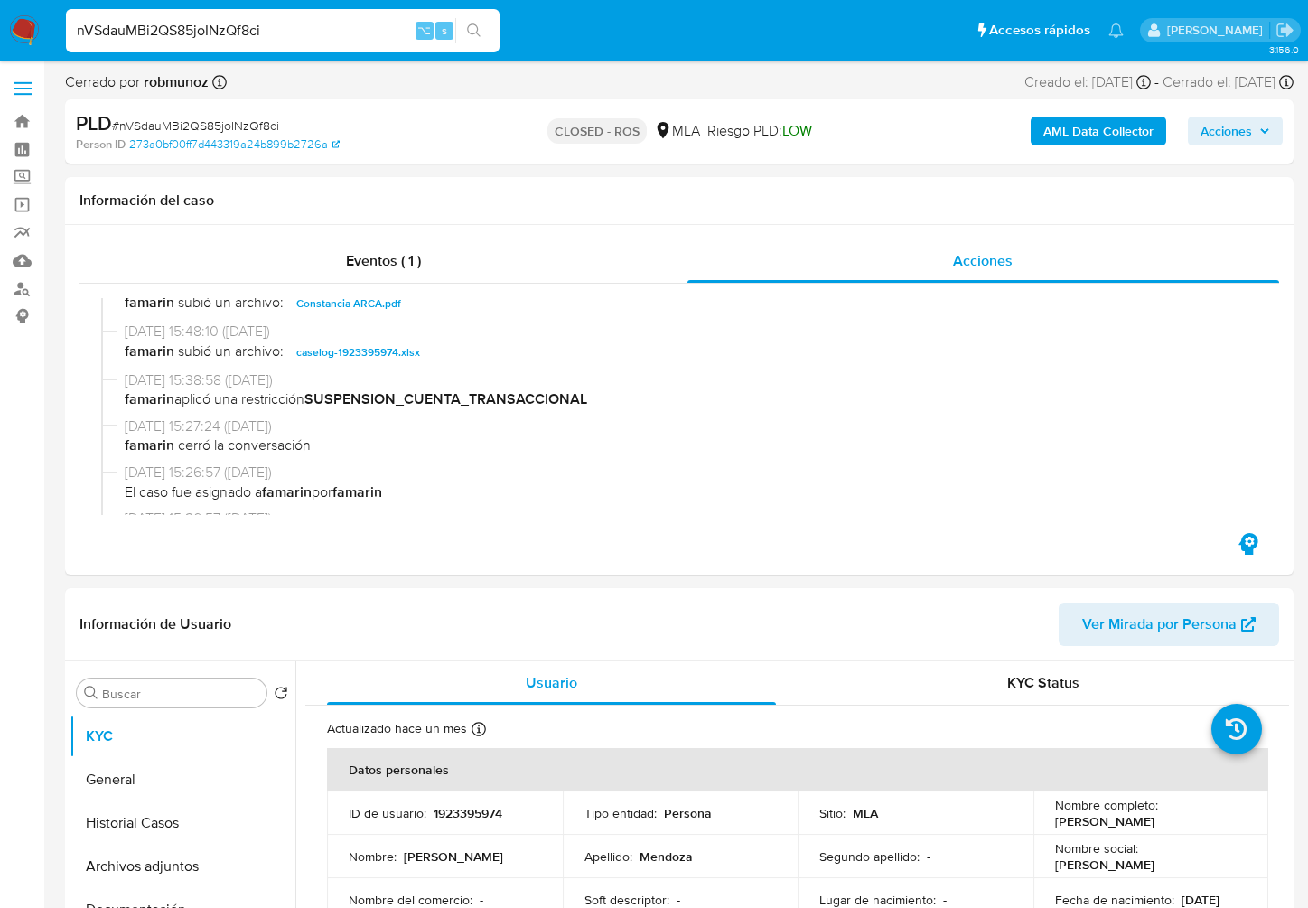
paste input "65SJljXQdbVmrMikKBc5dBRK"
type input "65SJljXQdbVmrMikKBc5dBRK"
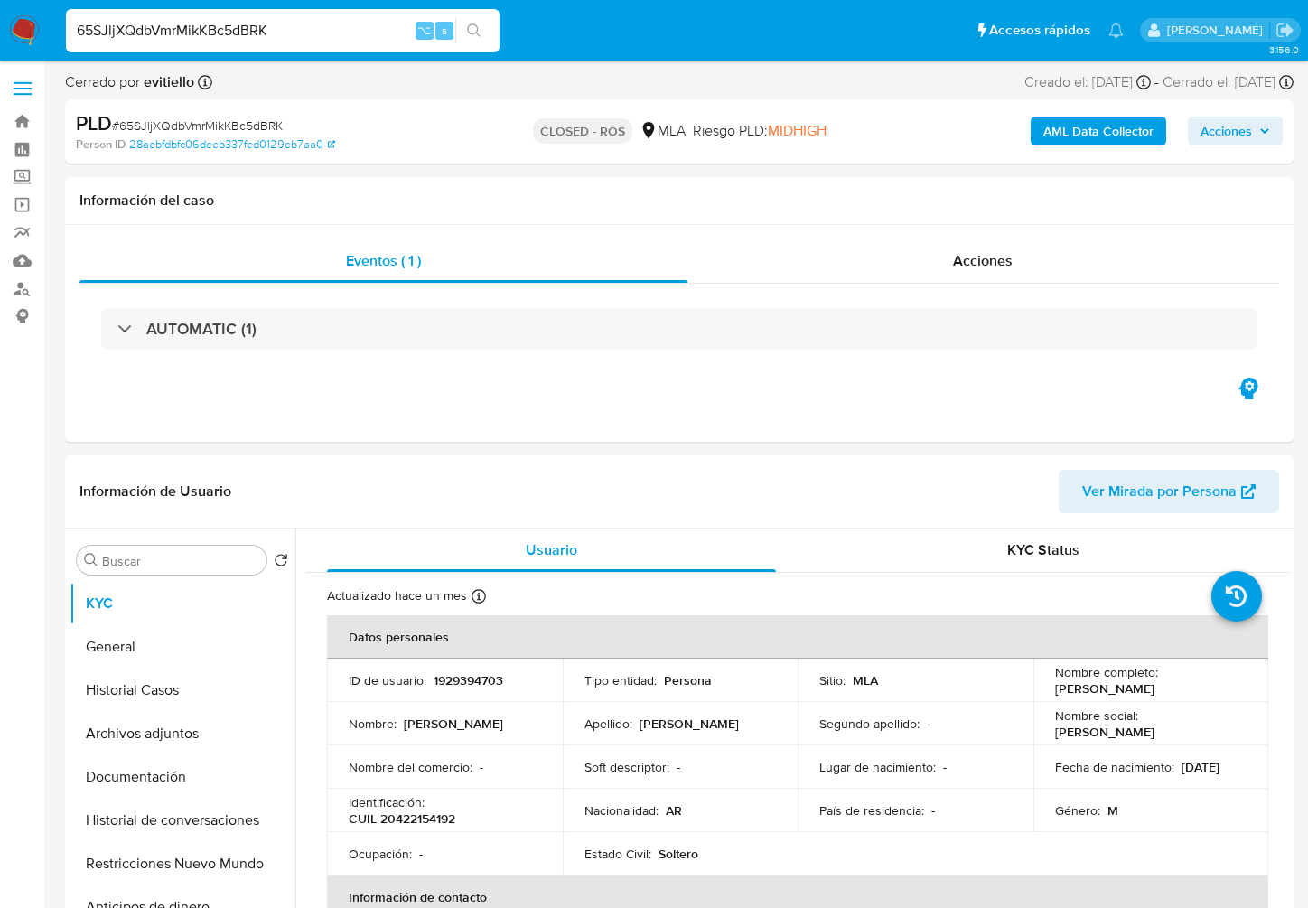
select select "10"
click at [353, 28] on input "65SJljXQdbVmrMikKBc5dBRK" at bounding box center [283, 30] width 434 height 23
click at [1037, 276] on div "Acciones" at bounding box center [983, 260] width 593 height 43
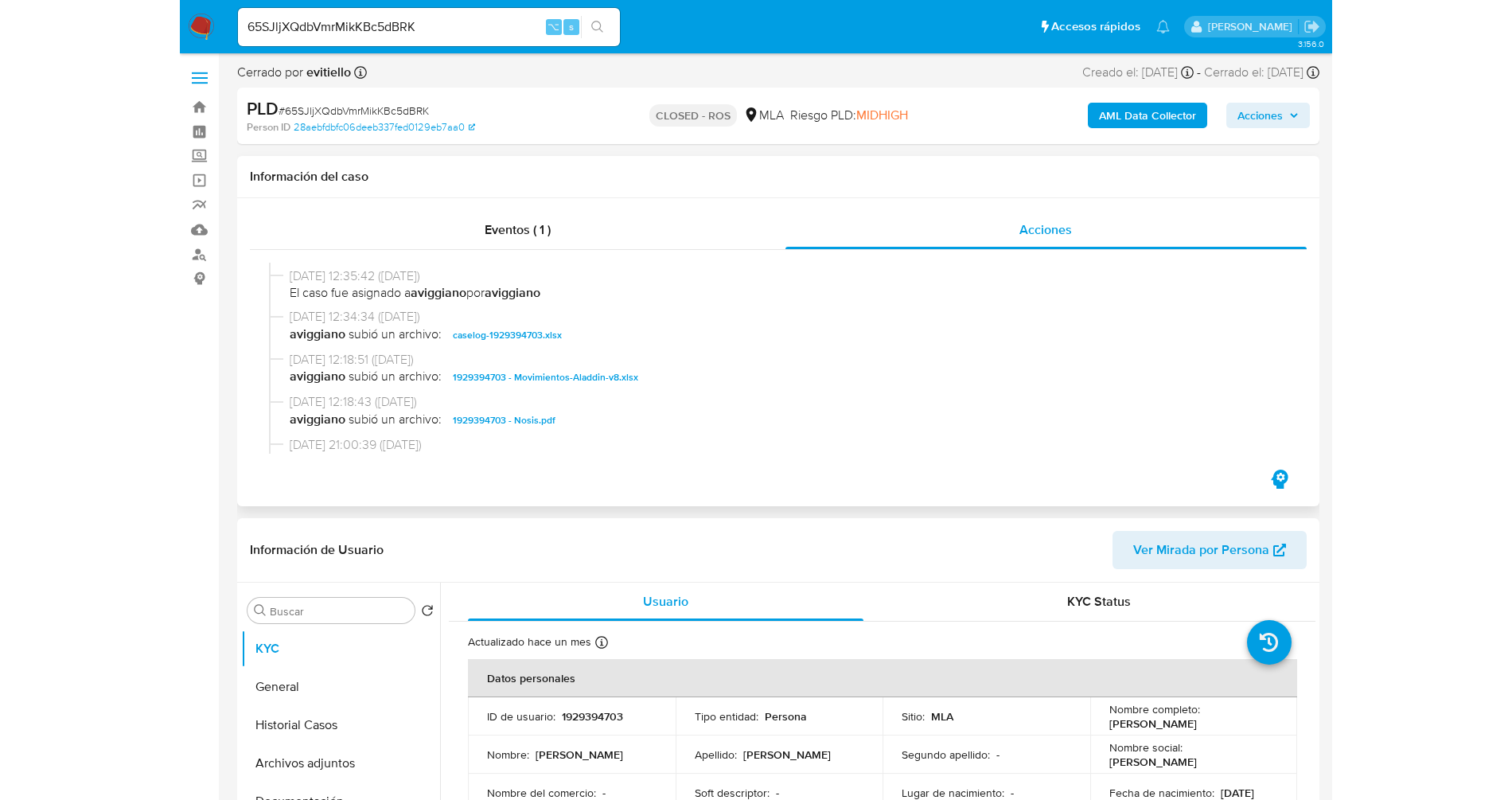
scroll to position [1031, 0]
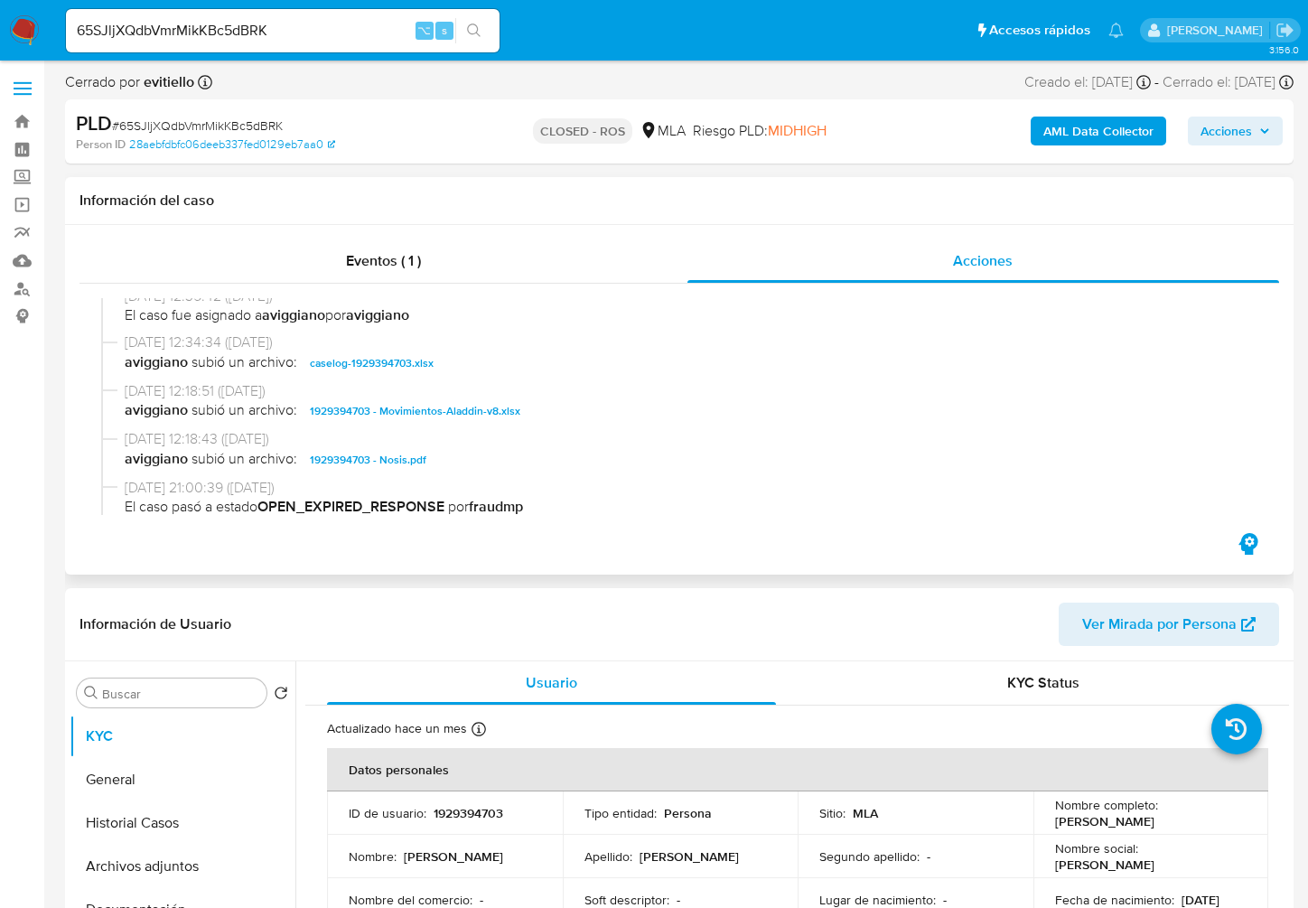
click at [349, 370] on span "caselog-1929394703.xlsx" at bounding box center [372, 363] width 124 height 22
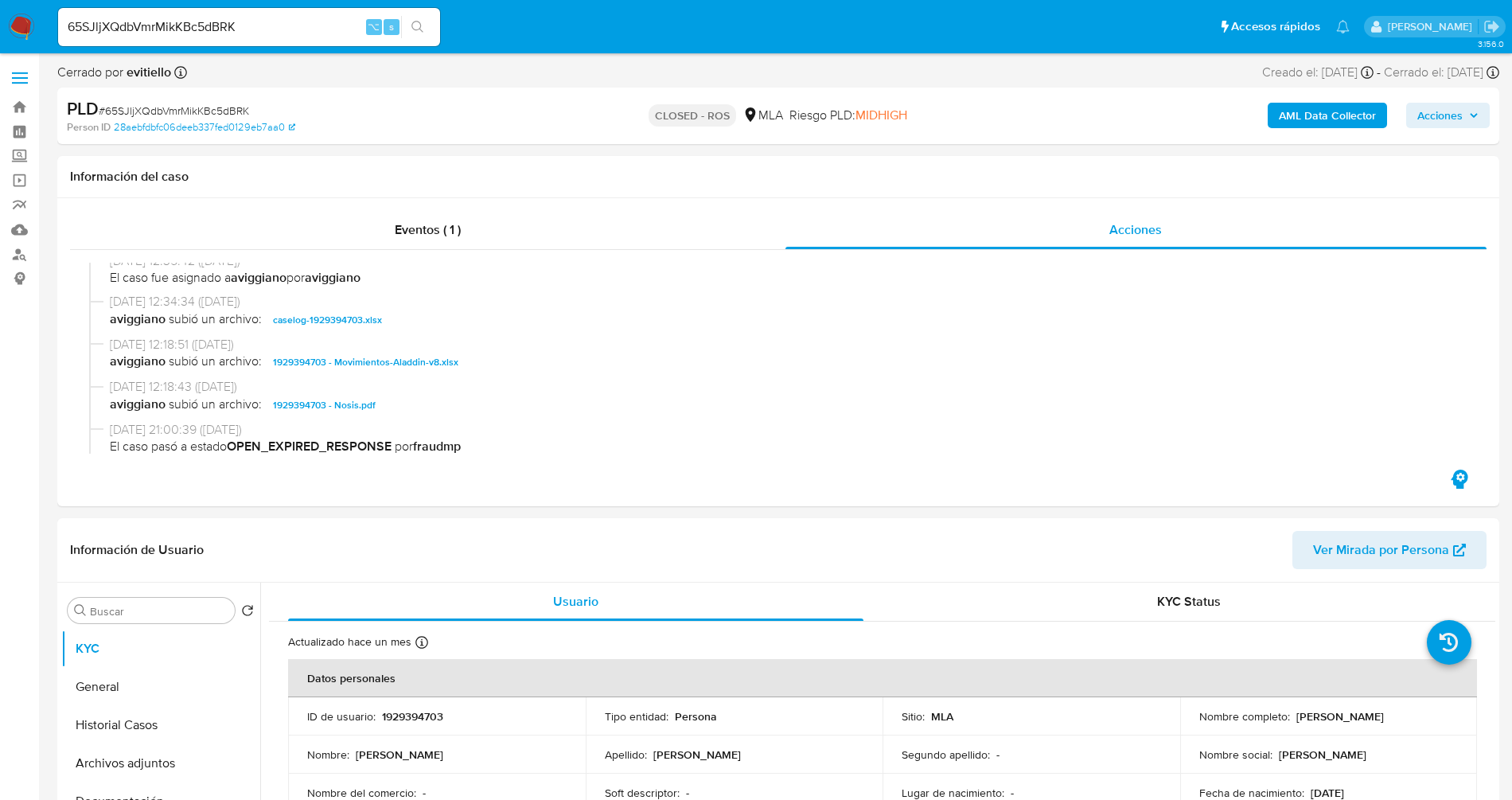
click at [268, 32] on input "65SJljXQdbVmrMikKBc5dBRK" at bounding box center [249, 26] width 382 height 20
paste input "sR7BZHhXL3eS1iAD2DLDEvOc"
type input "sR7BZHhXL3eS1iAD2DLDEvOc"
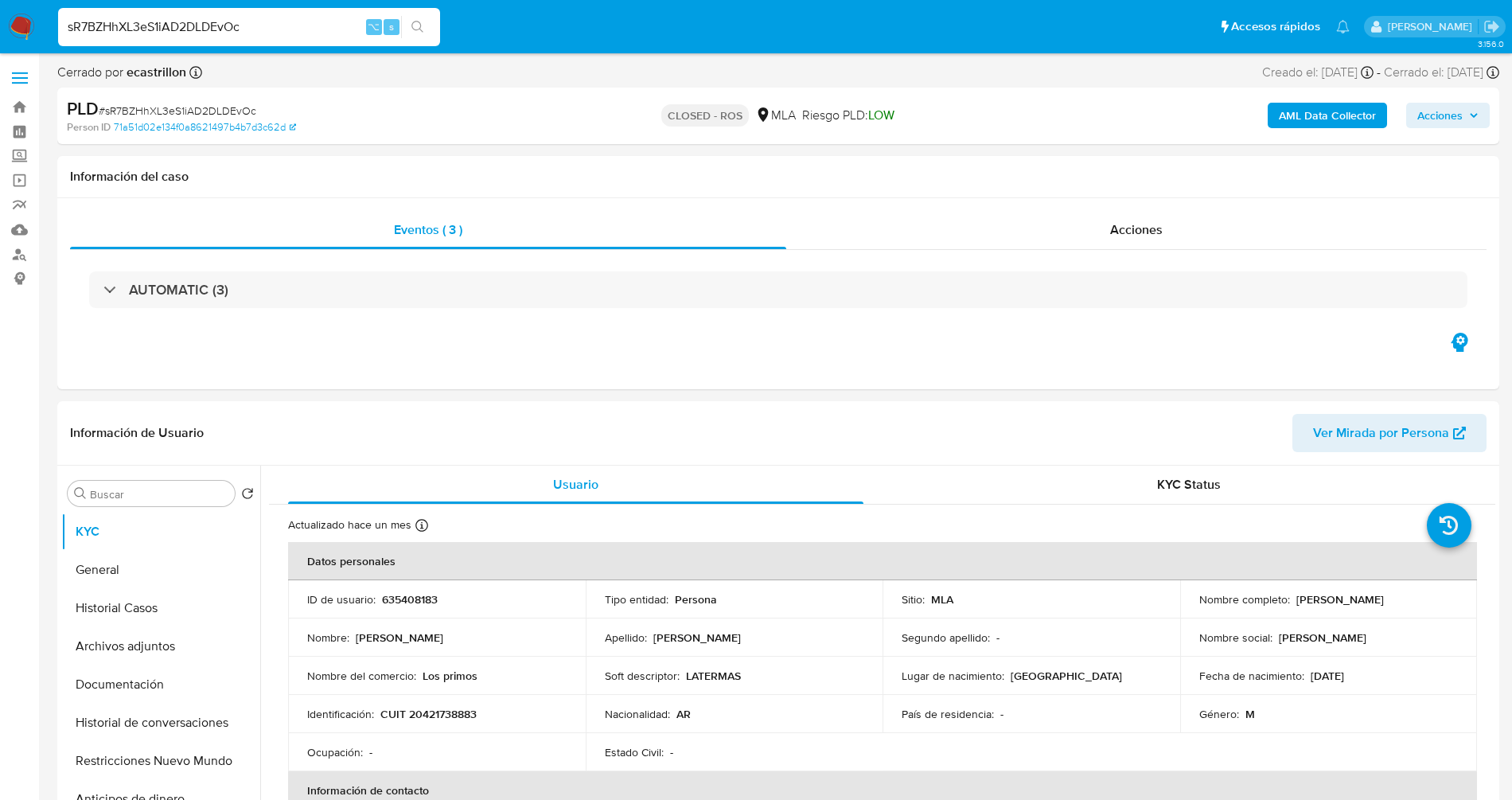
select select "10"
click at [1161, 252] on div "AUTOMATIC (3)" at bounding box center [778, 290] width 1417 height 79
click at [1160, 233] on span "Acciones" at bounding box center [1137, 229] width 53 height 19
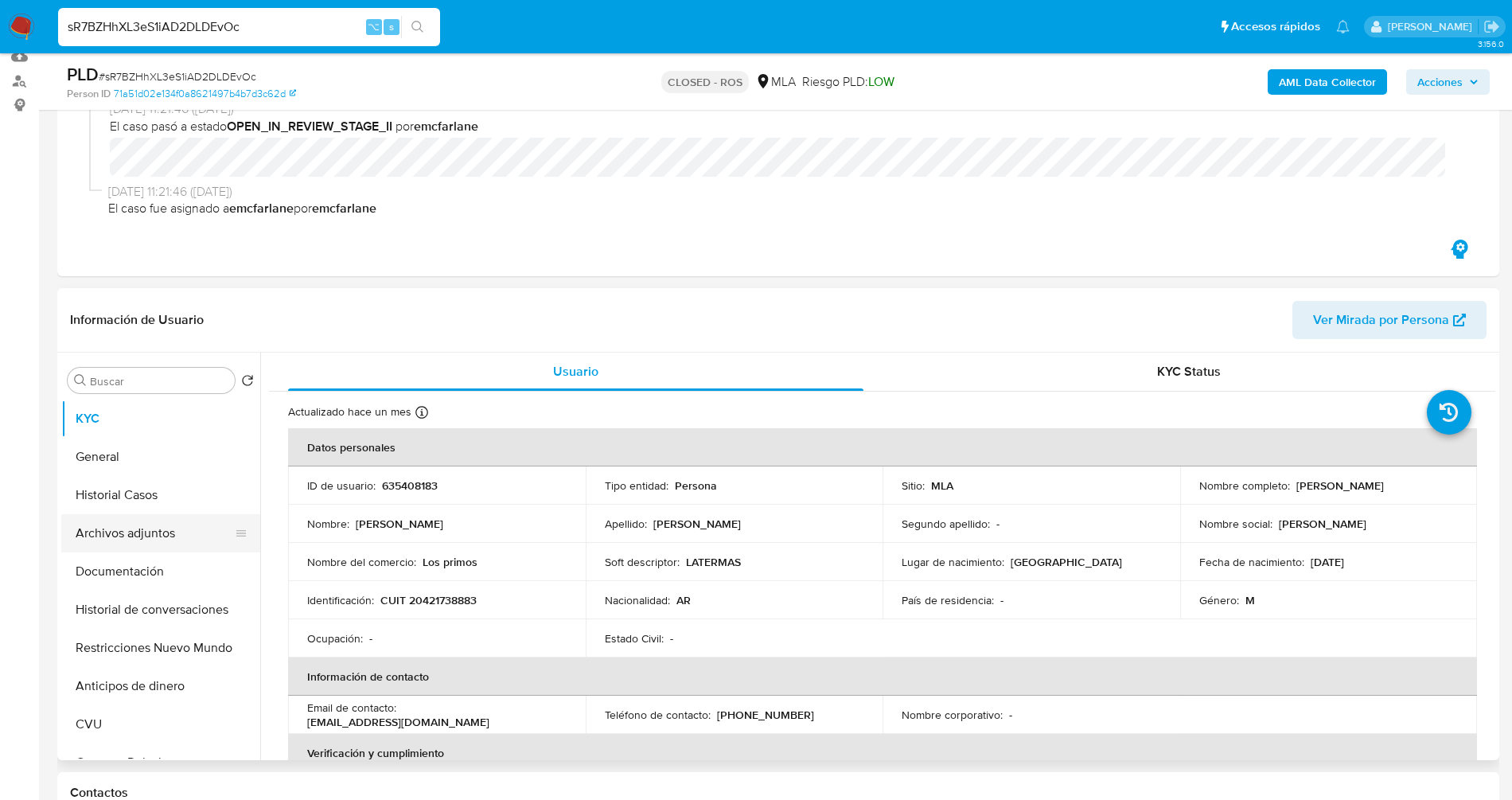
scroll to position [186, 0]
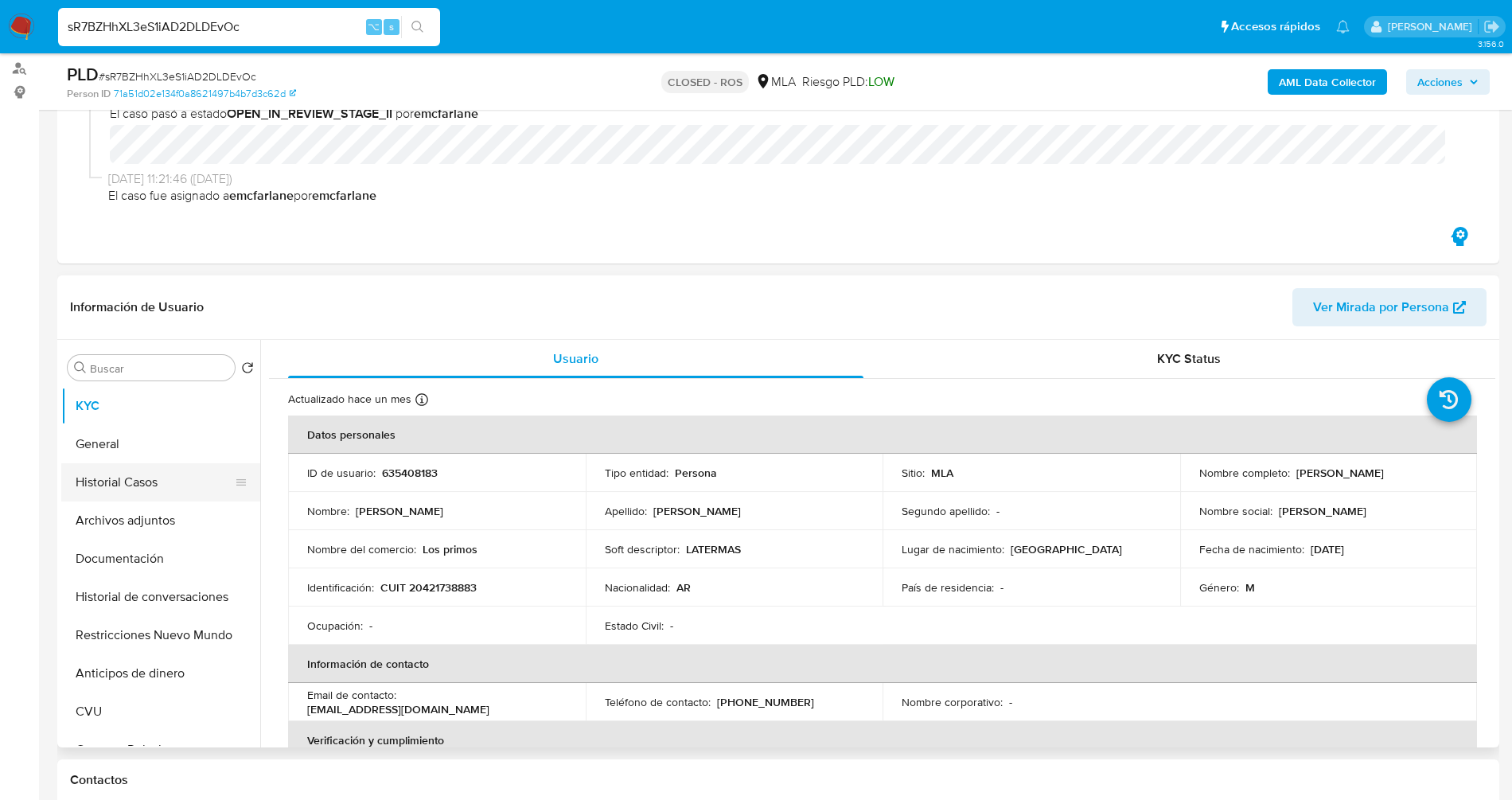
click at [137, 475] on button "Historial Casos" at bounding box center [154, 482] width 186 height 38
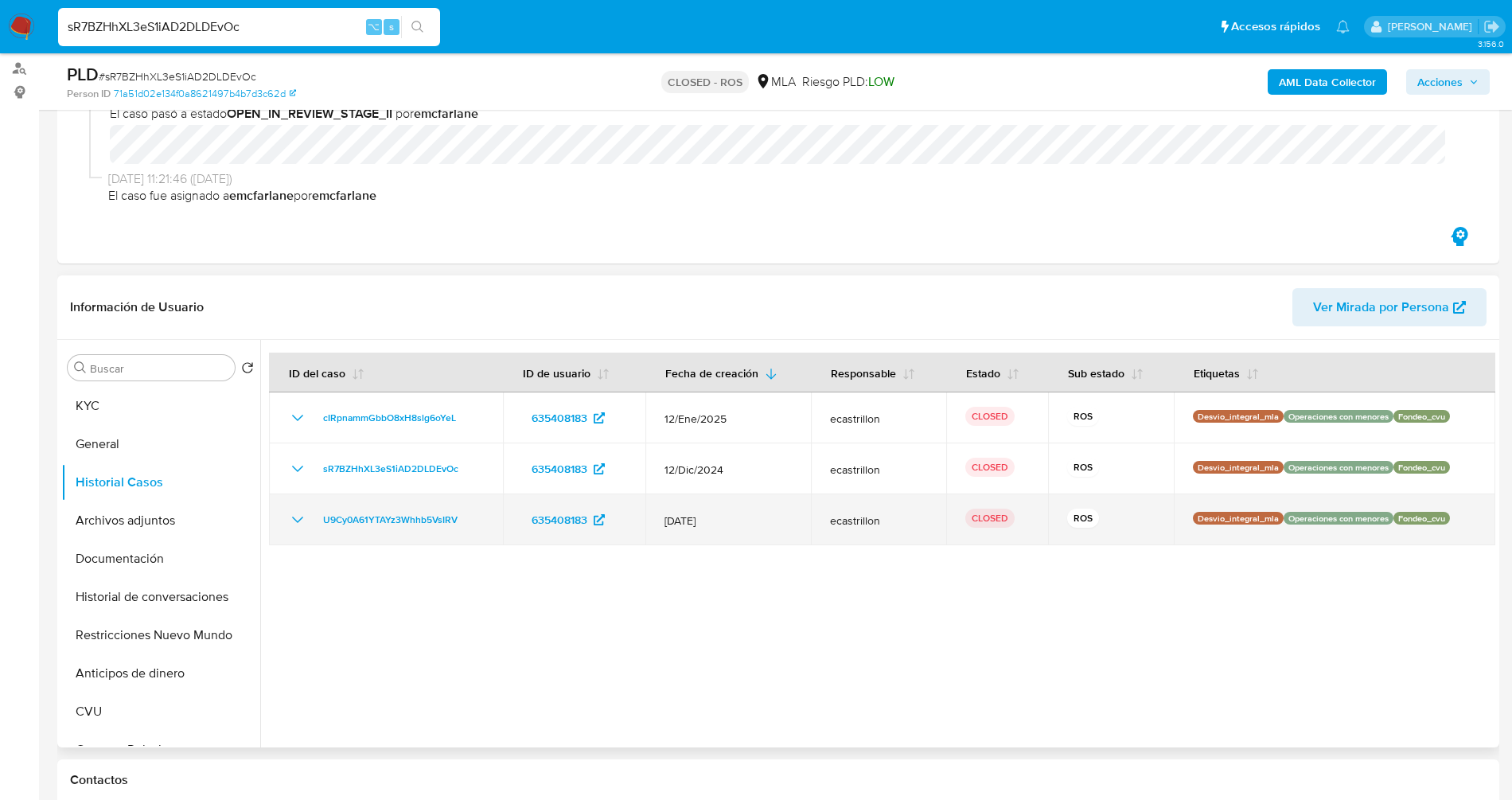
click at [296, 517] on icon "Mostrar/Ocultar" at bounding box center [298, 520] width 19 height 19
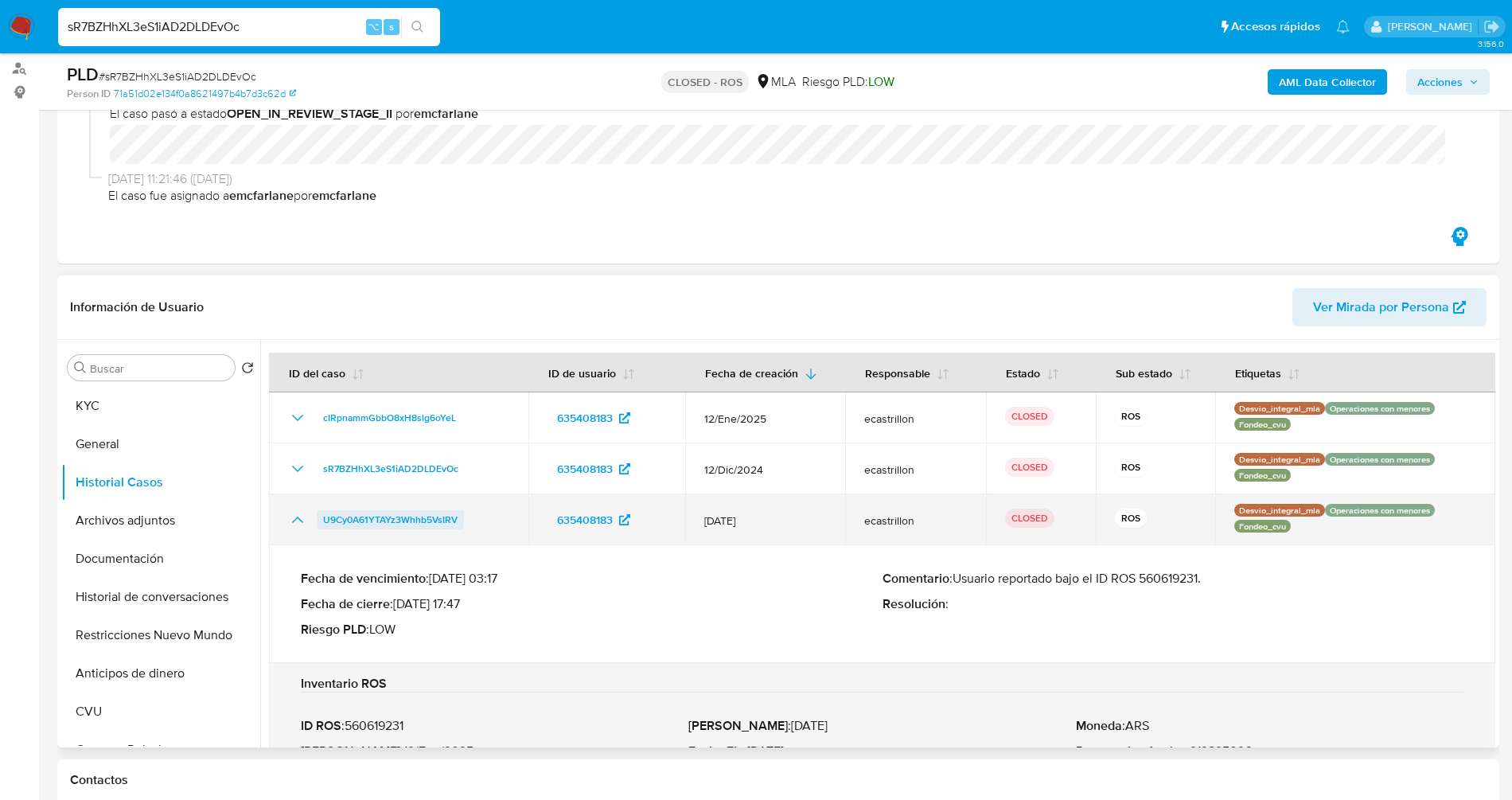
click at [412, 519] on span "U9Cy0A61YTAYz3Whhb5VsIRV" at bounding box center [390, 520] width 135 height 19
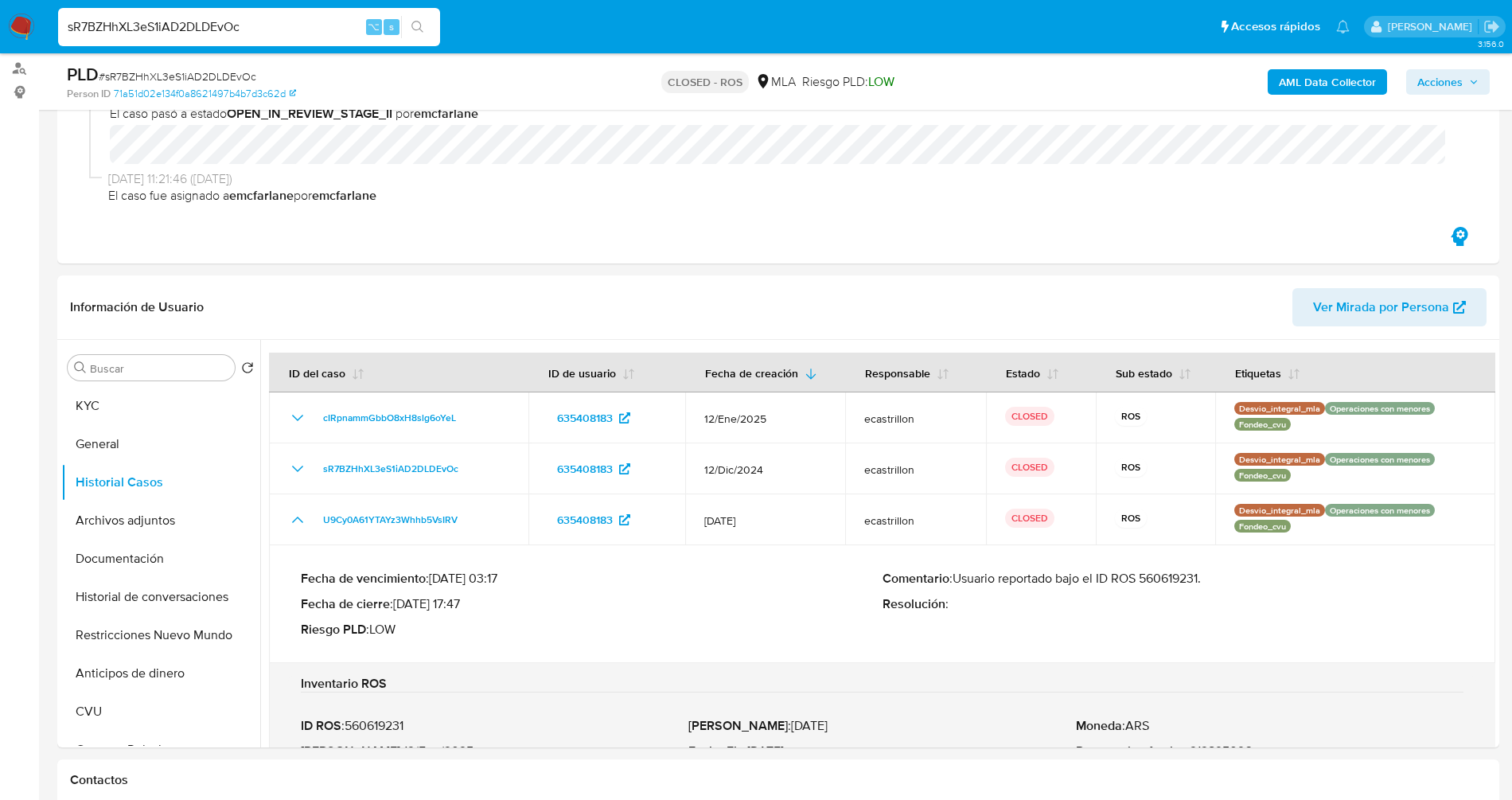
click at [279, 30] on input "sR7BZHhXL3eS1iAD2DLDEvOc" at bounding box center [249, 26] width 382 height 20
paste input "KB8aeq3qiRcgyp91rH3cqesg"
type input "KB8aeq3qiRcgyp91rH3cqesg"
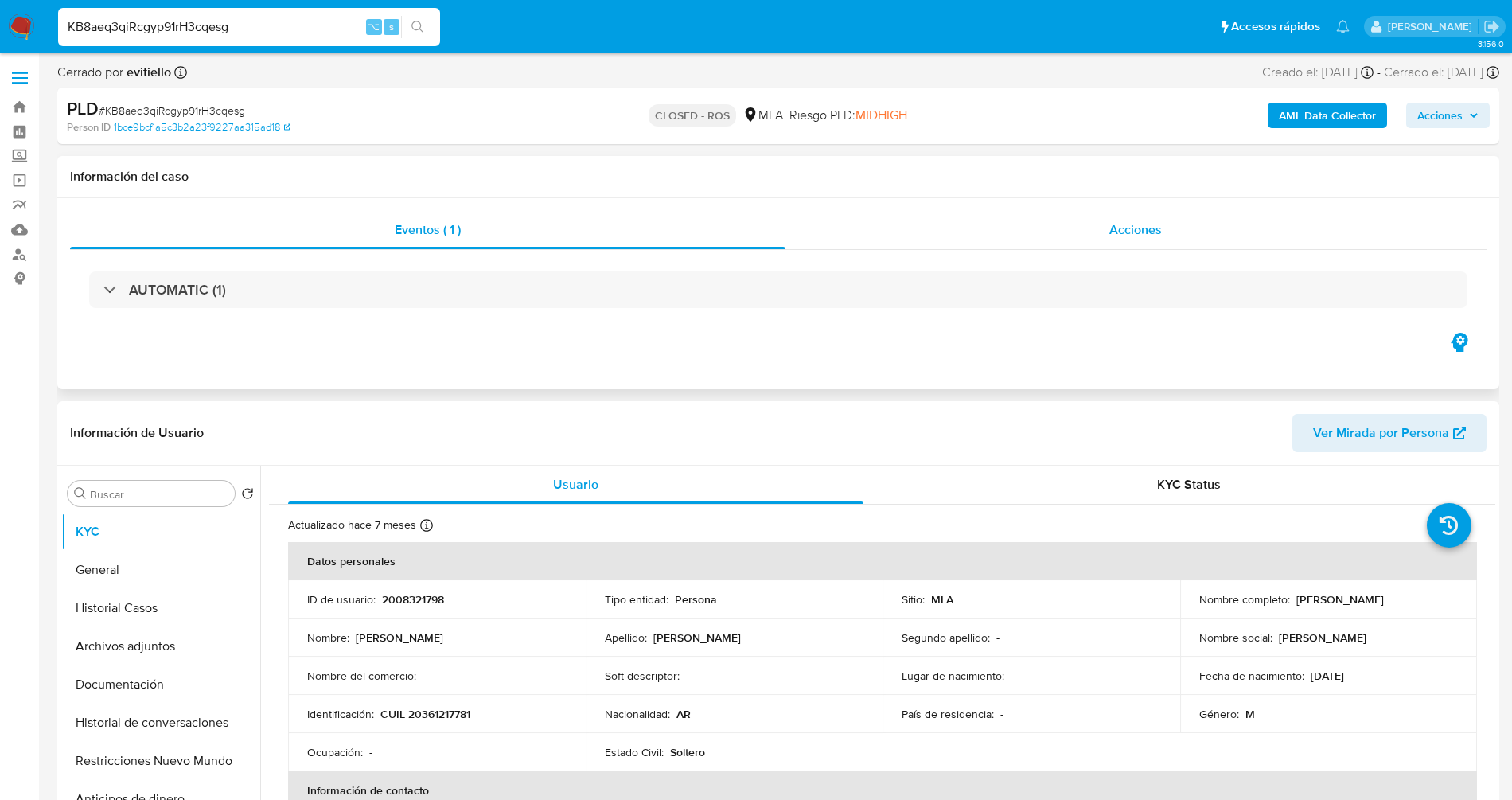
select select "10"
click at [1104, 231] on div "Acciones" at bounding box center [1137, 229] width 702 height 38
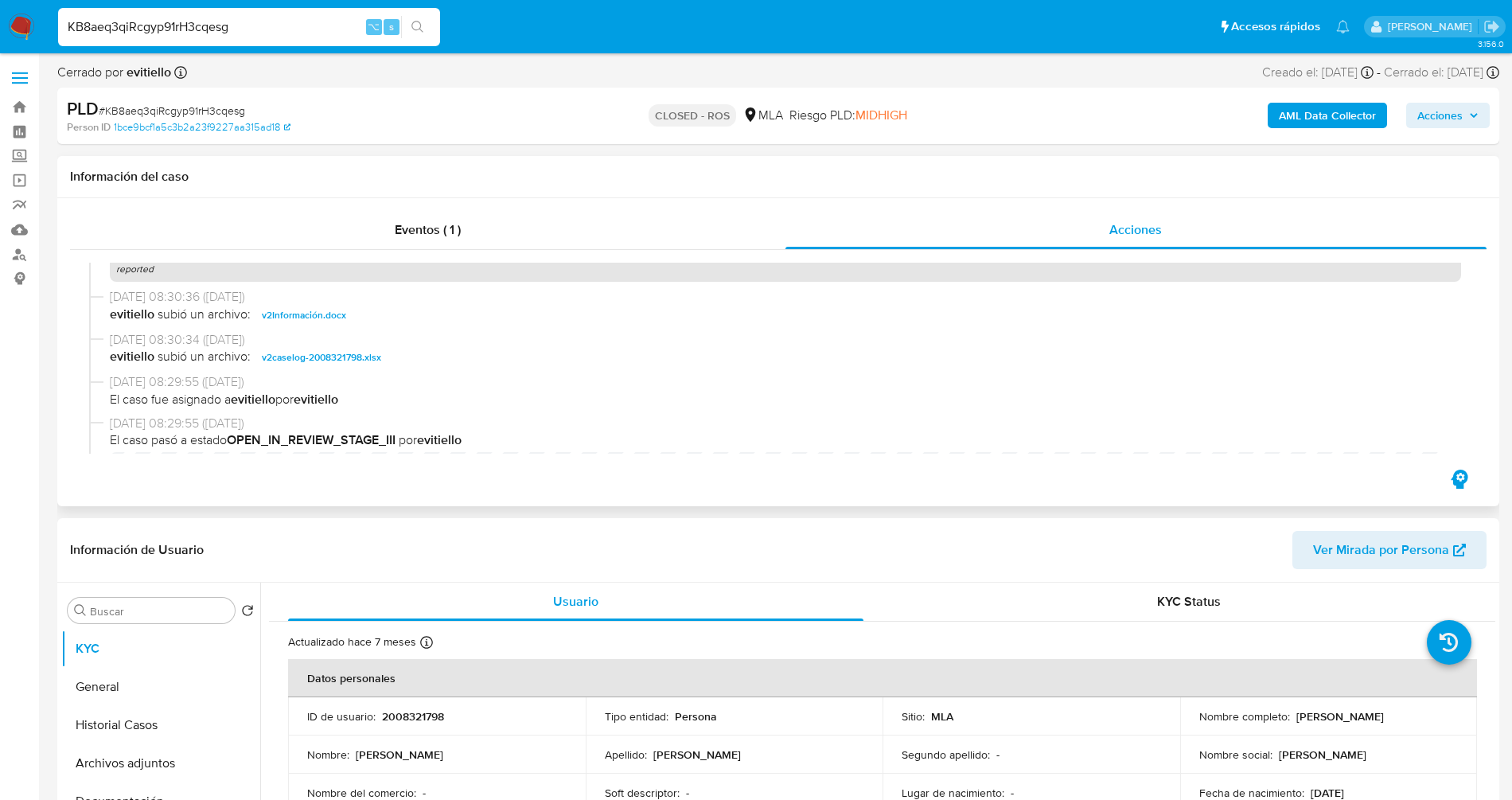
scroll to position [670, 0]
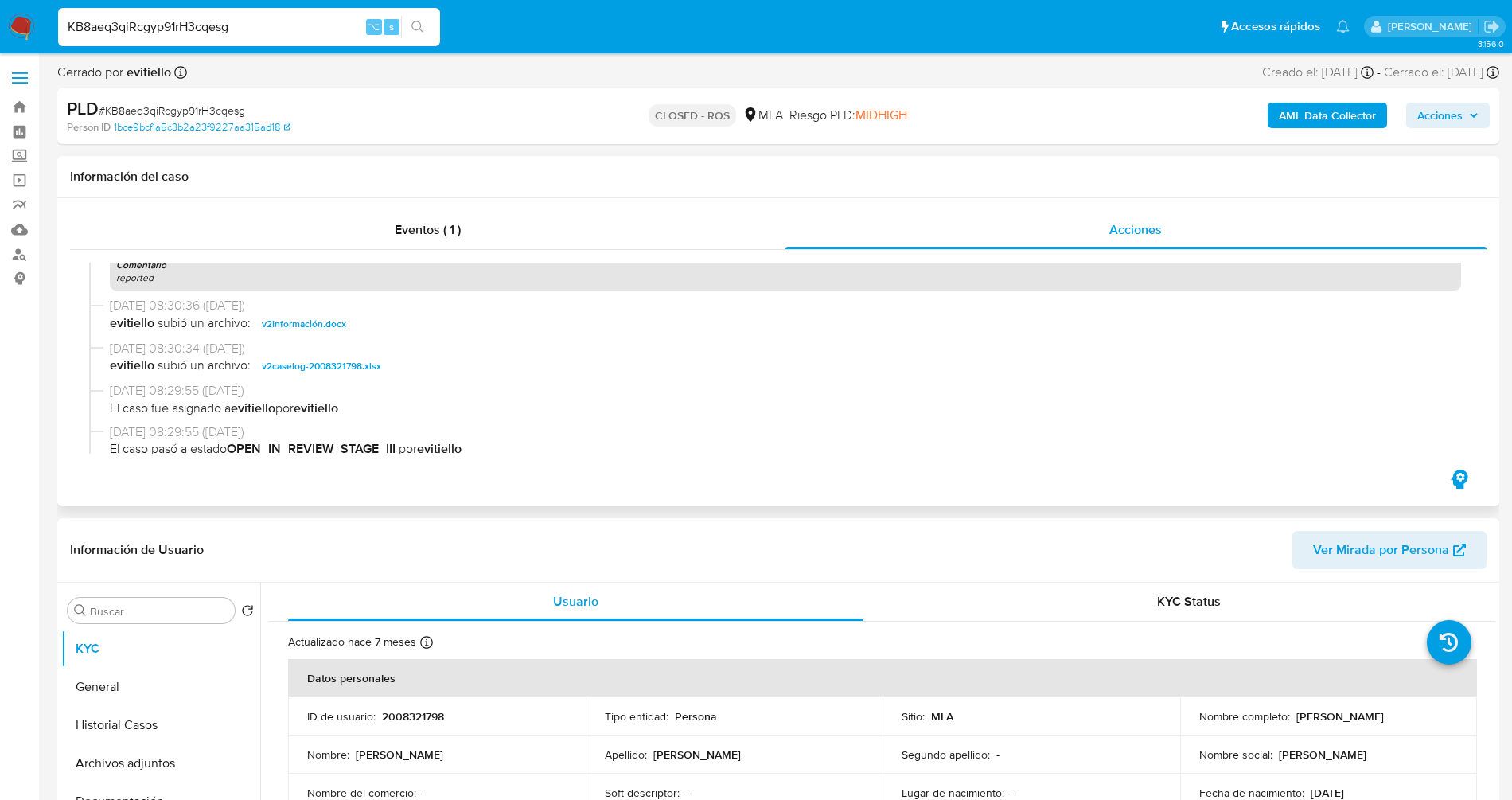
click at [314, 366] on span "v2caselog-2008321798.xlsx" at bounding box center [322, 367] width 120 height 19
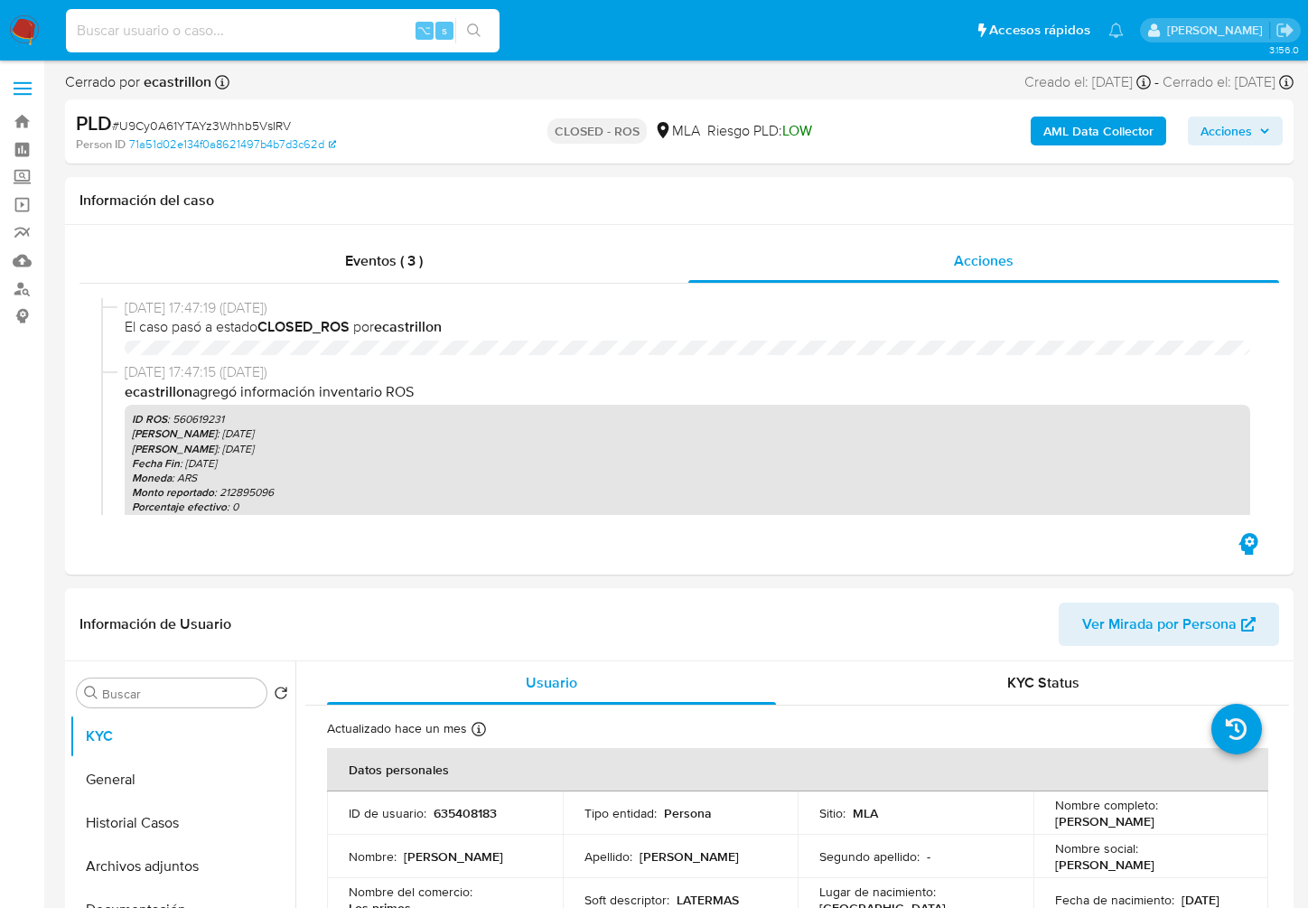
select select "10"
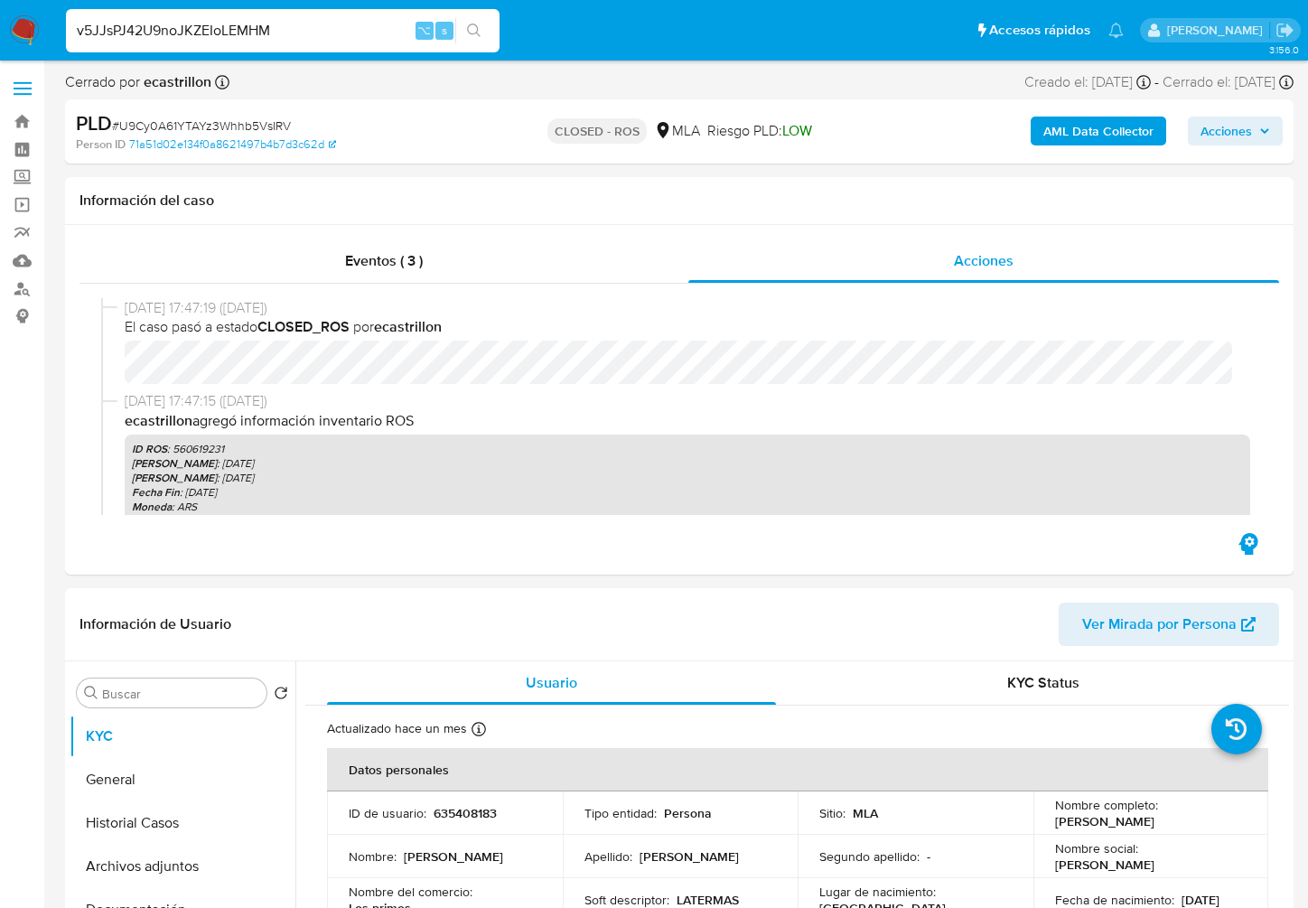
scroll to position [784, 0]
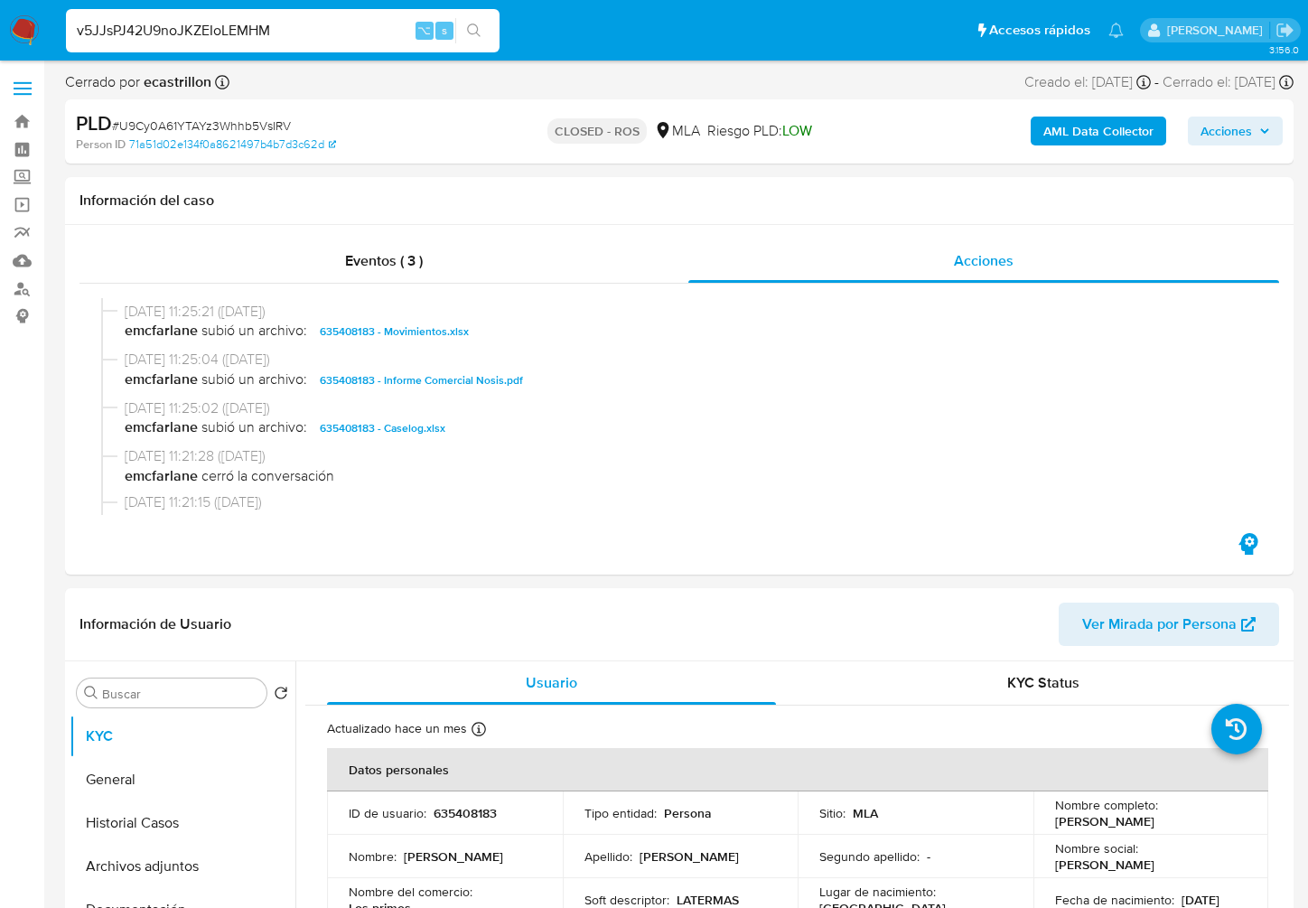
type input "v5JJsPJ42U9noJKZEIoLEMHM"
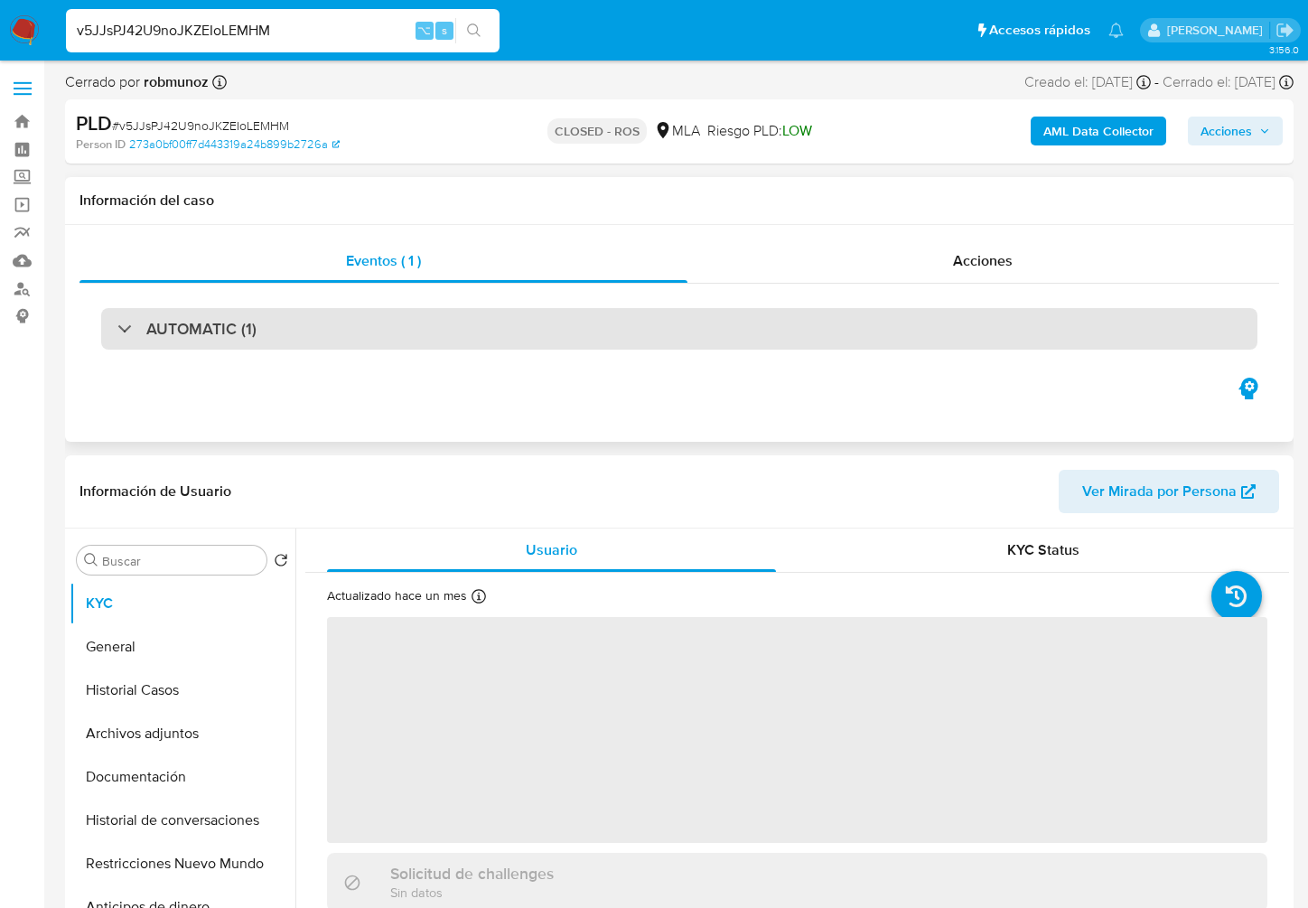
click at [174, 344] on div "AUTOMATIC (1)" at bounding box center [679, 329] width 1156 height 42
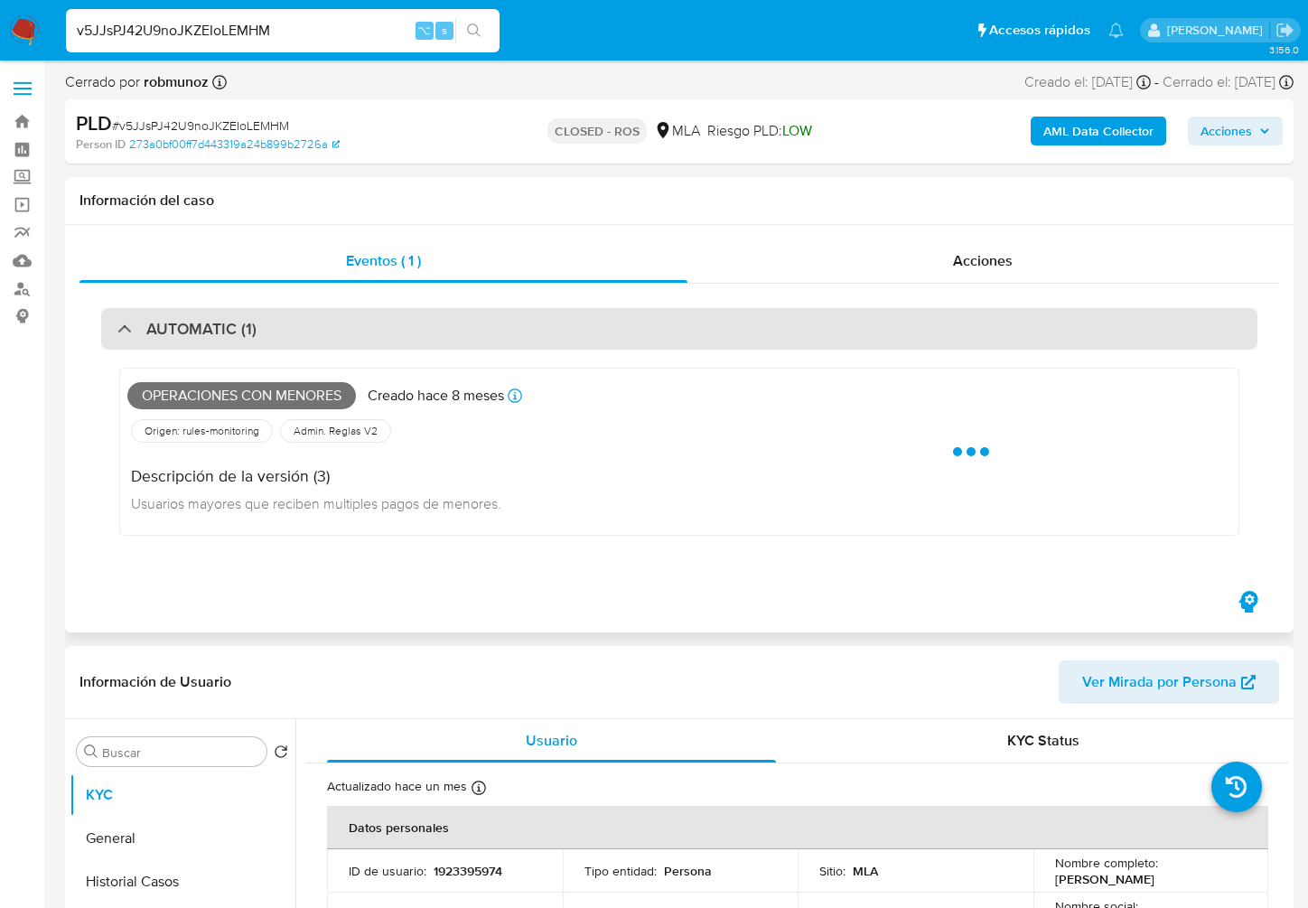
select select "10"
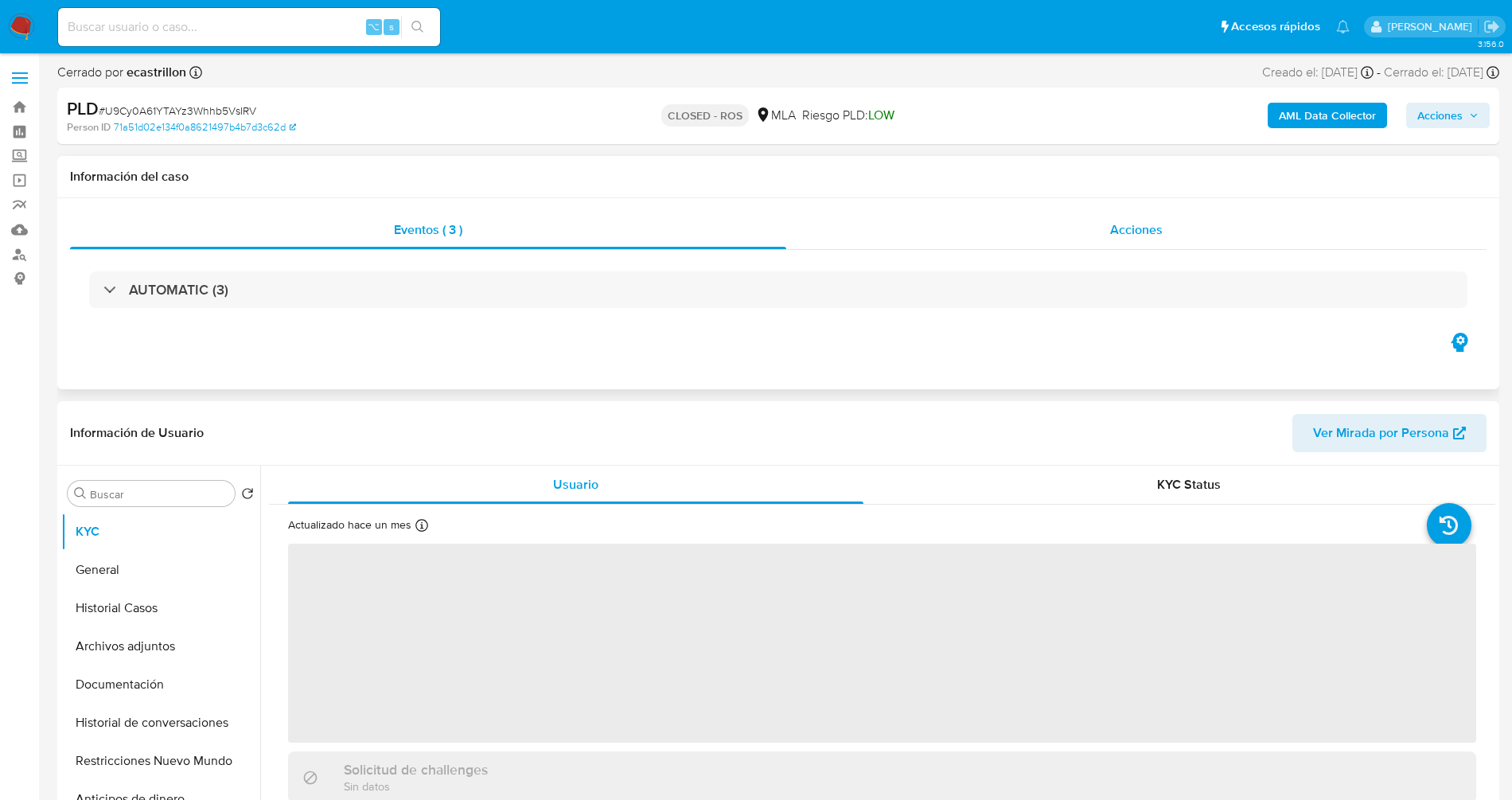
select select "10"
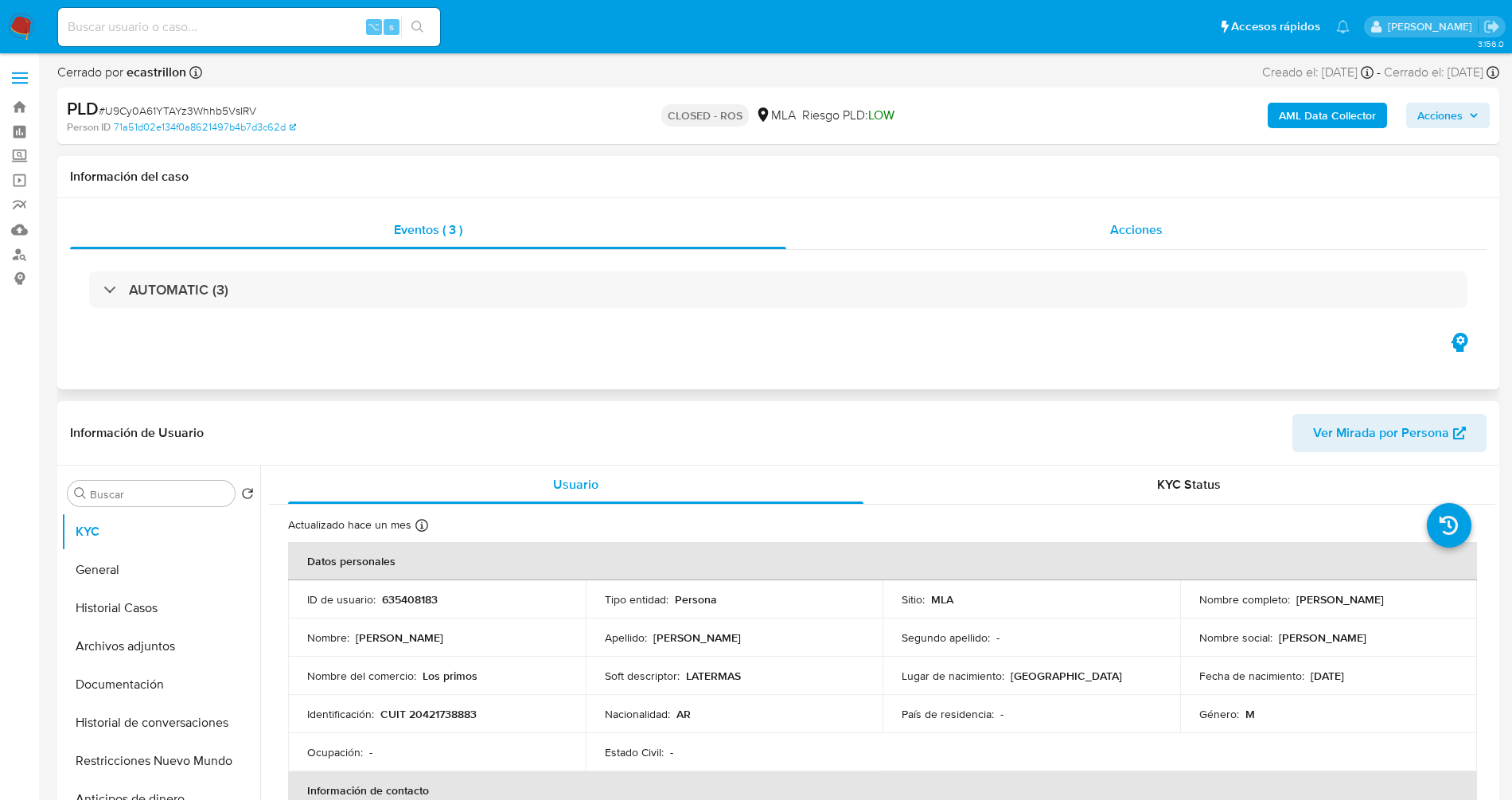
click at [1214, 239] on div "Acciones" at bounding box center [1137, 229] width 700 height 38
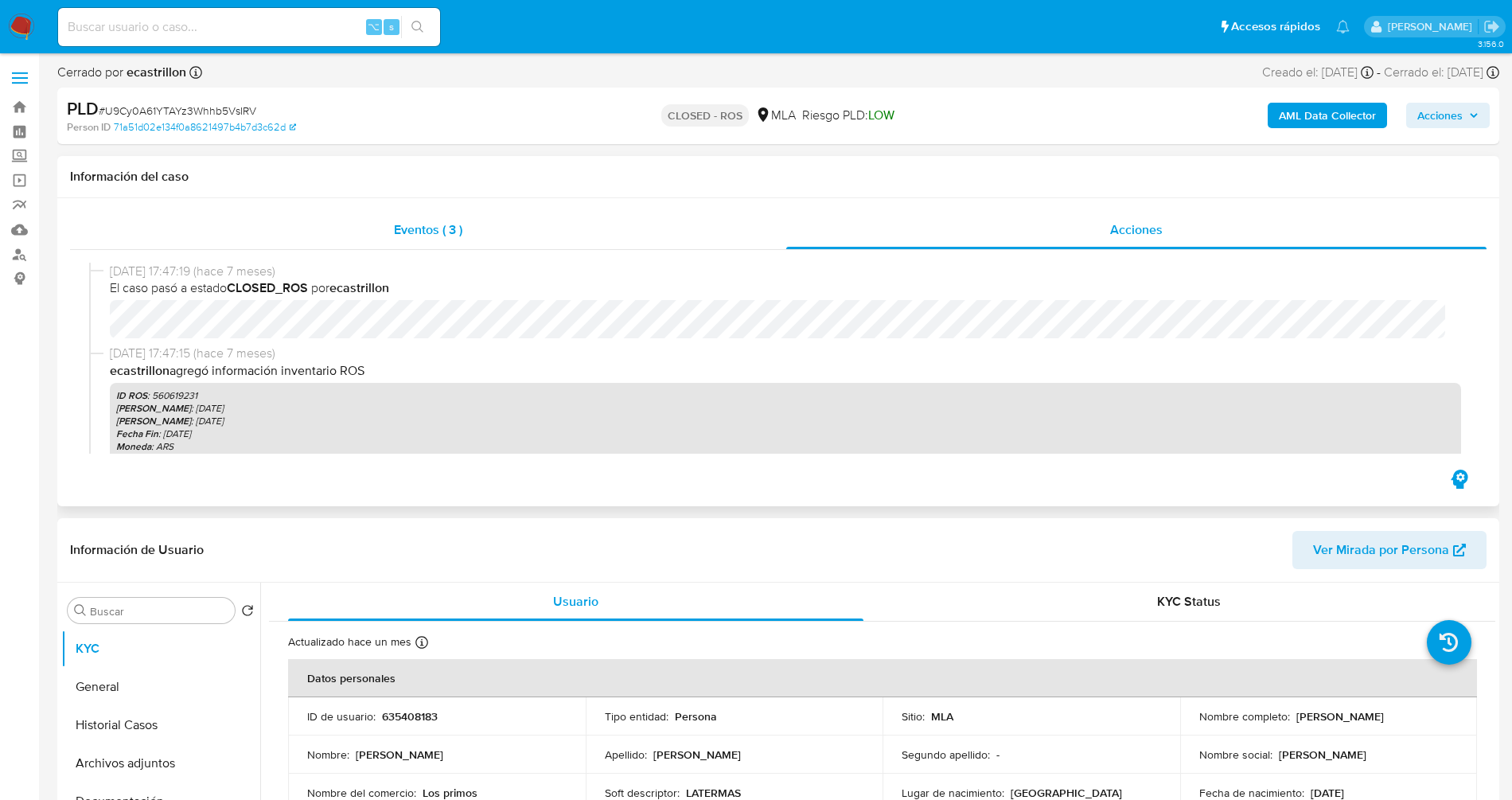
click at [434, 222] on span "Eventos ( 3 )" at bounding box center [428, 229] width 69 height 19
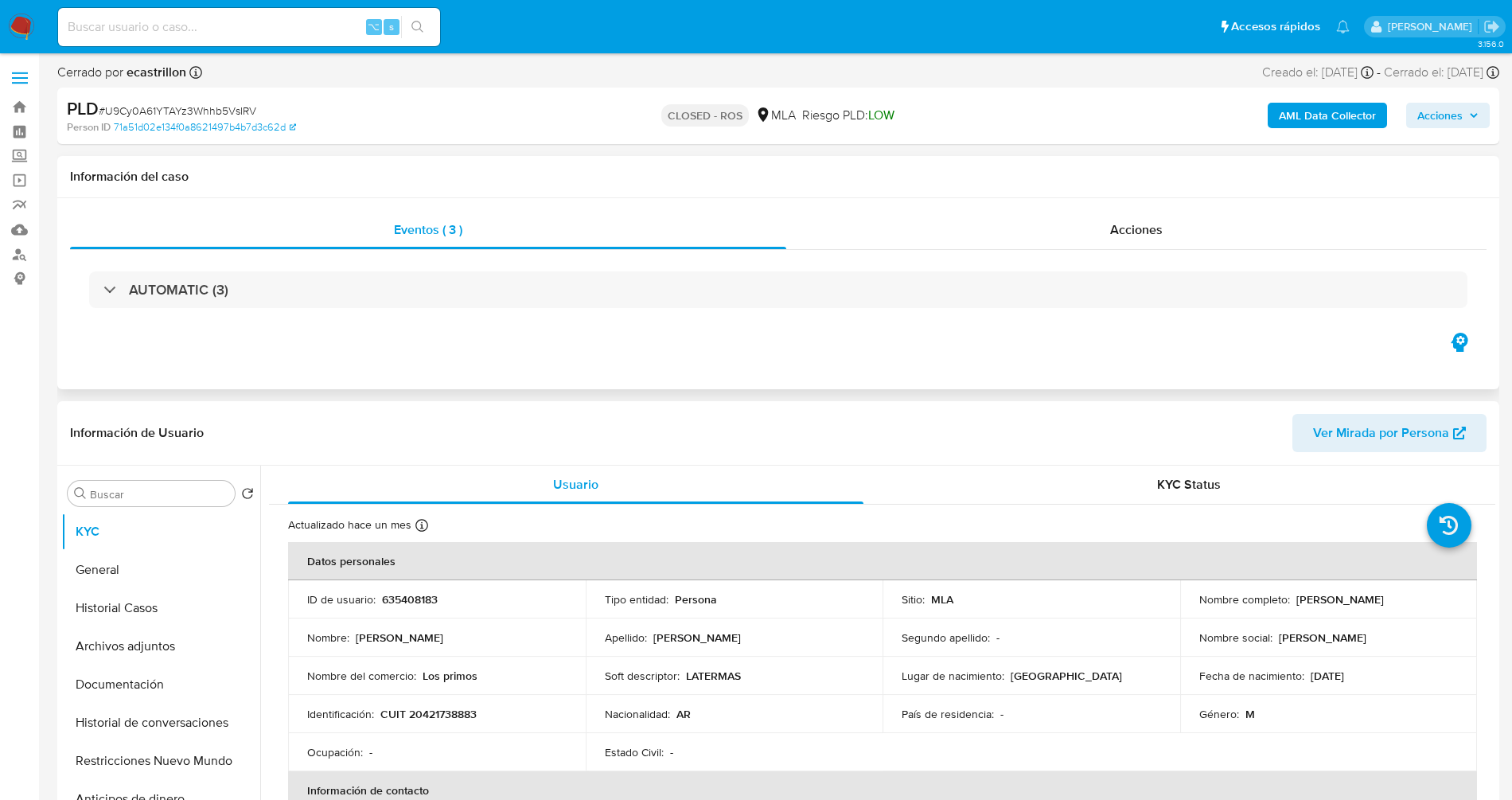
click at [1119, 203] on div "Eventos ( 3 ) Acciones AUTOMATIC (3)" at bounding box center [778, 293] width 1442 height 191
click at [1121, 232] on span "Acciones" at bounding box center [1137, 229] width 53 height 19
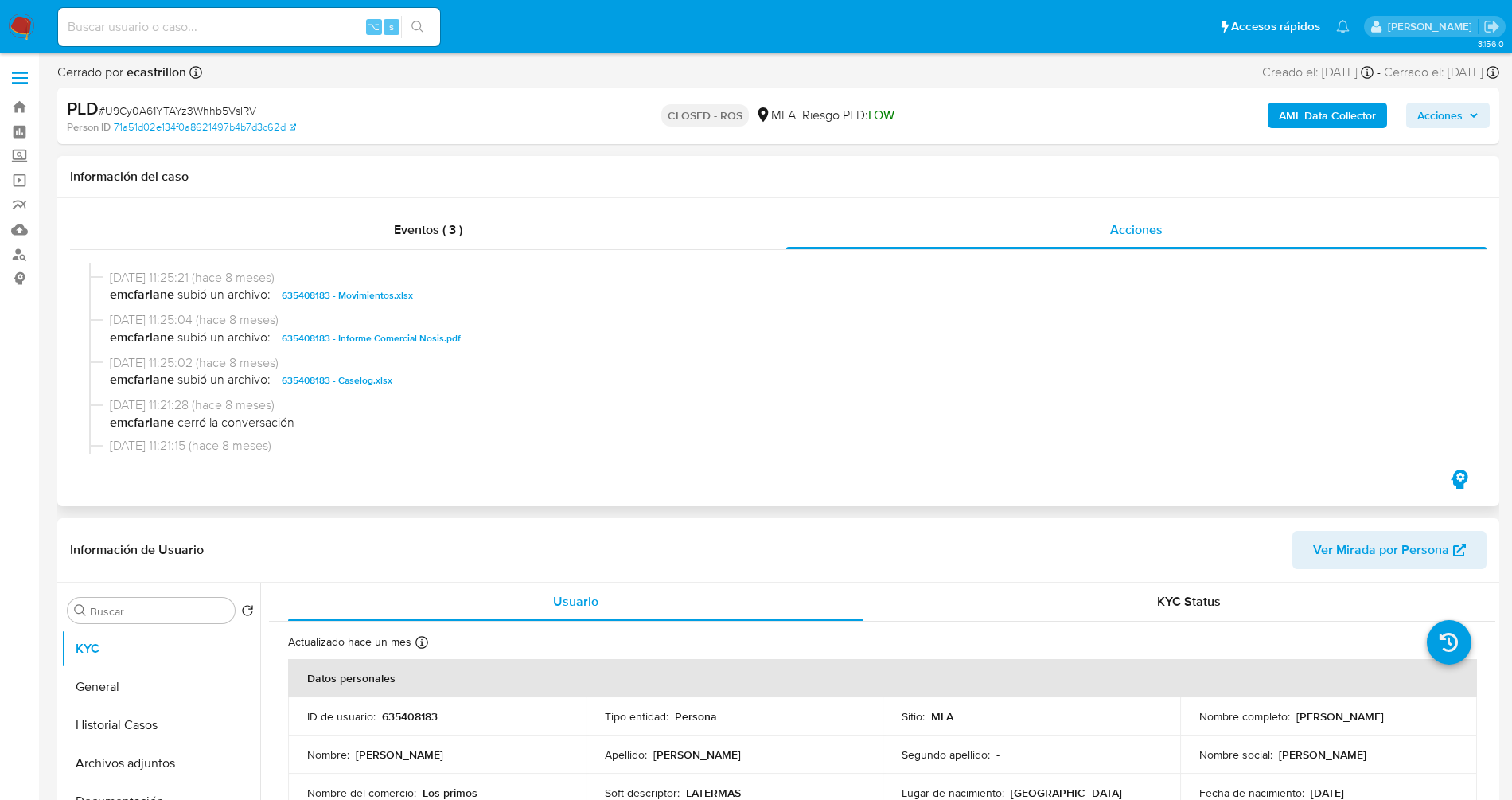
scroll to position [697, 0]
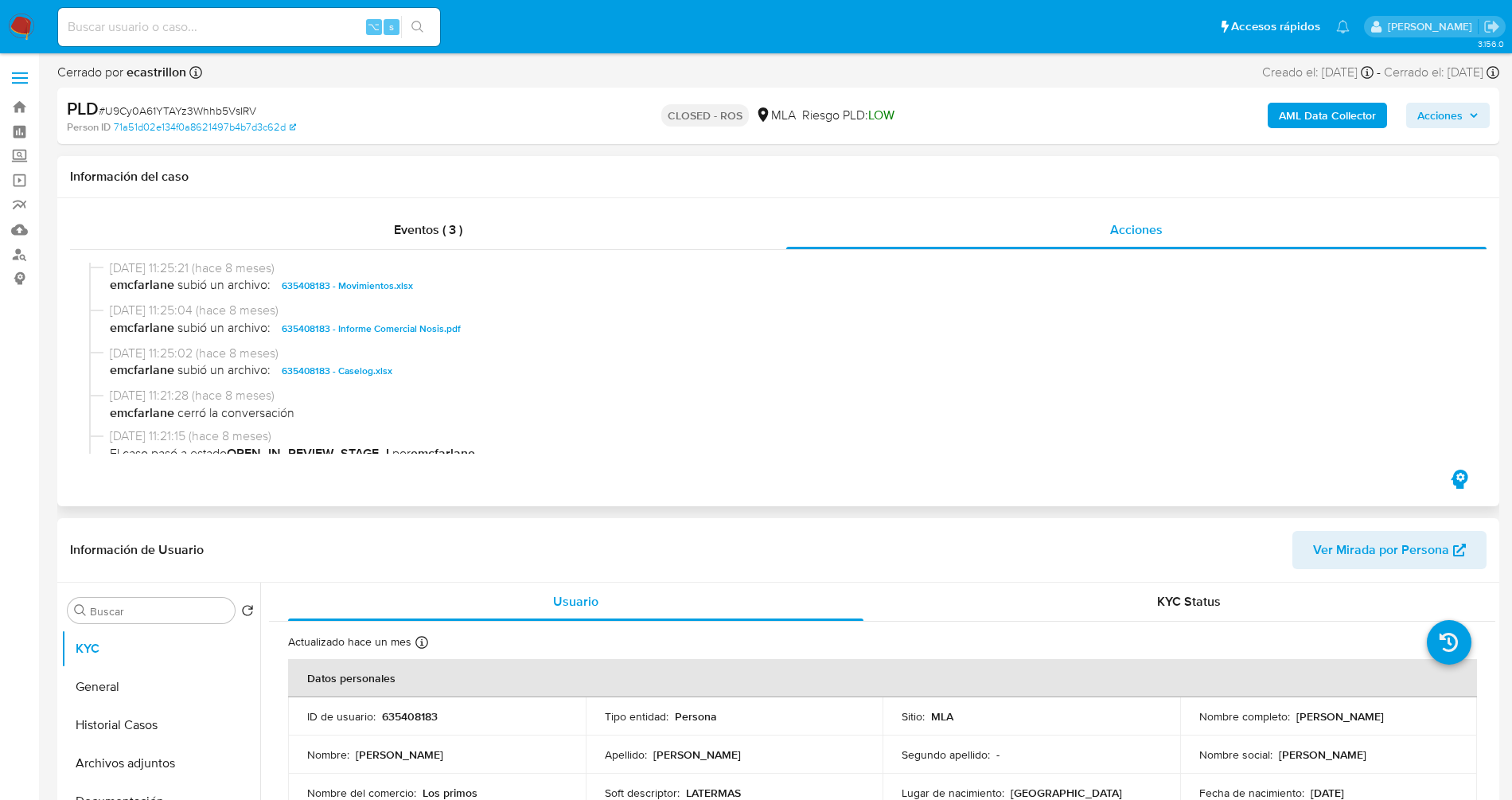
click at [326, 381] on span "635408183 - Caselog.xlsx" at bounding box center [337, 371] width 111 height 19
